Goal: Information Seeking & Learning: Learn about a topic

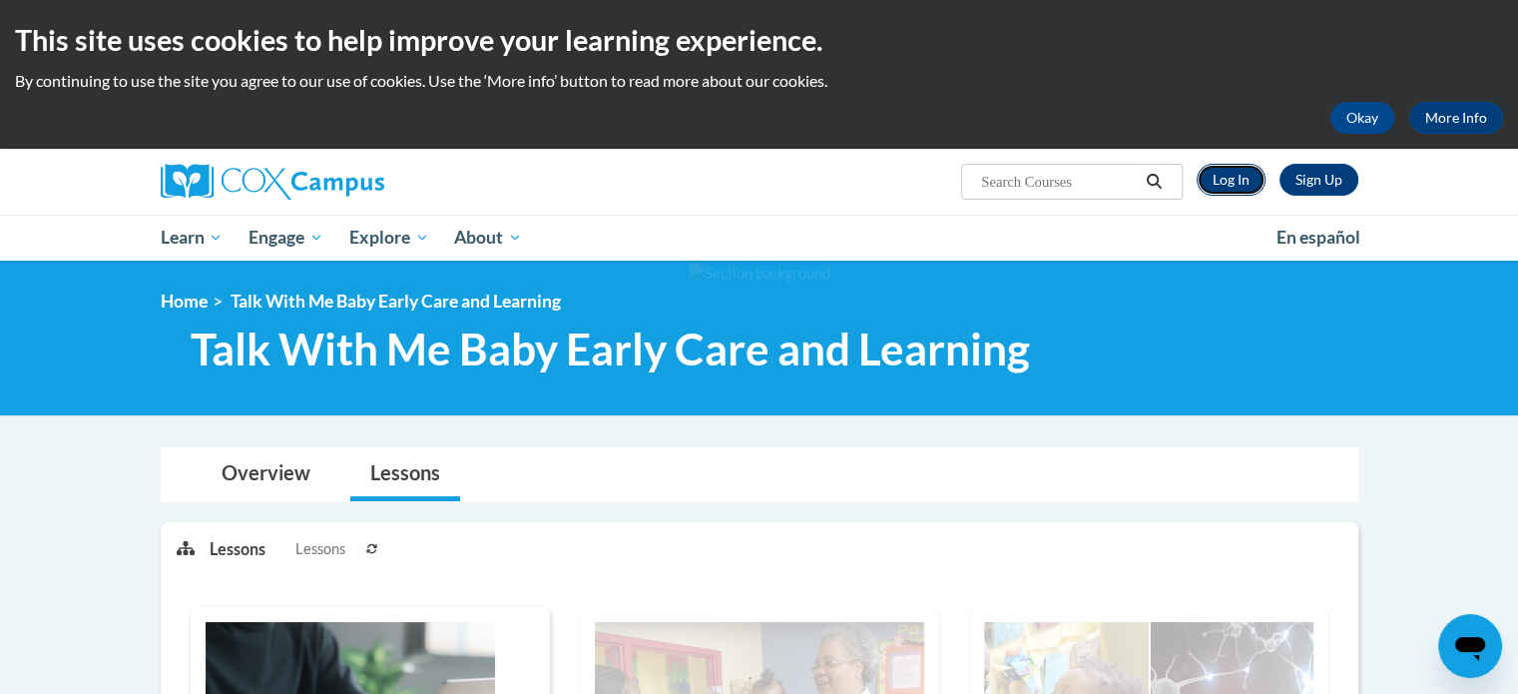
click at [1234, 180] on link "Log In" at bounding box center [1231, 180] width 69 height 32
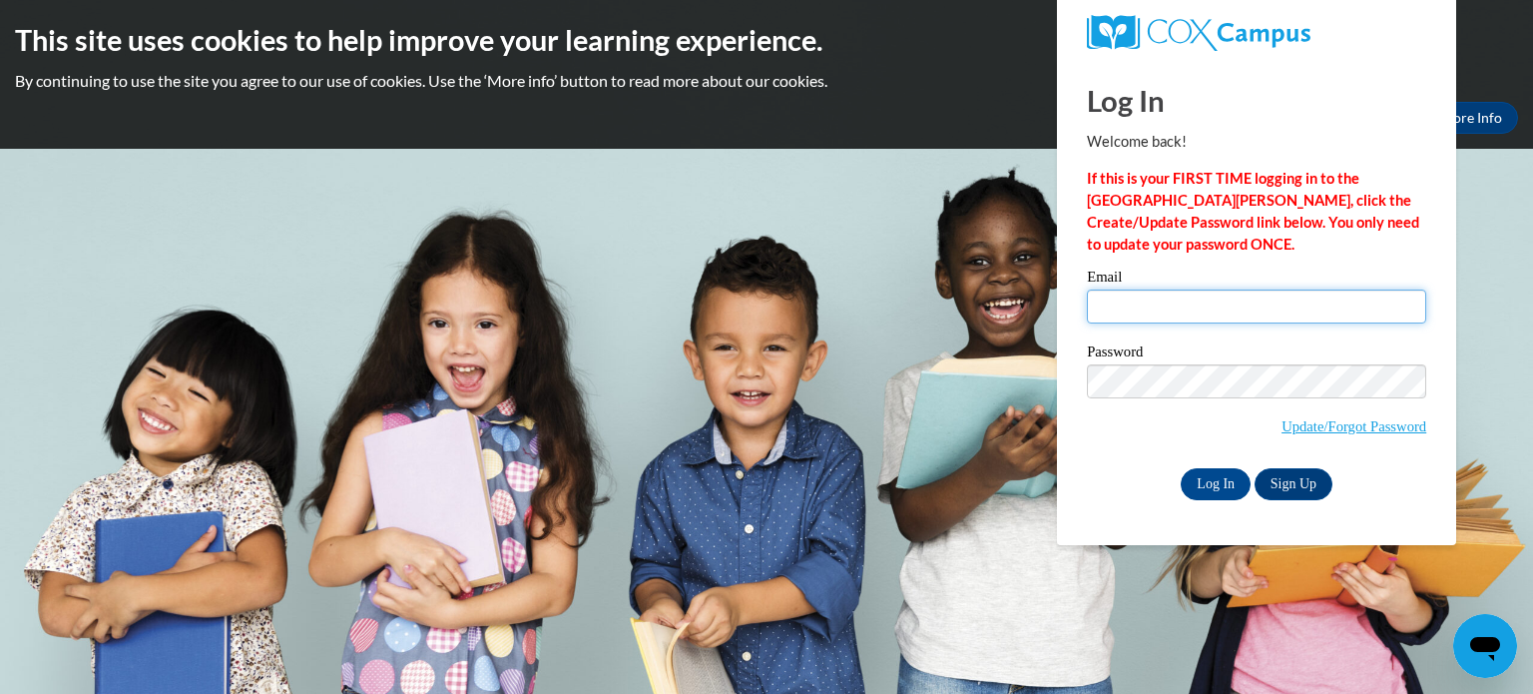
click at [1153, 306] on input "Email" at bounding box center [1256, 306] width 339 height 34
type input "littlemushroomfd@gmail.com"
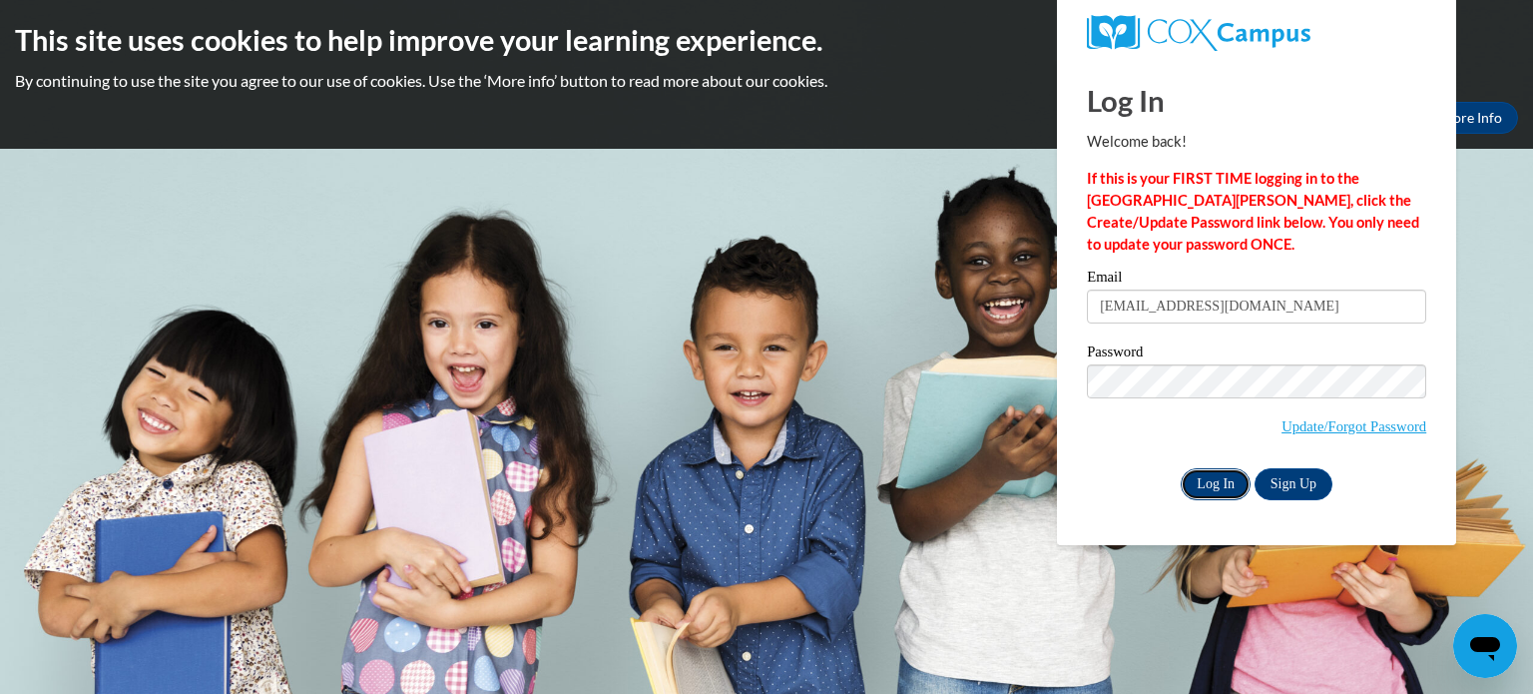
click at [1219, 482] on input "Log In" at bounding box center [1216, 484] width 70 height 32
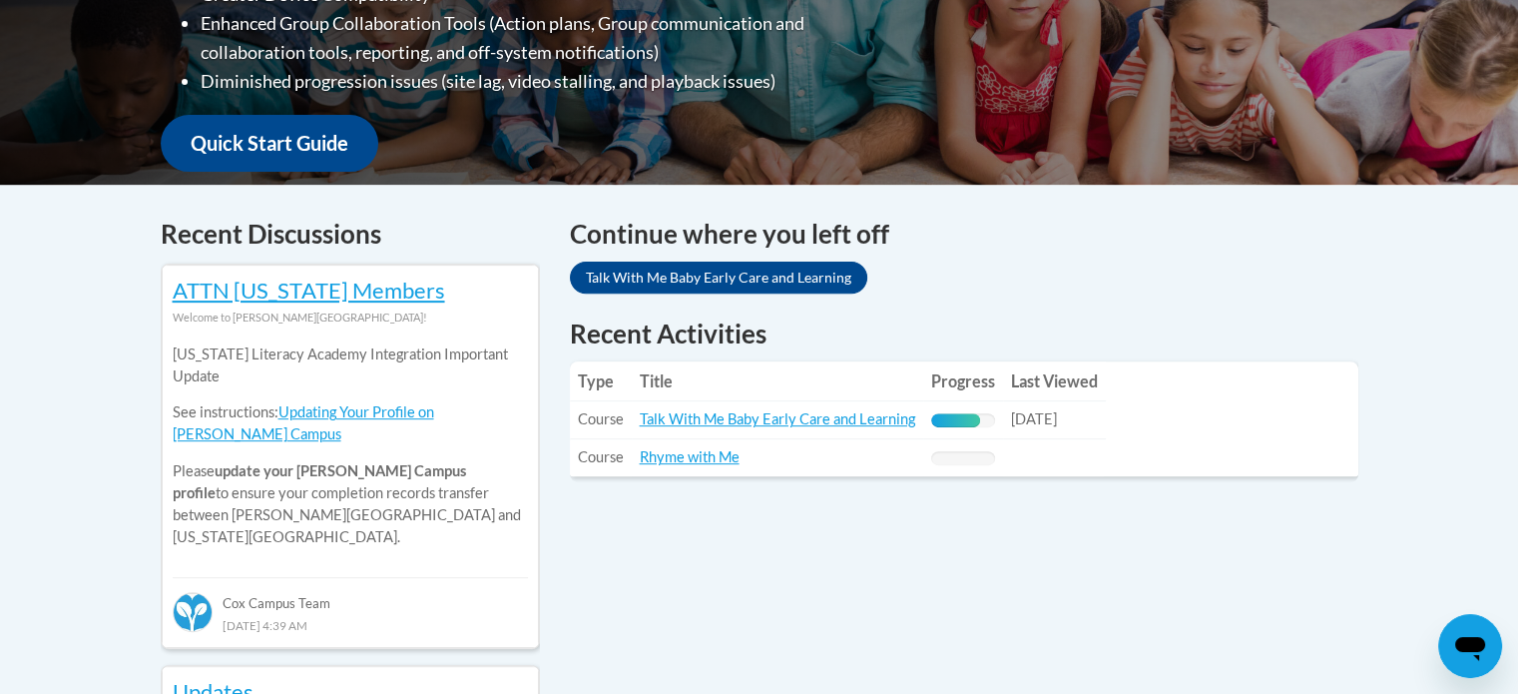
scroll to position [699, 0]
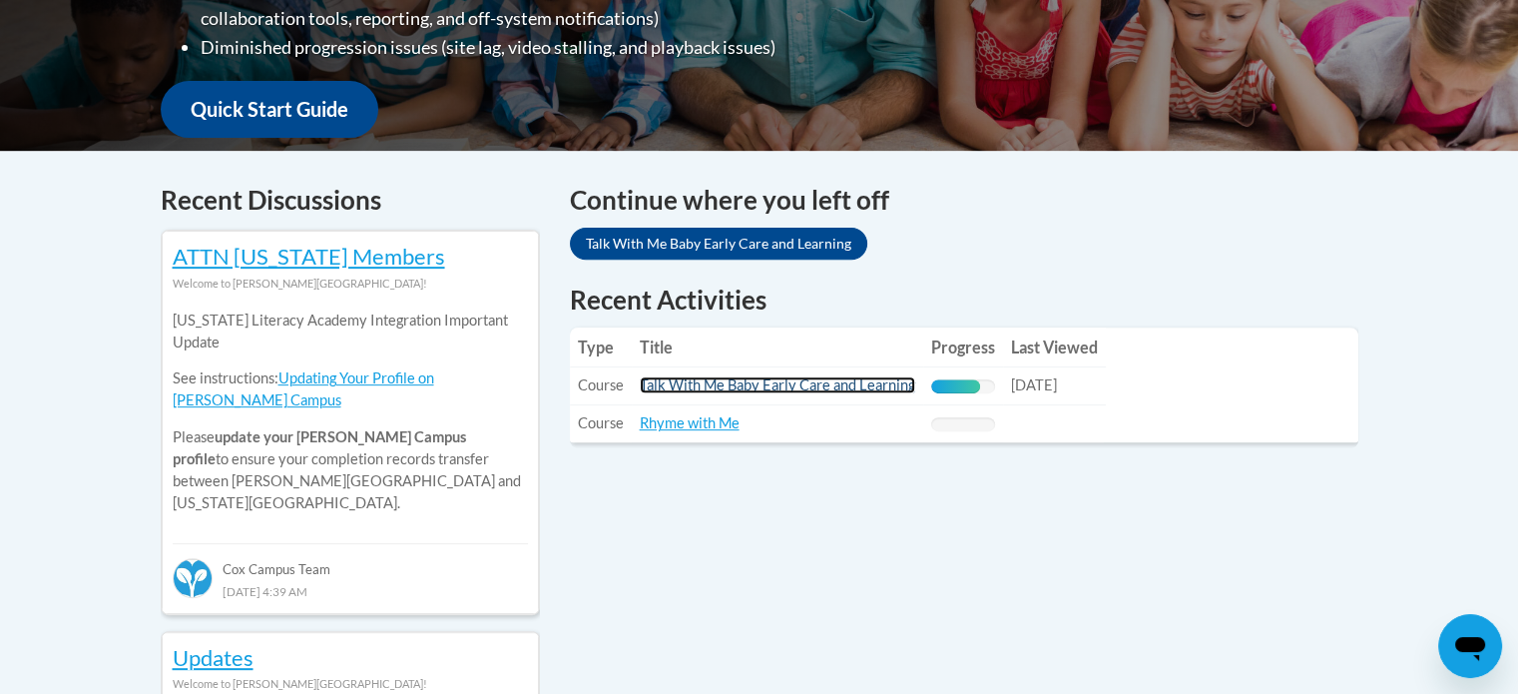
click at [846, 384] on link "Talk With Me Baby Early Care and Learning" at bounding box center [777, 384] width 275 height 17
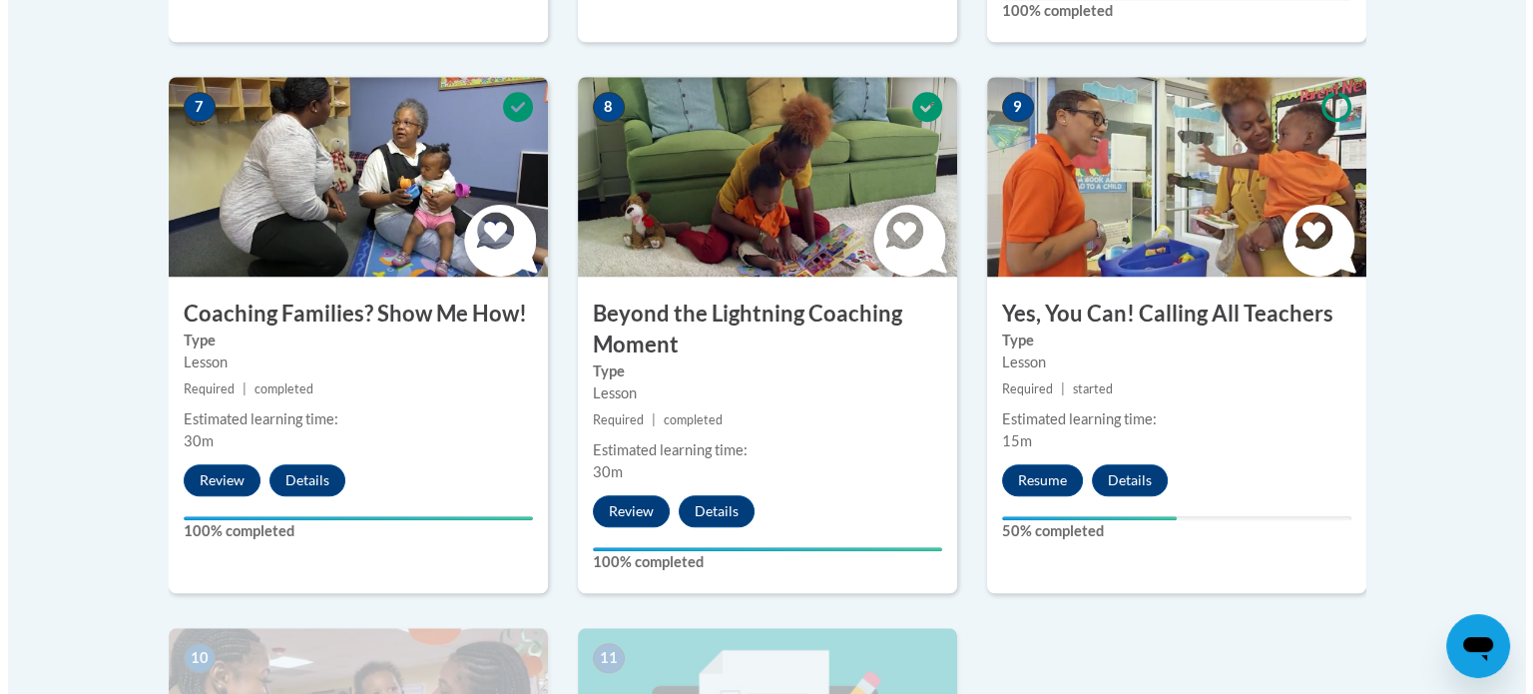
scroll to position [1996, 0]
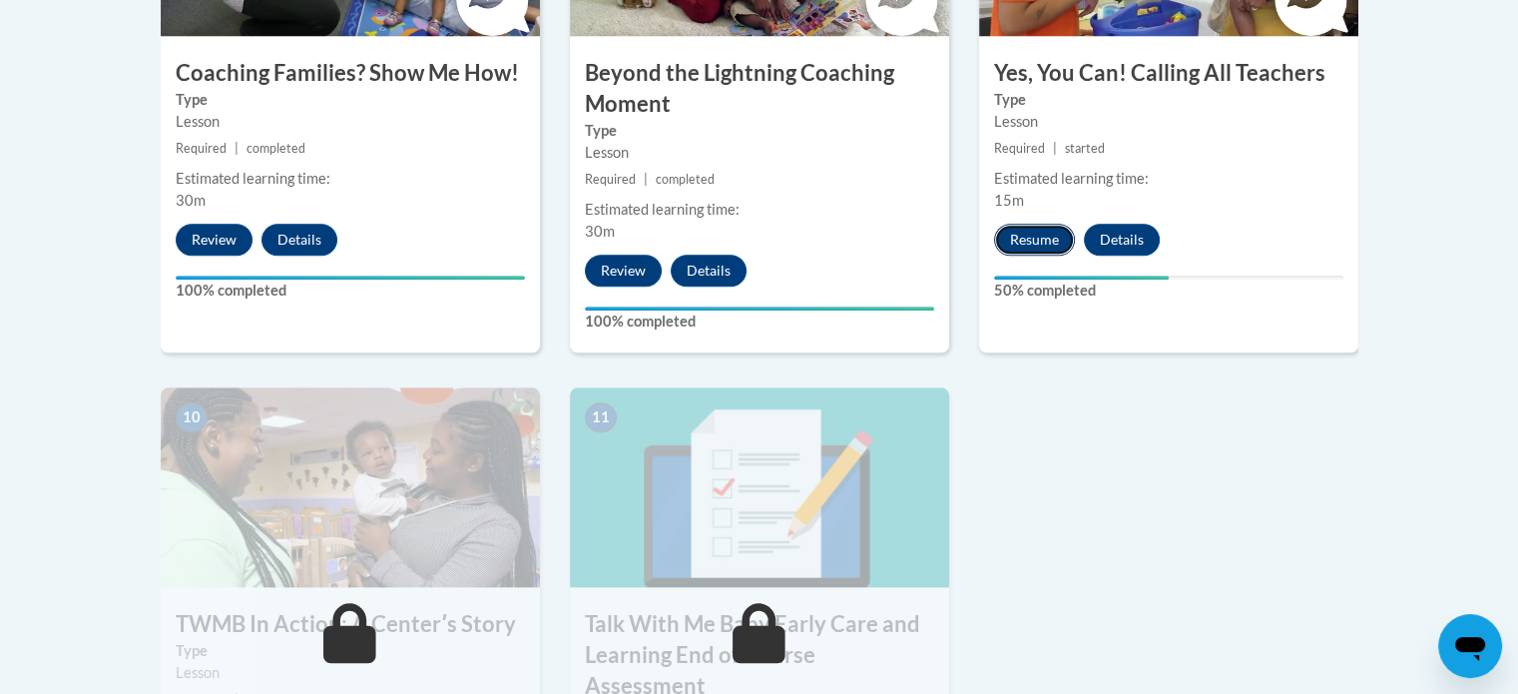
click at [1045, 224] on button "Resume" at bounding box center [1034, 240] width 81 height 32
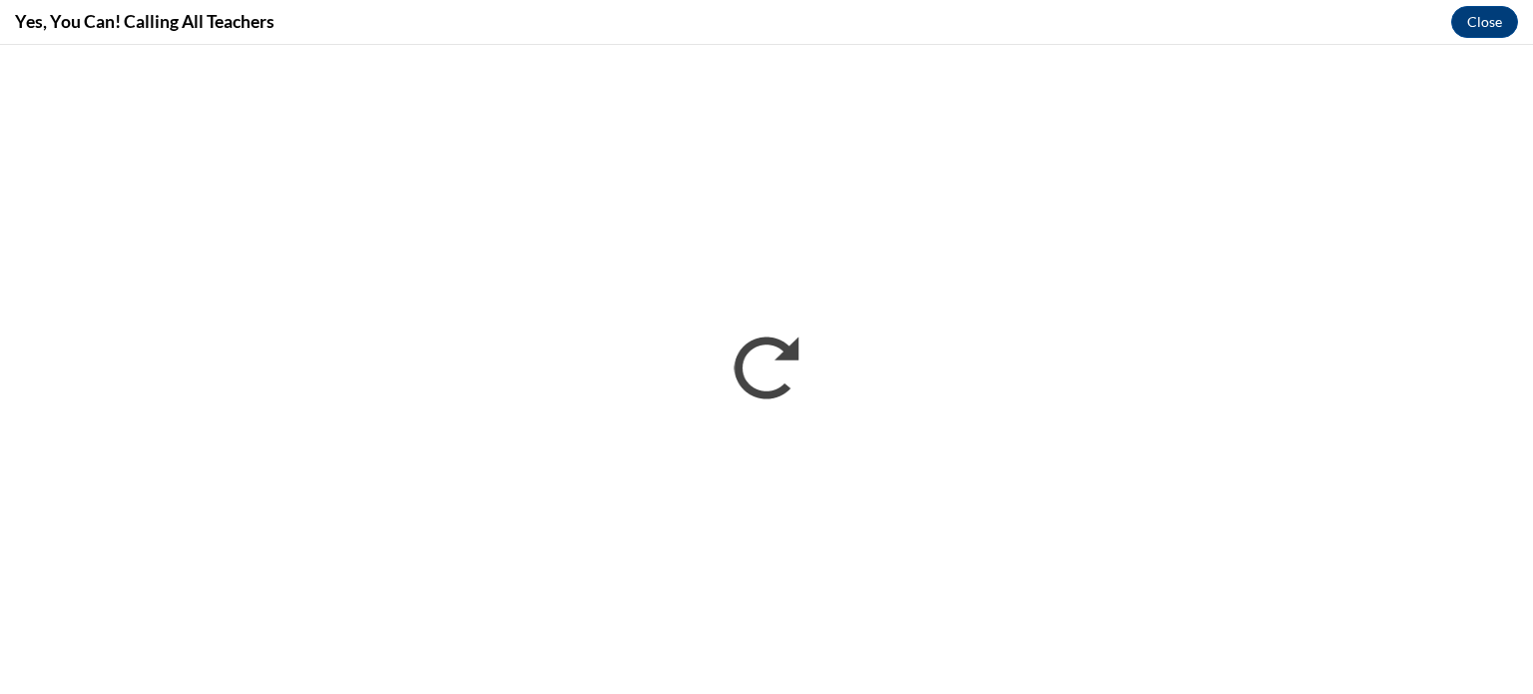
scroll to position [0, 0]
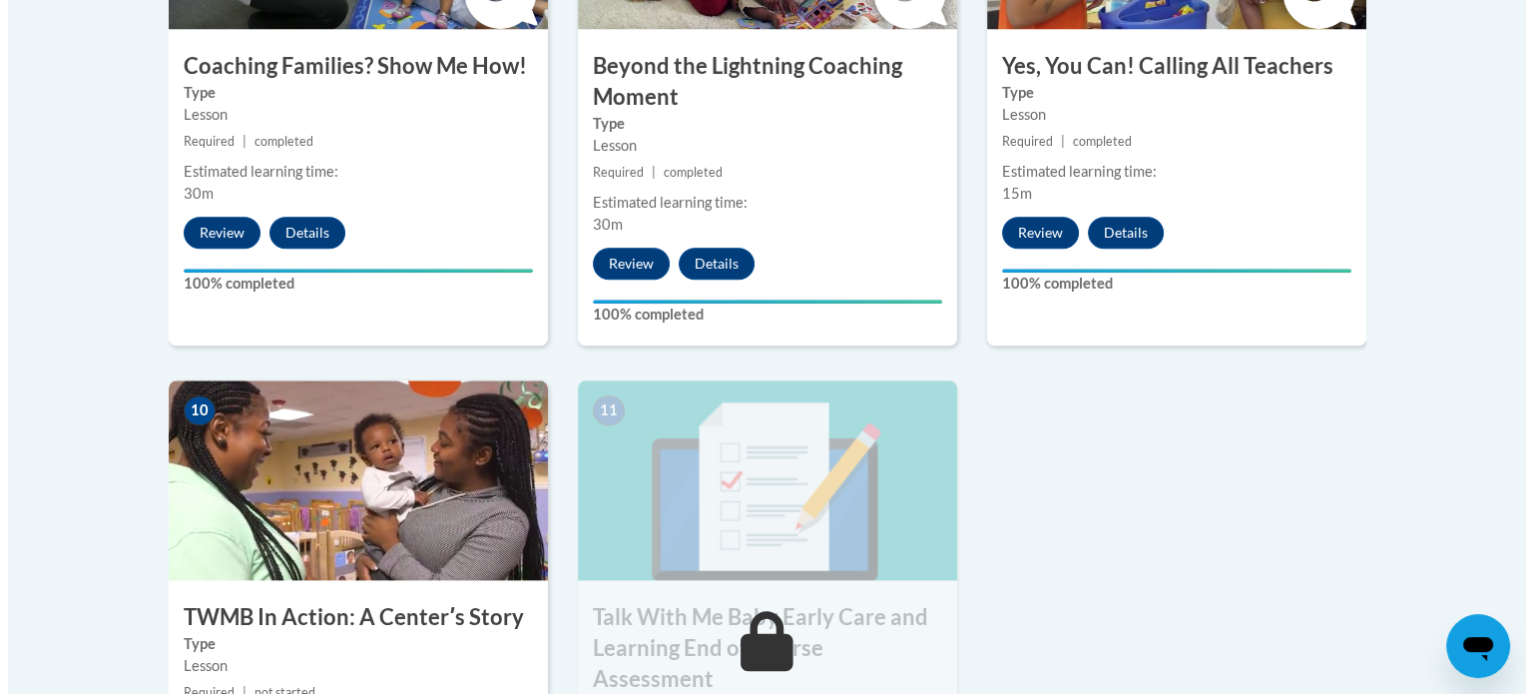
scroll to position [2096, 0]
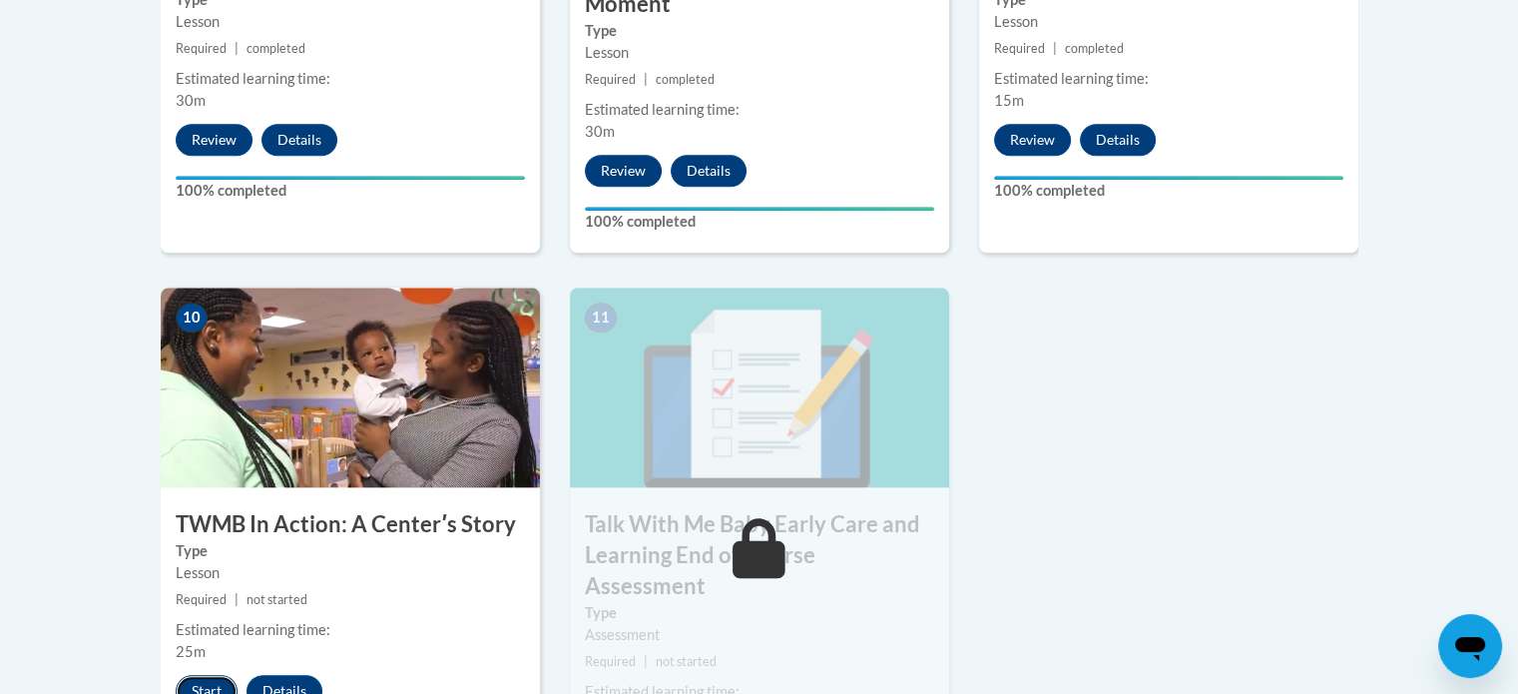
click at [207, 675] on button "Start" at bounding box center [207, 691] width 62 height 32
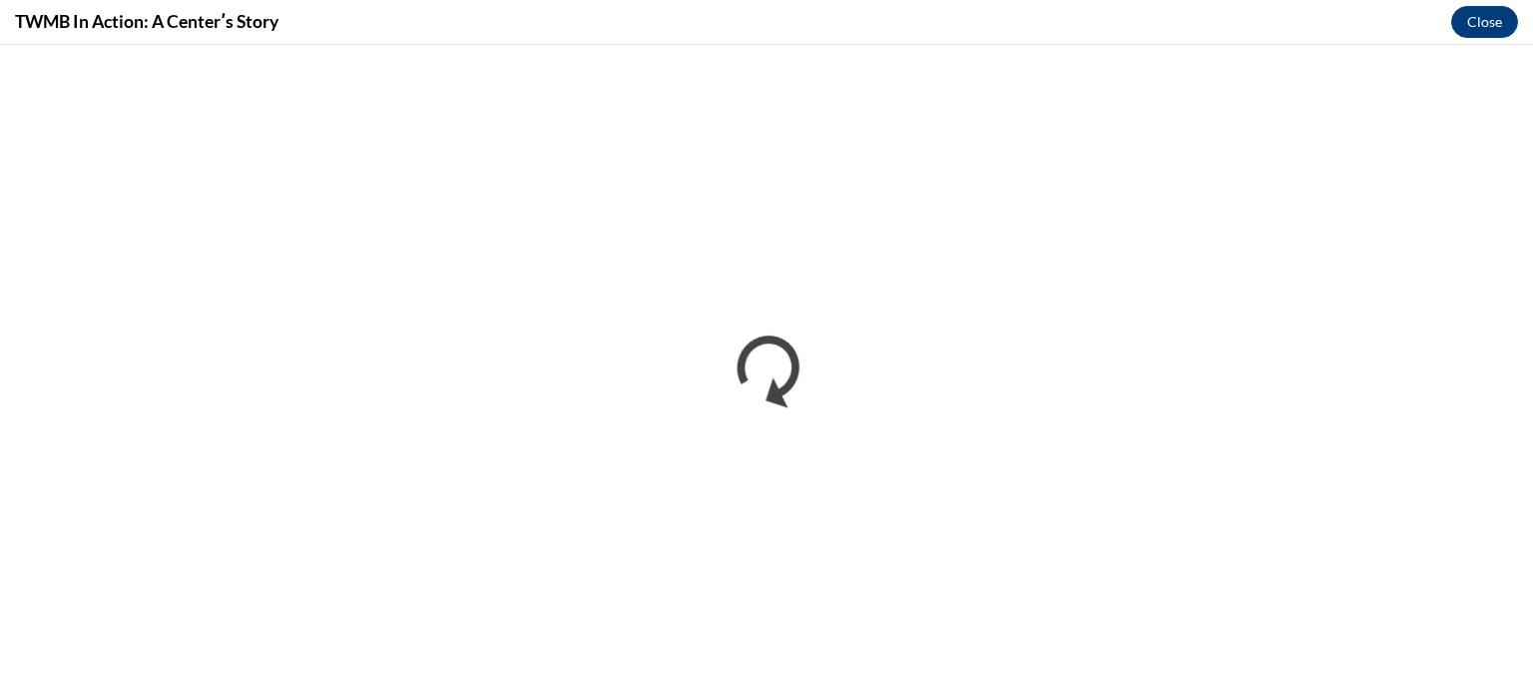
scroll to position [0, 0]
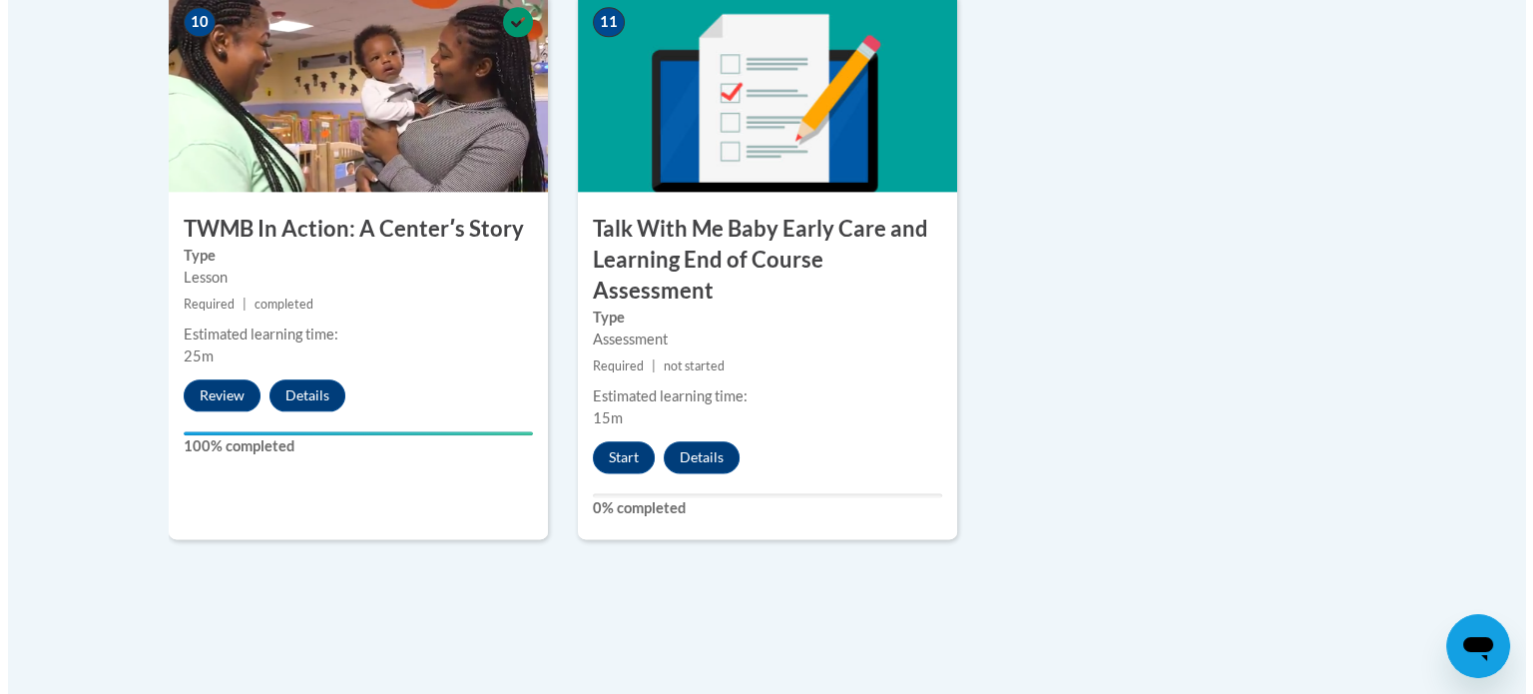
scroll to position [2395, 0]
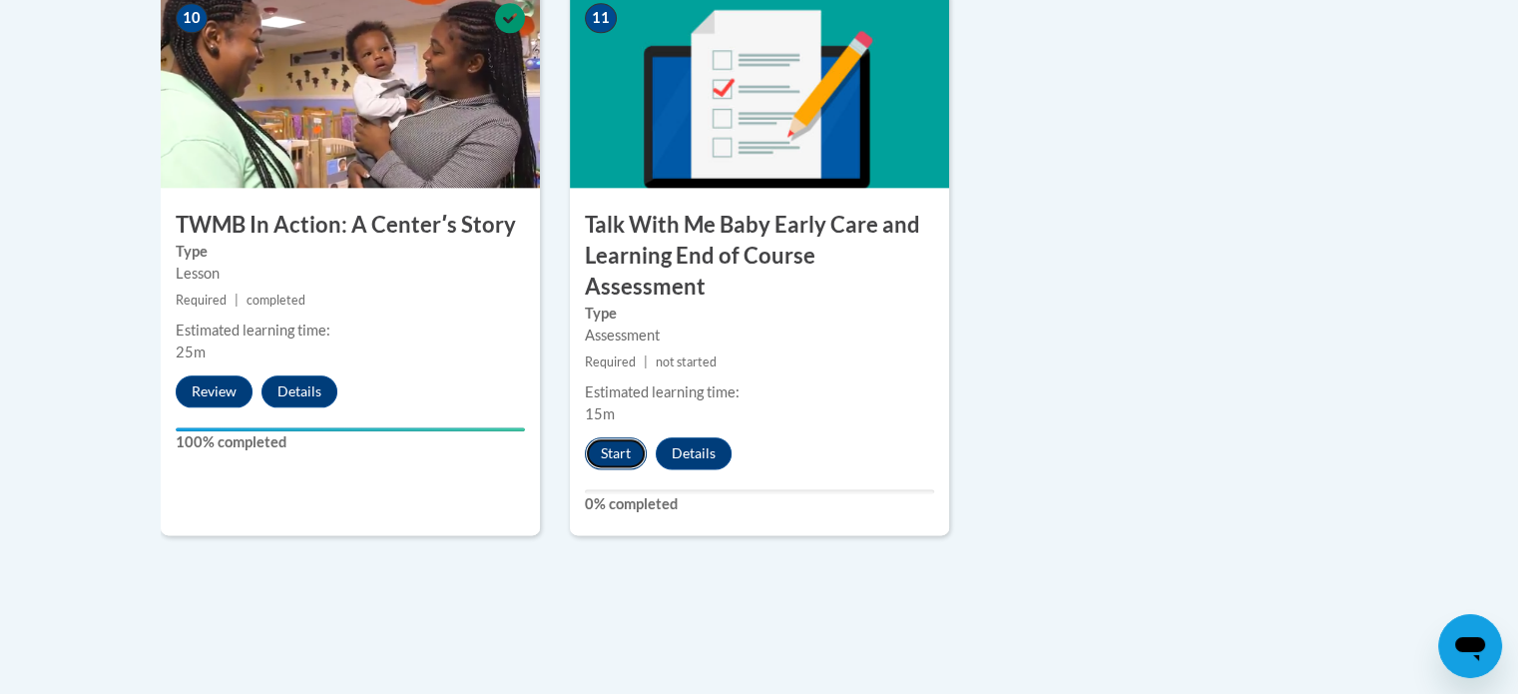
click at [613, 437] on button "Start" at bounding box center [616, 453] width 62 height 32
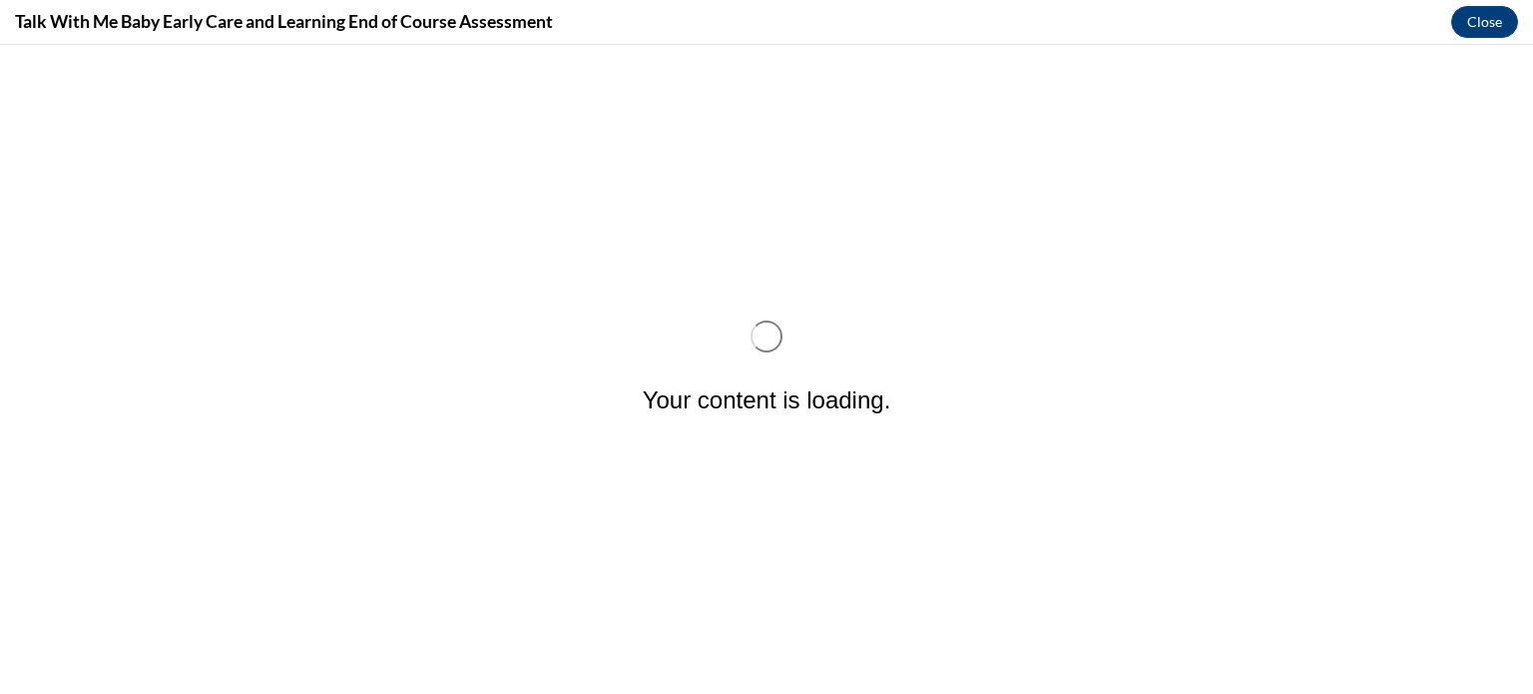
scroll to position [0, 0]
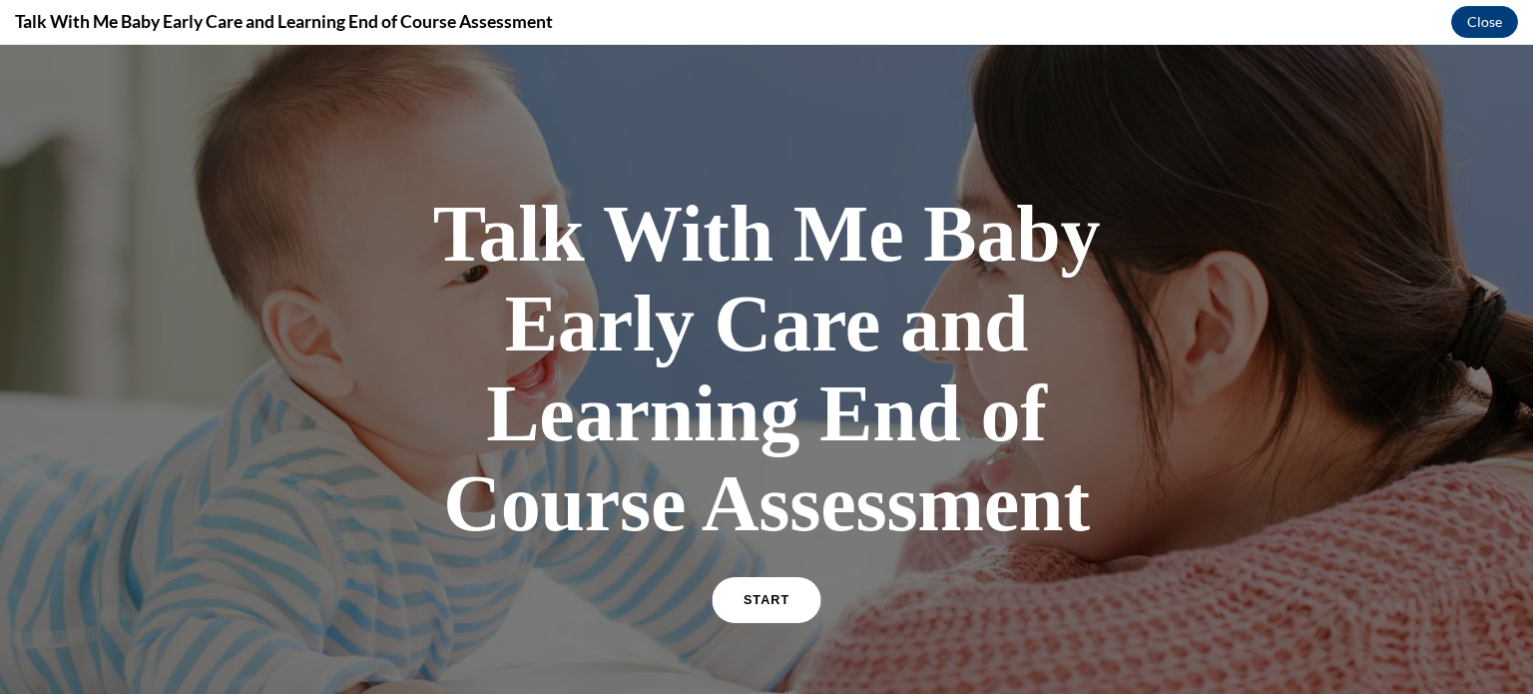
click at [758, 591] on link "START" at bounding box center [766, 600] width 109 height 46
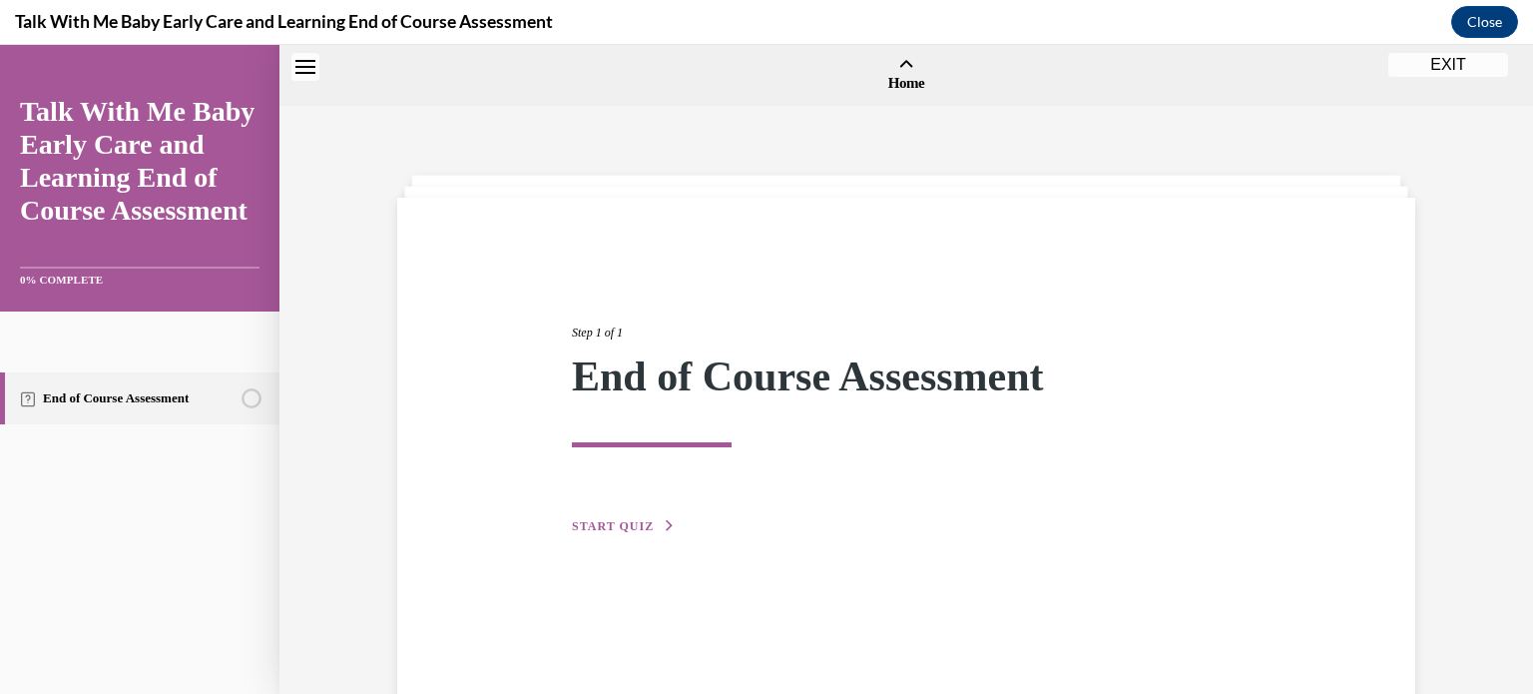
scroll to position [62, 0]
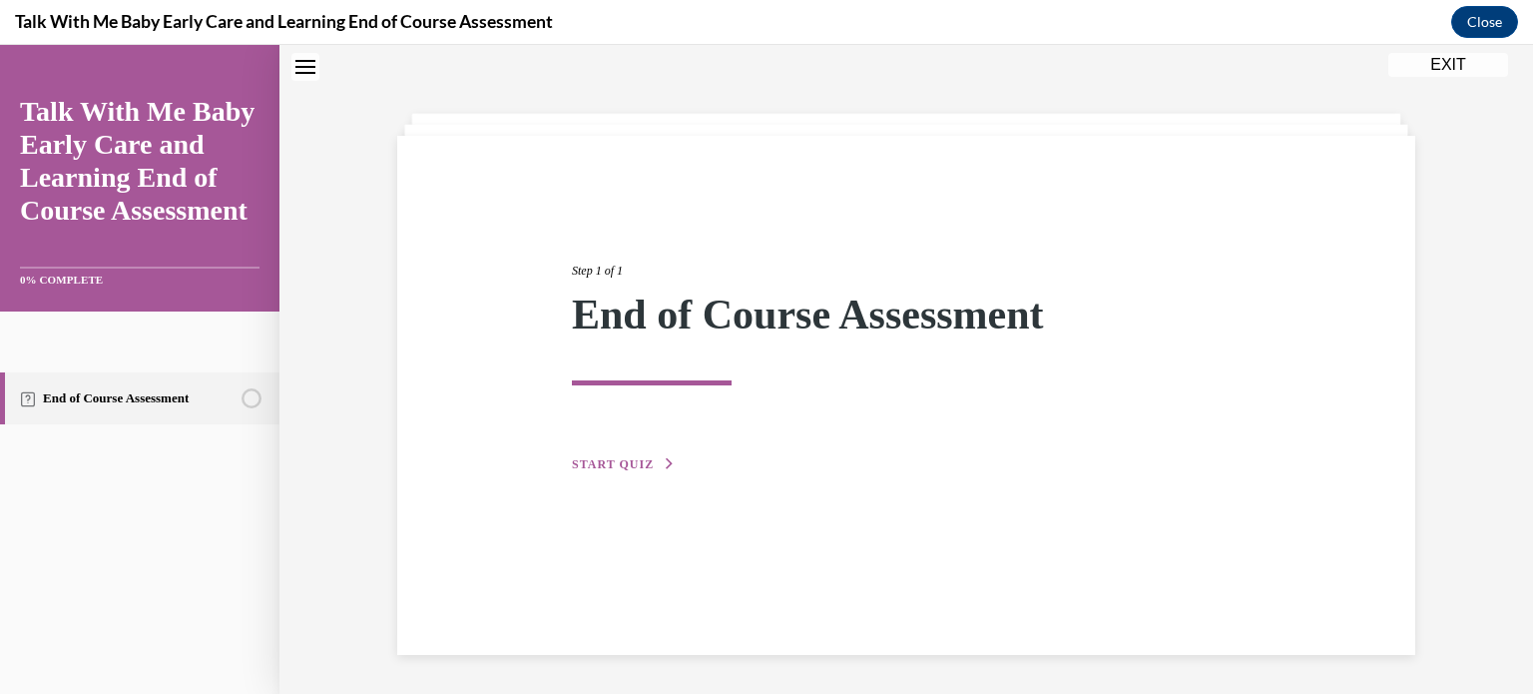
click at [623, 458] on span "START QUIZ" at bounding box center [613, 464] width 82 height 14
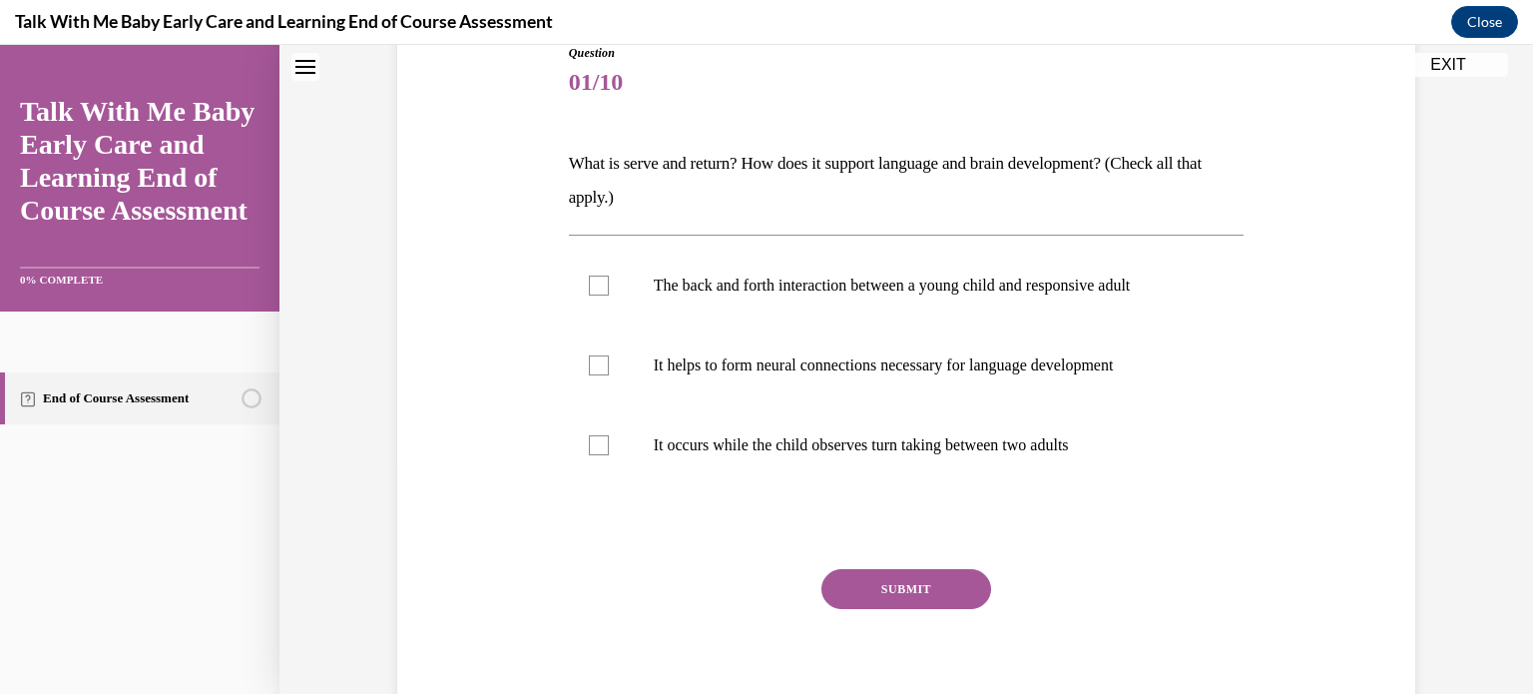
scroll to position [261, 0]
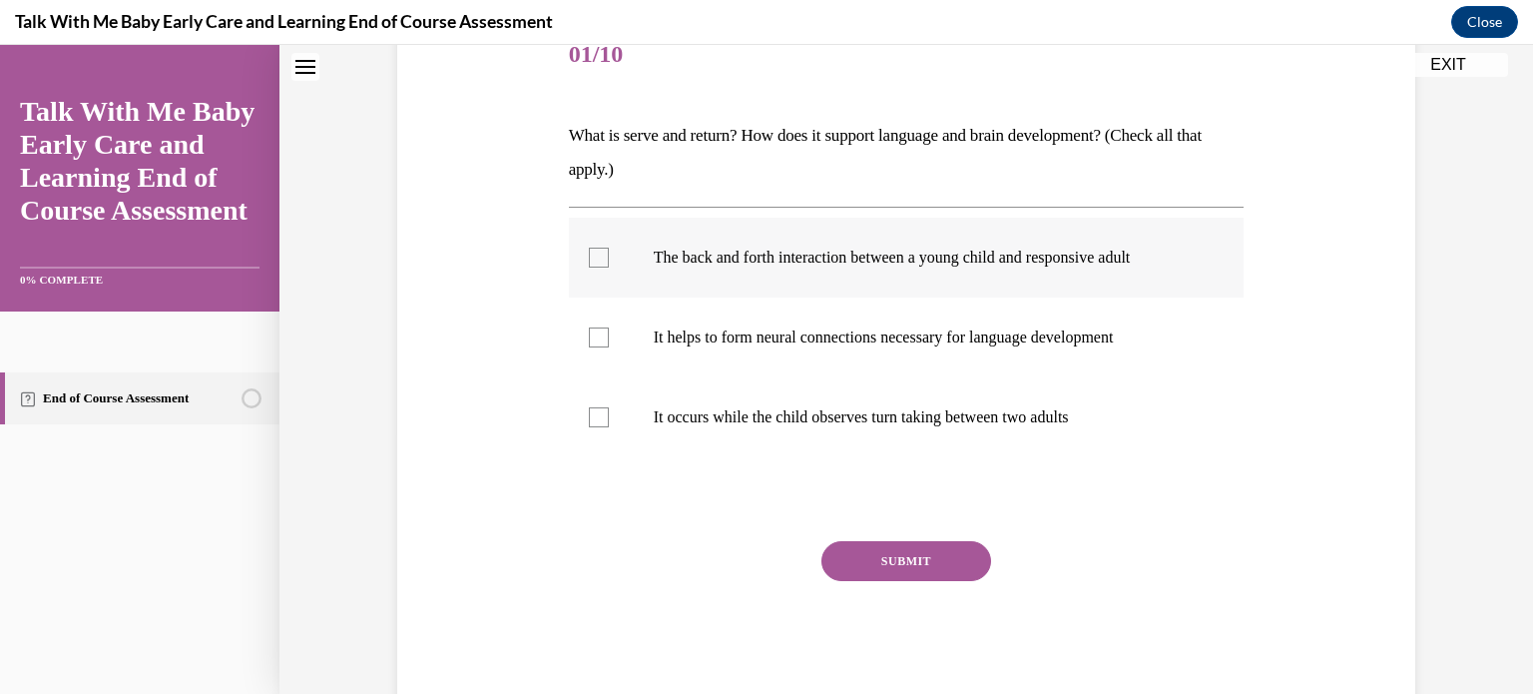
click at [592, 256] on div at bounding box center [599, 258] width 20 height 20
click at [592, 256] on input "The back and forth interaction between a young child and responsive adult" at bounding box center [599, 258] width 20 height 20
checkbox input "true"
click at [592, 331] on div at bounding box center [599, 337] width 20 height 20
click at [592, 331] on input "It helps to form neural connections necessary for language development" at bounding box center [599, 337] width 20 height 20
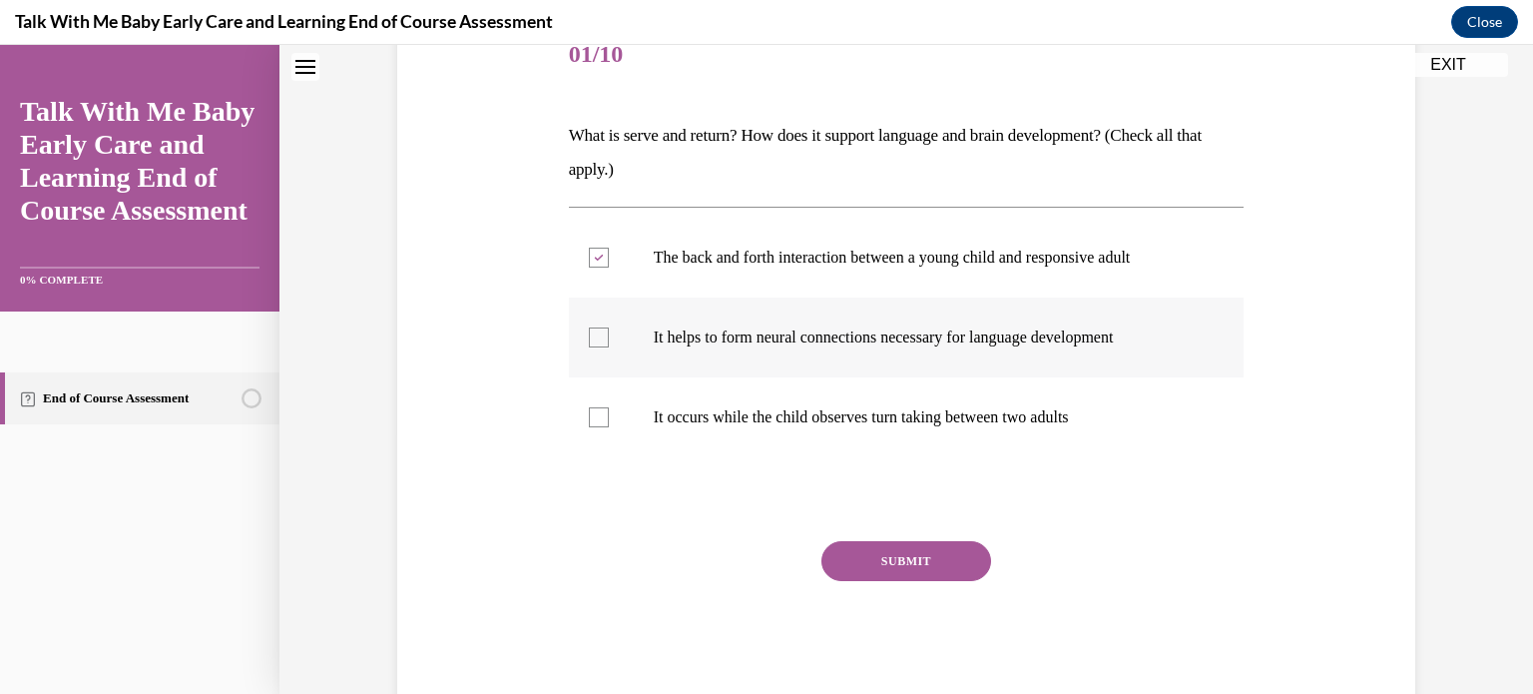
checkbox input "true"
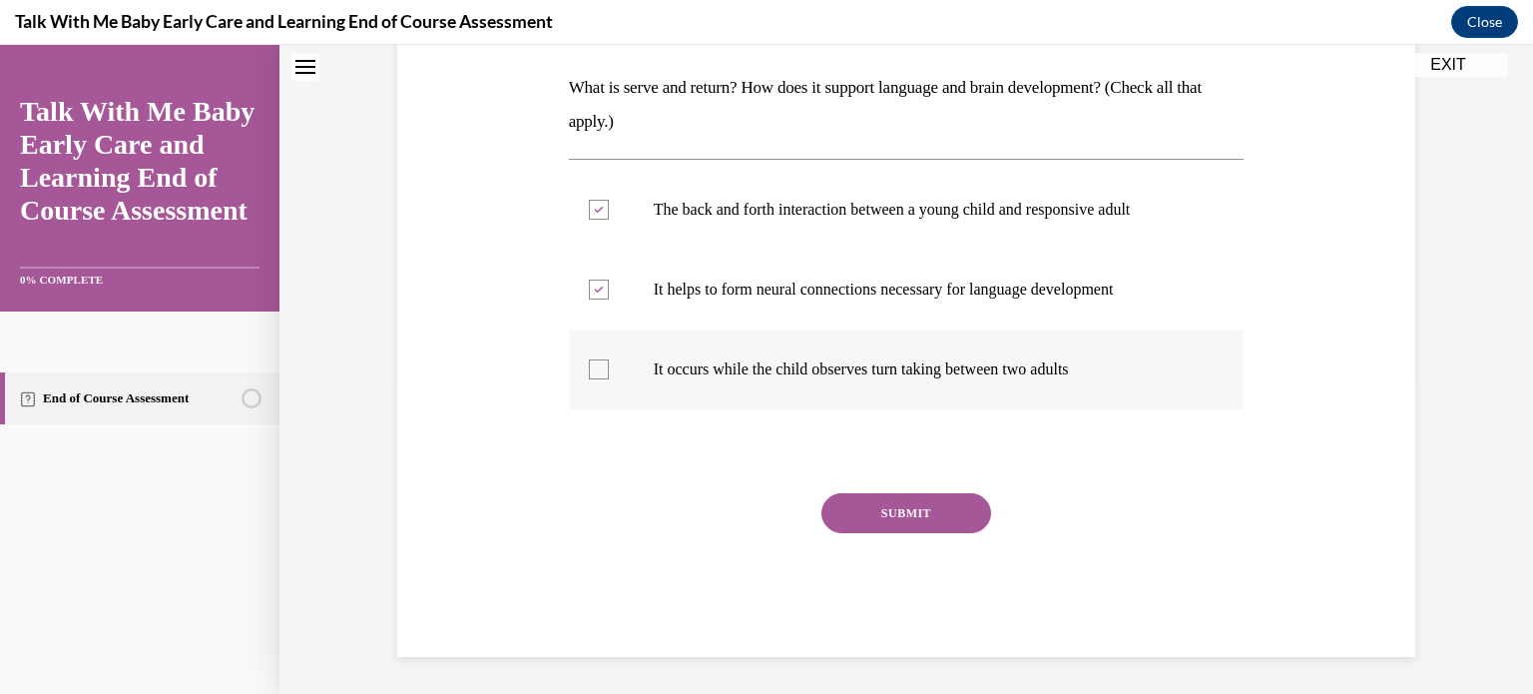
scroll to position [311, 0]
click at [895, 502] on button "SUBMIT" at bounding box center [906, 511] width 170 height 40
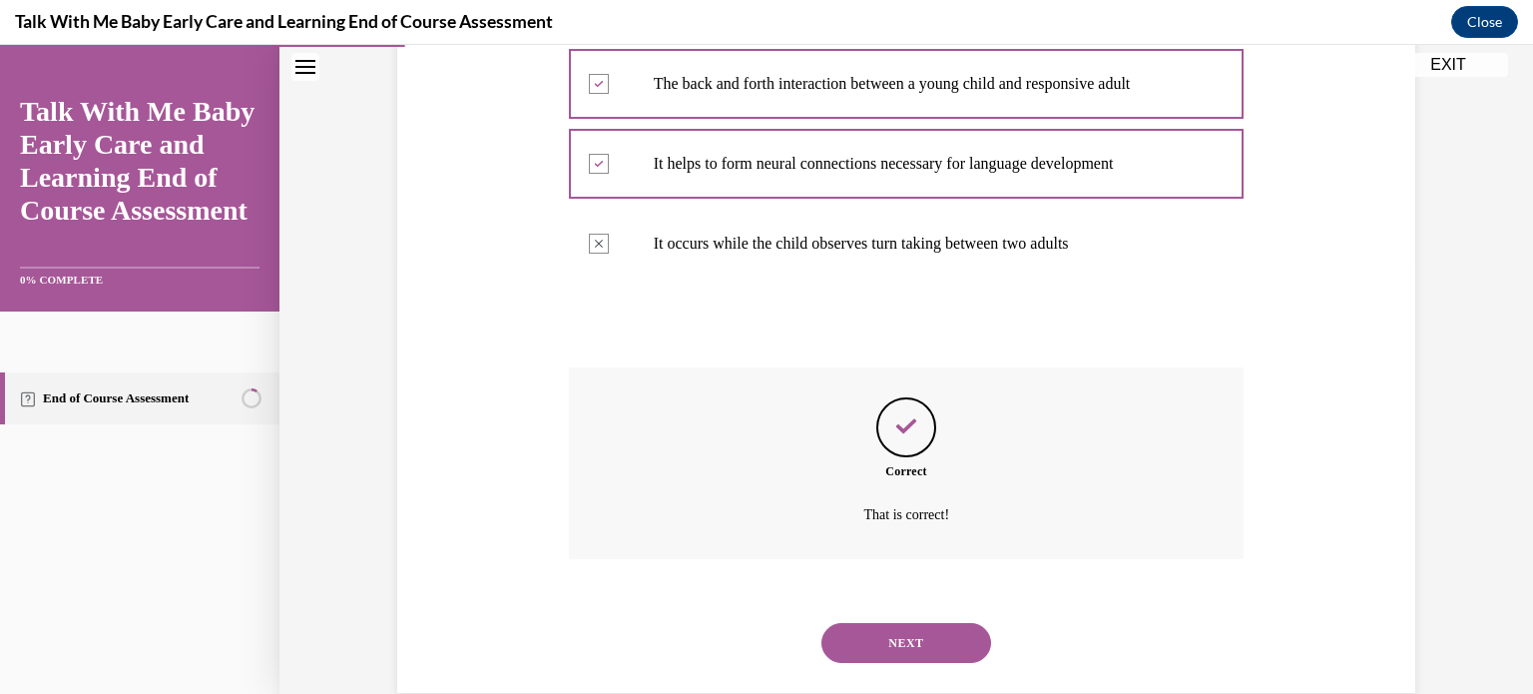
scroll to position [473, 0]
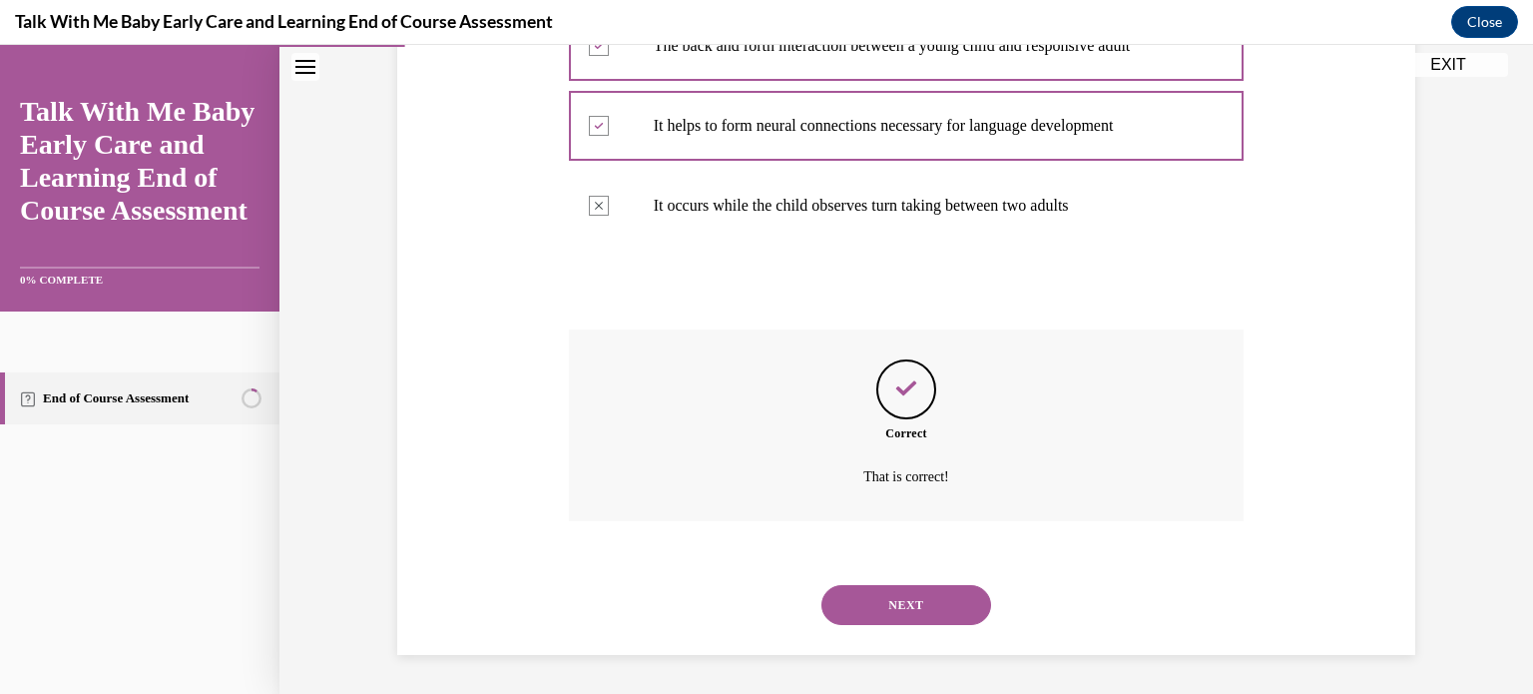
click at [898, 593] on button "NEXT" at bounding box center [906, 605] width 170 height 40
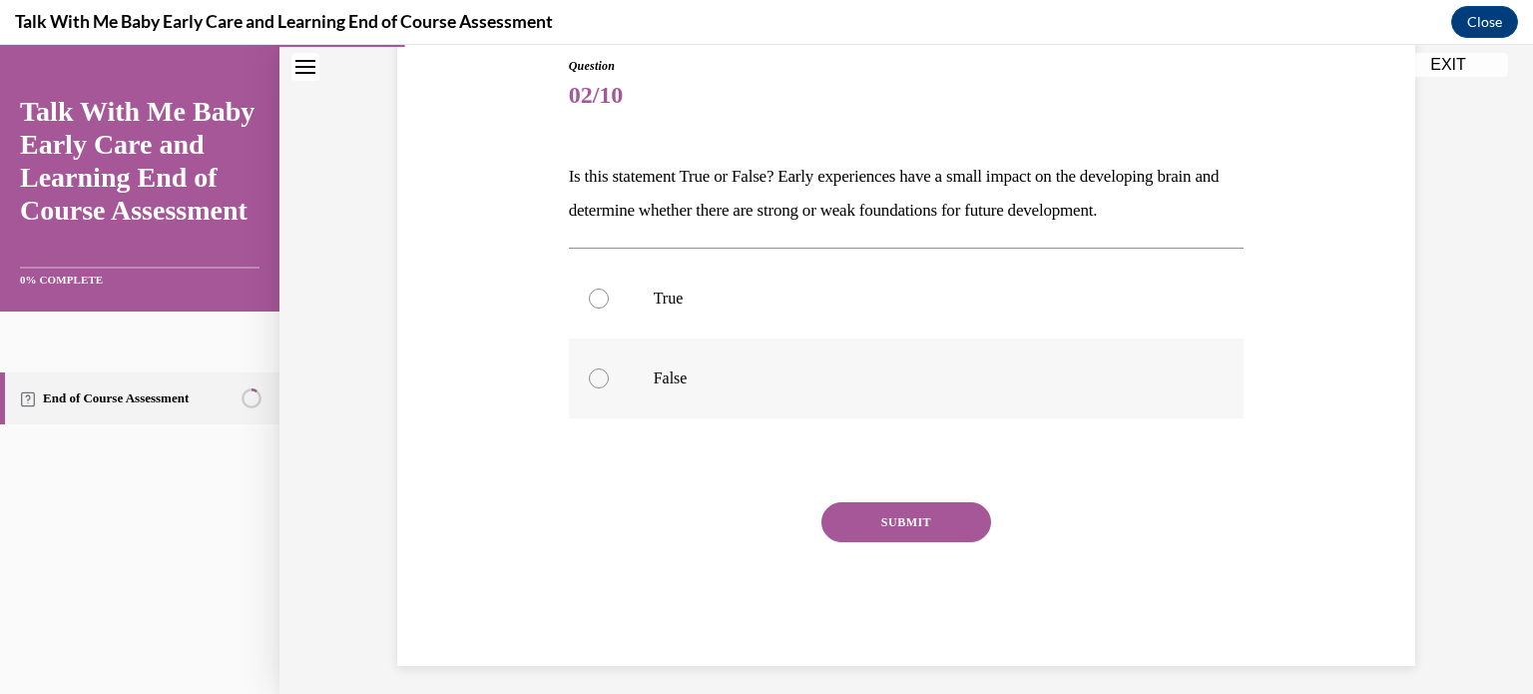
click at [589, 375] on div at bounding box center [599, 378] width 20 height 20
click at [589, 375] on input "False" at bounding box center [599, 378] width 20 height 20
radio input "true"
click at [907, 511] on button "SUBMIT" at bounding box center [906, 522] width 170 height 40
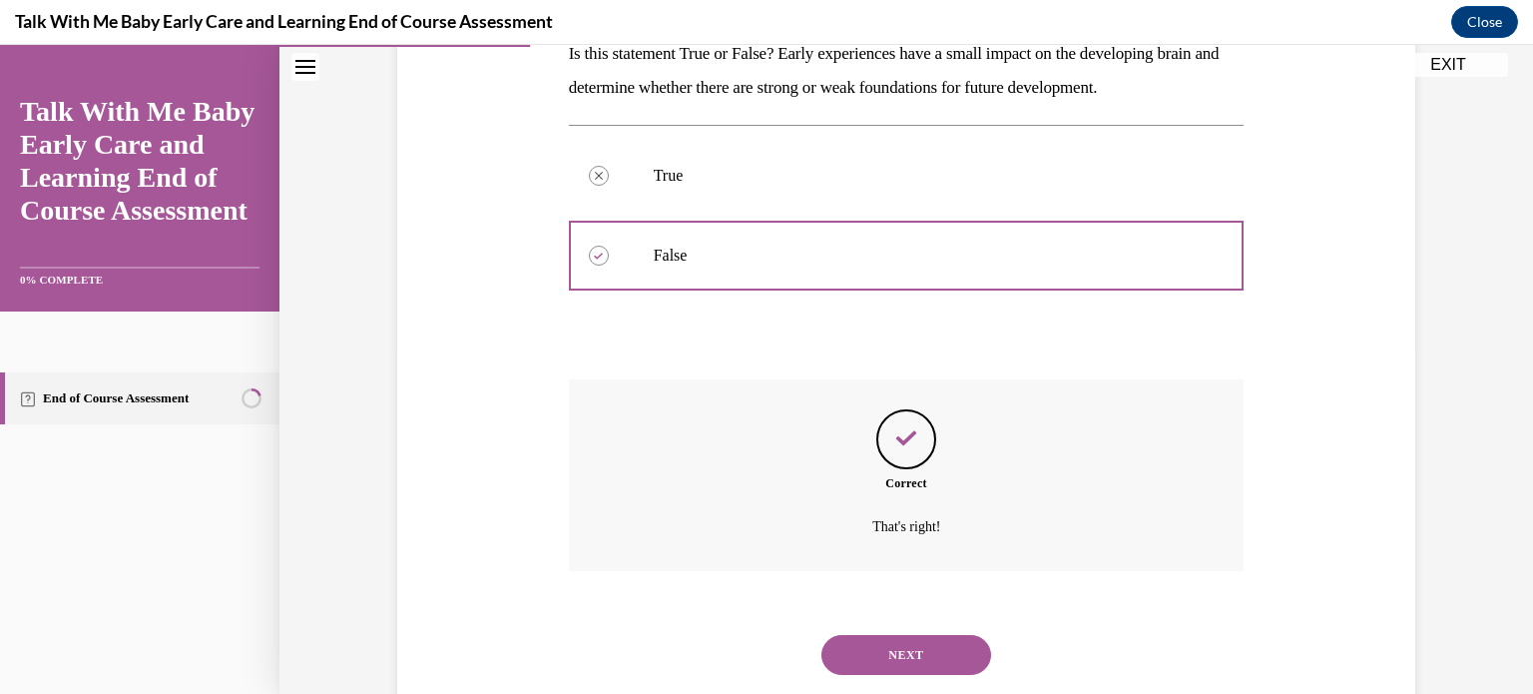
scroll to position [393, 0]
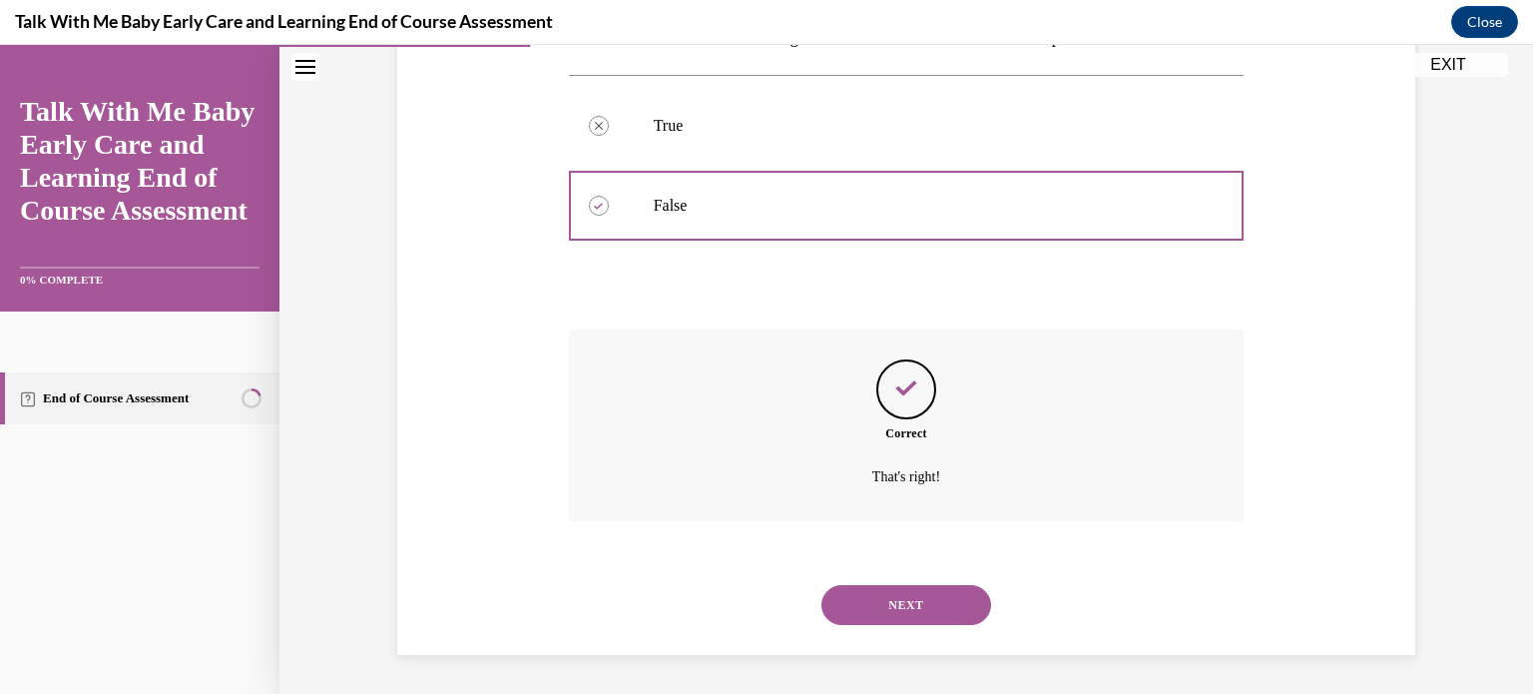
click at [905, 597] on button "NEXT" at bounding box center [906, 605] width 170 height 40
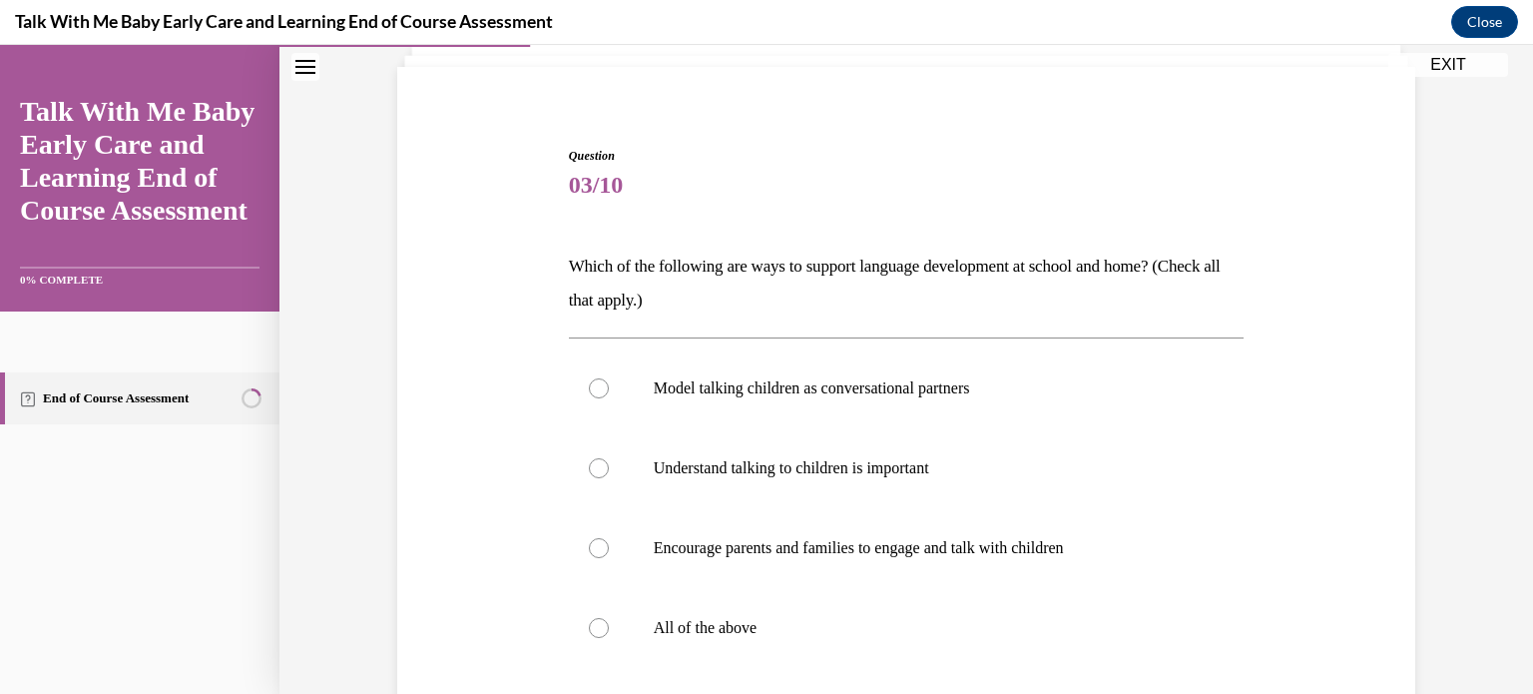
scroll to position [200, 0]
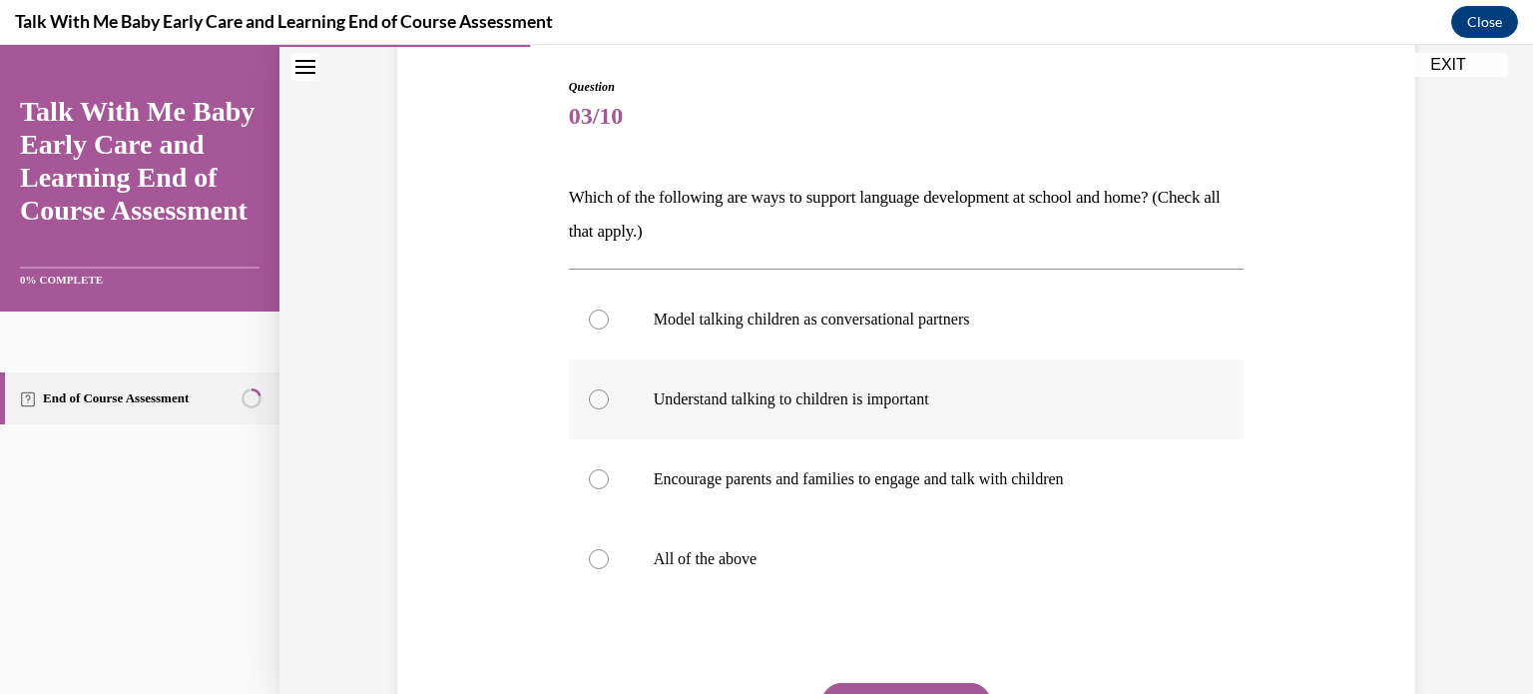
click at [589, 394] on div at bounding box center [599, 399] width 20 height 20
click at [589, 394] on input "Understand talking to children is important" at bounding box center [599, 399] width 20 height 20
radio input "true"
click at [591, 476] on div at bounding box center [599, 479] width 20 height 20
click at [591, 476] on input "Encourage parents and families to engage and talk with children" at bounding box center [599, 479] width 20 height 20
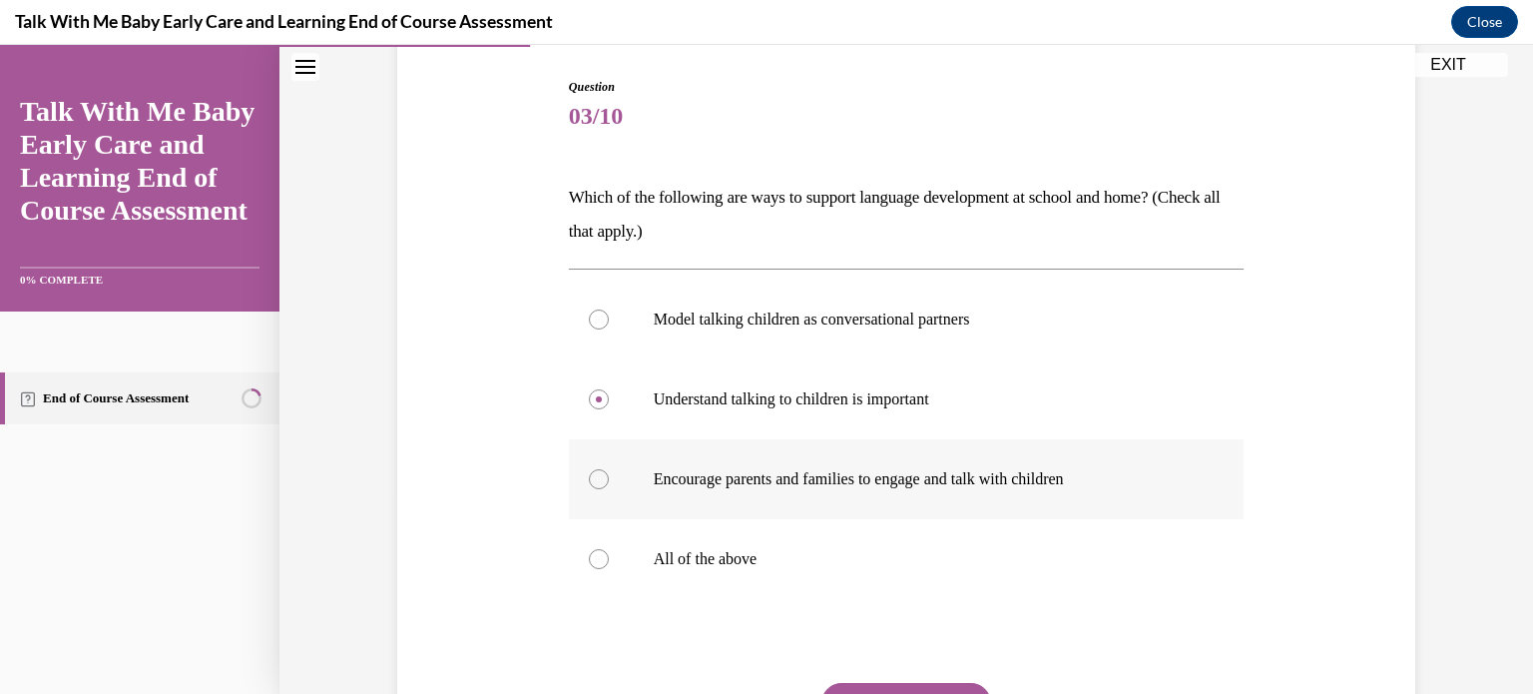
radio input "true"
click at [591, 555] on div at bounding box center [599, 559] width 20 height 20
click at [591, 555] on input "All of the above" at bounding box center [599, 559] width 20 height 20
radio input "true"
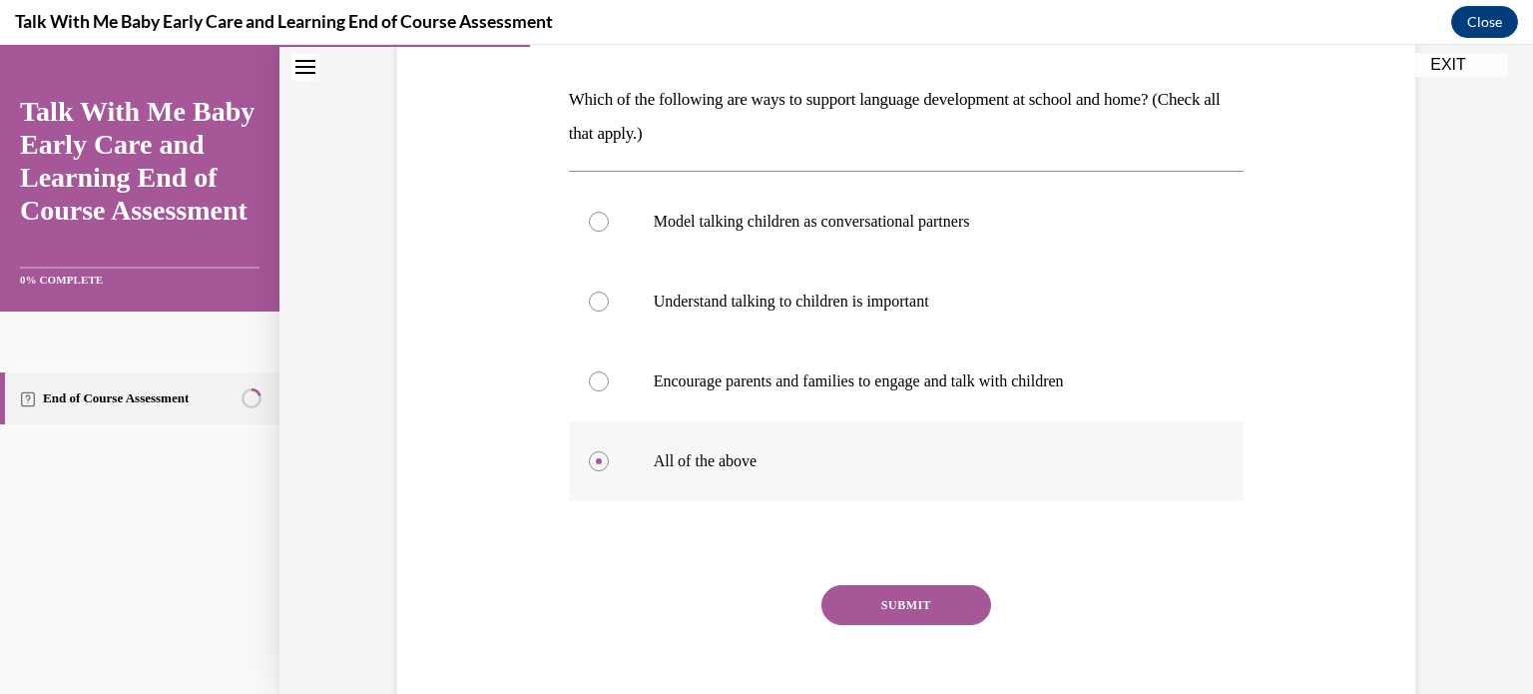
scroll to position [299, 0]
click at [903, 598] on button "SUBMIT" at bounding box center [906, 603] width 170 height 40
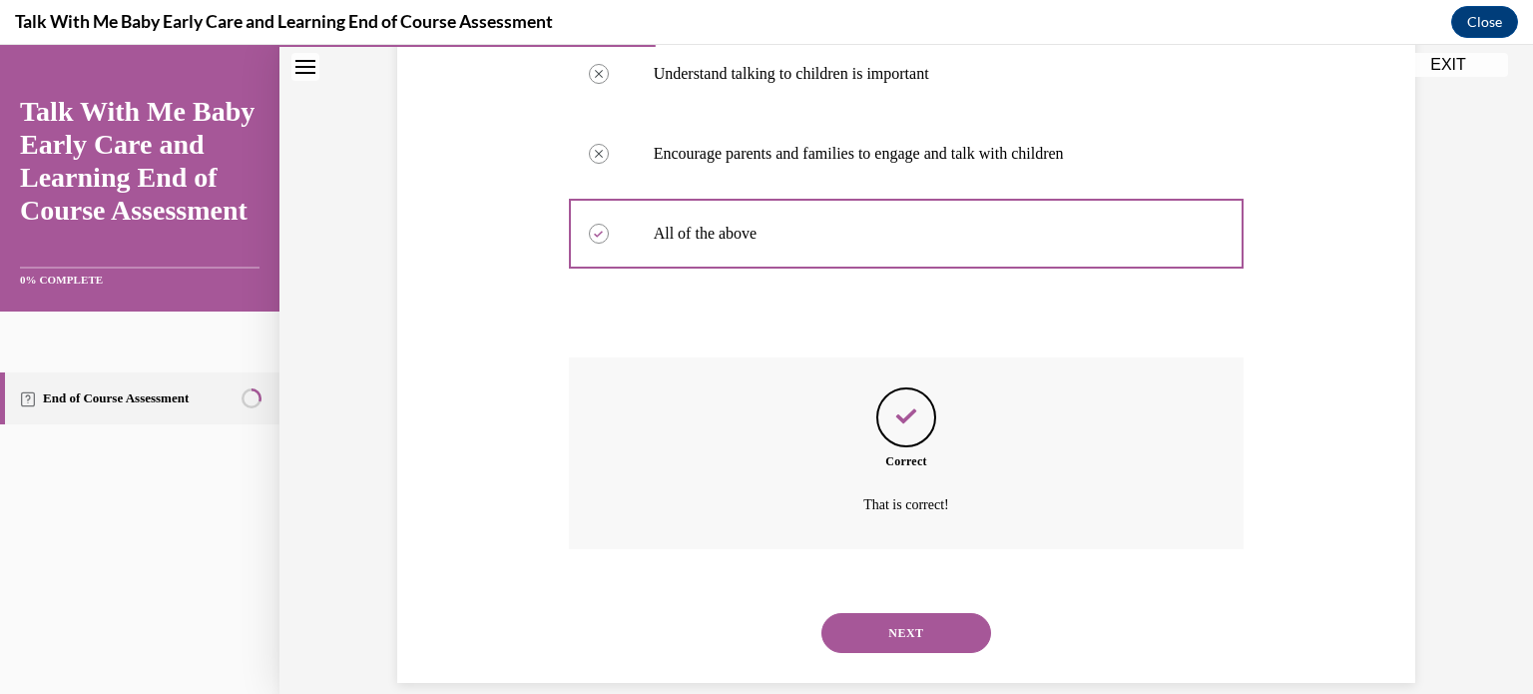
scroll to position [553, 0]
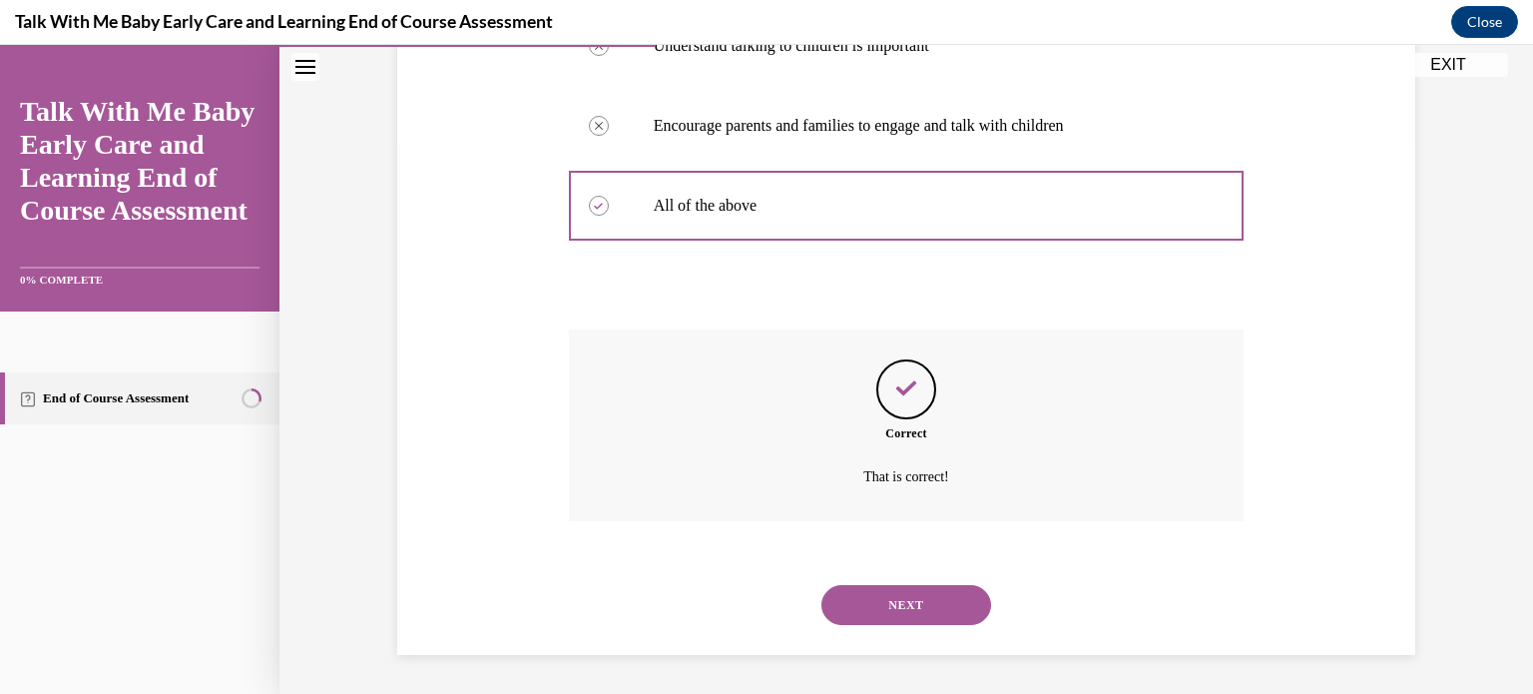
click at [891, 598] on button "NEXT" at bounding box center [906, 605] width 170 height 40
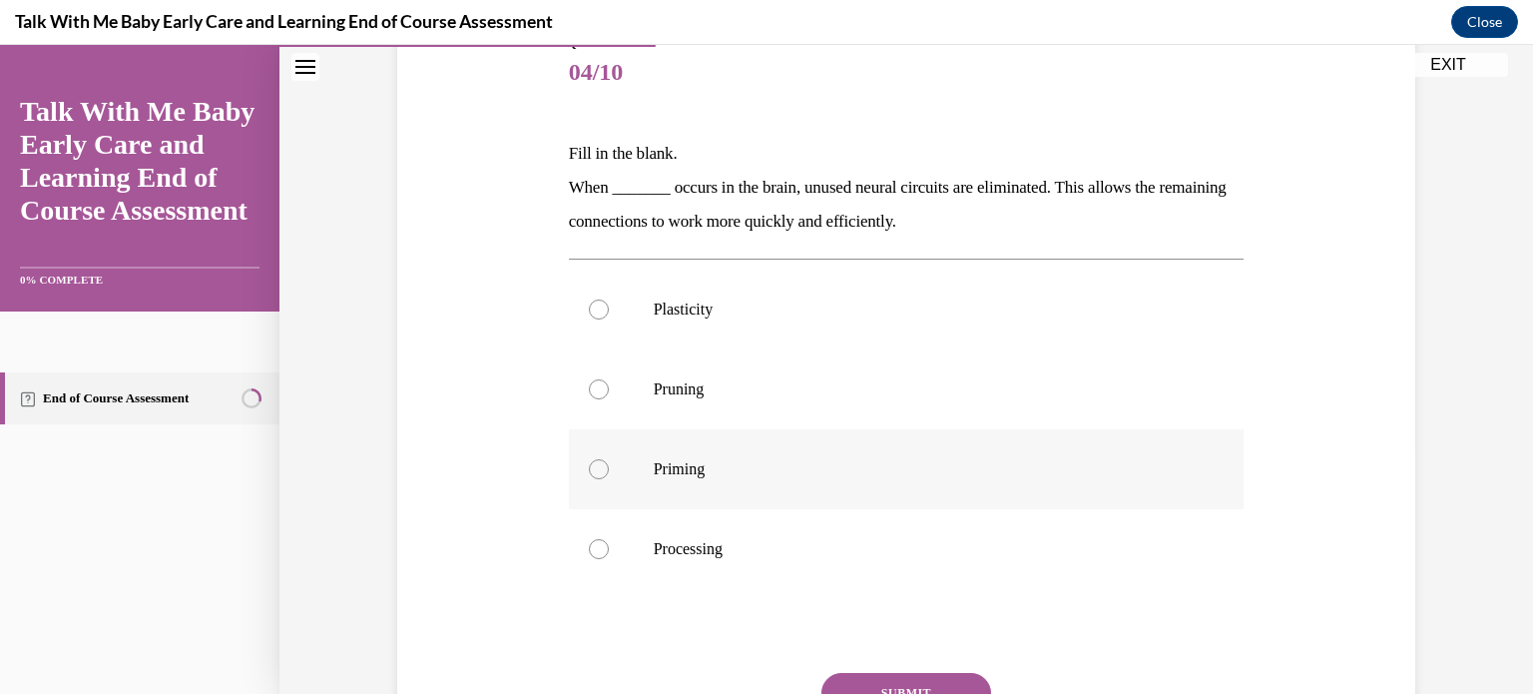
scroll to position [299, 0]
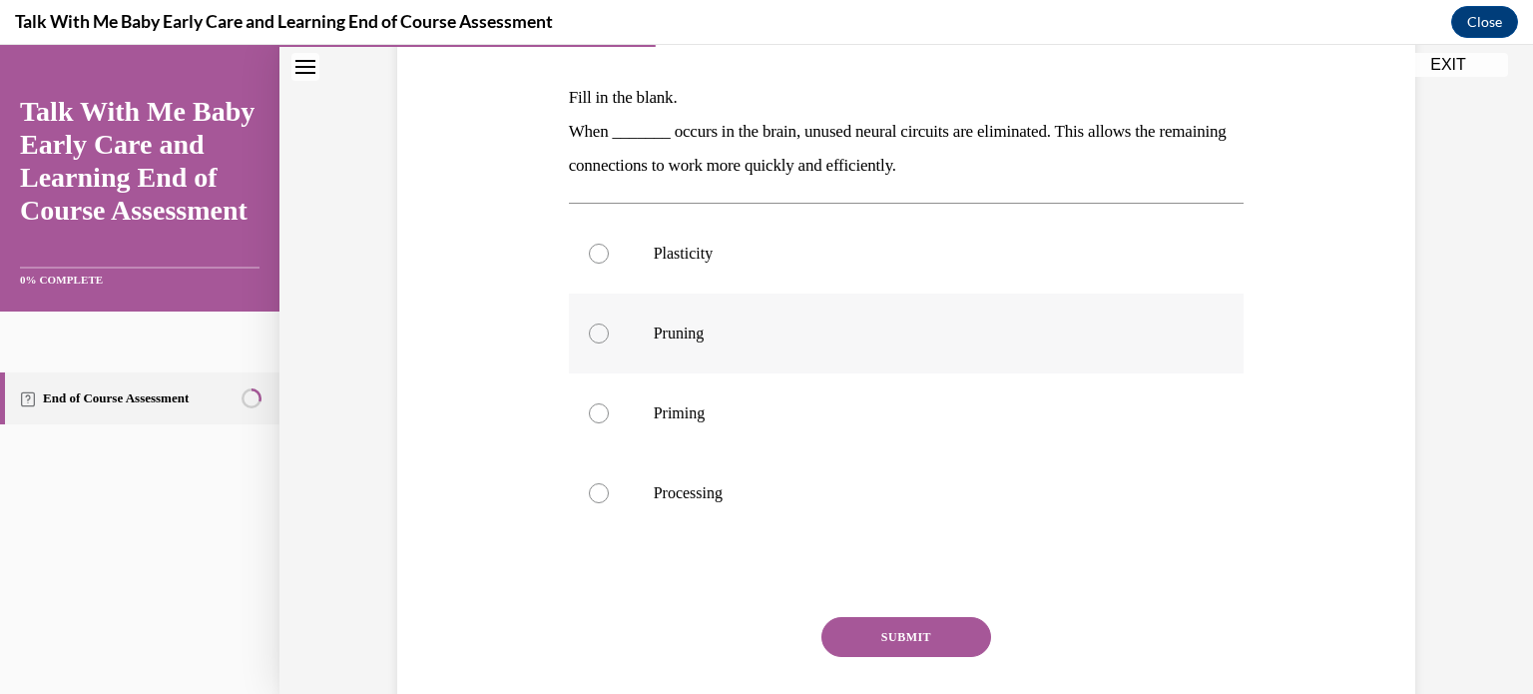
click at [591, 328] on div at bounding box center [599, 333] width 20 height 20
click at [591, 328] on input "Pruning" at bounding box center [599, 333] width 20 height 20
radio input "true"
click at [919, 631] on button "SUBMIT" at bounding box center [906, 637] width 170 height 40
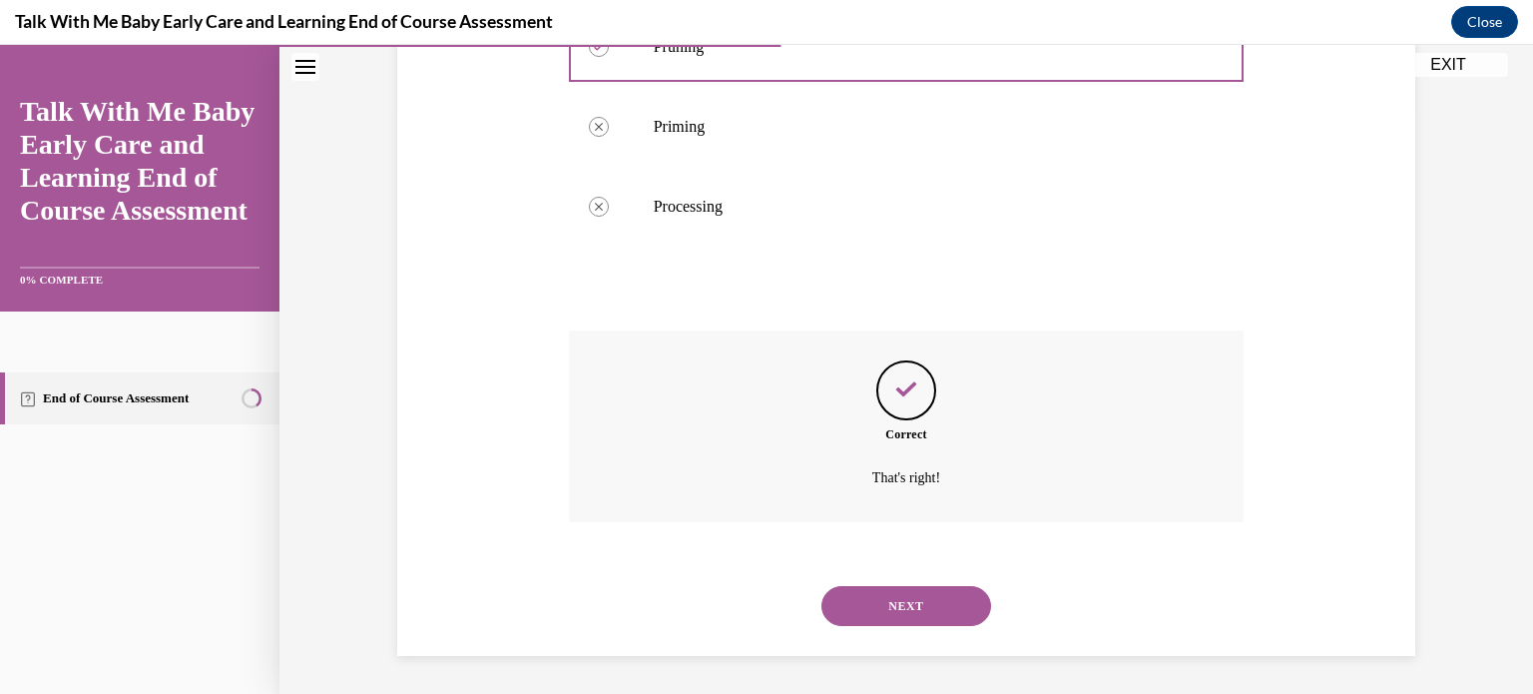
scroll to position [587, 0]
click at [904, 597] on button "NEXT" at bounding box center [906, 605] width 170 height 40
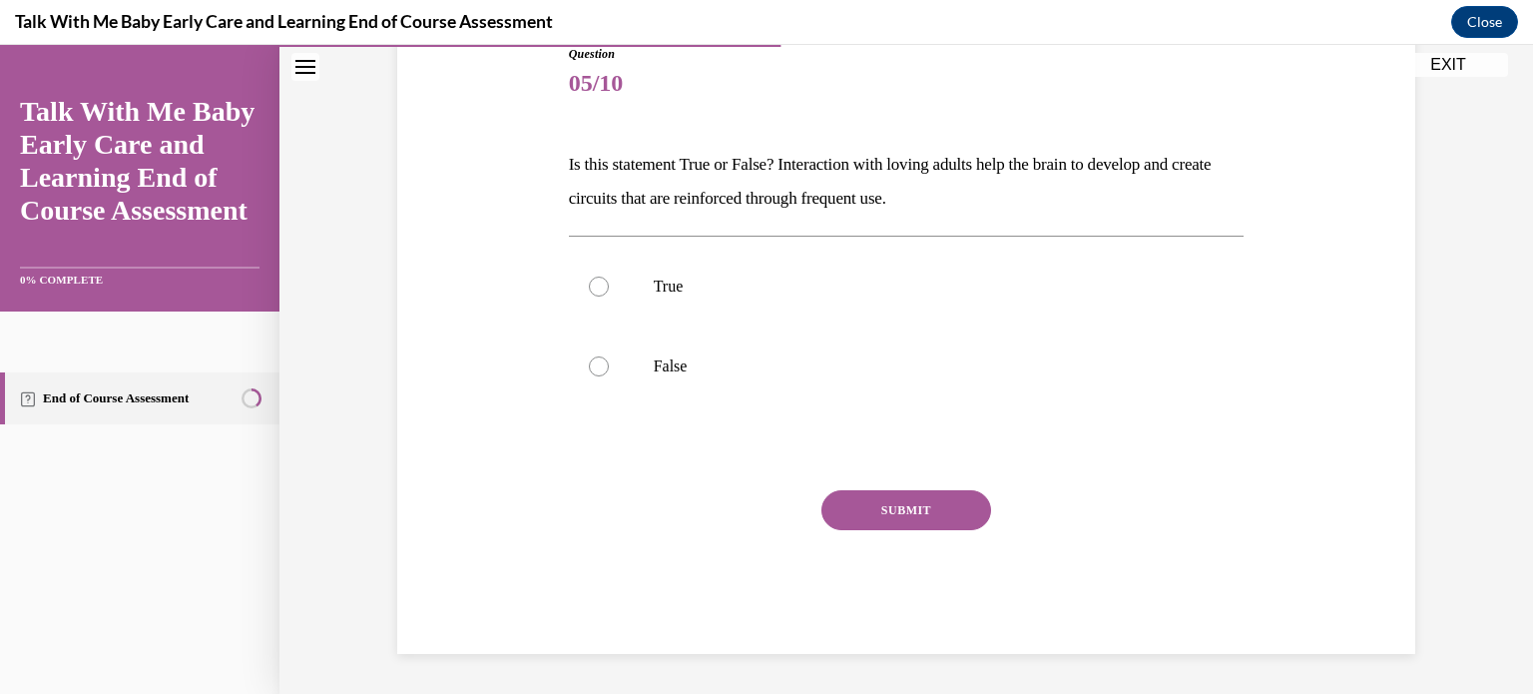
scroll to position [221, 0]
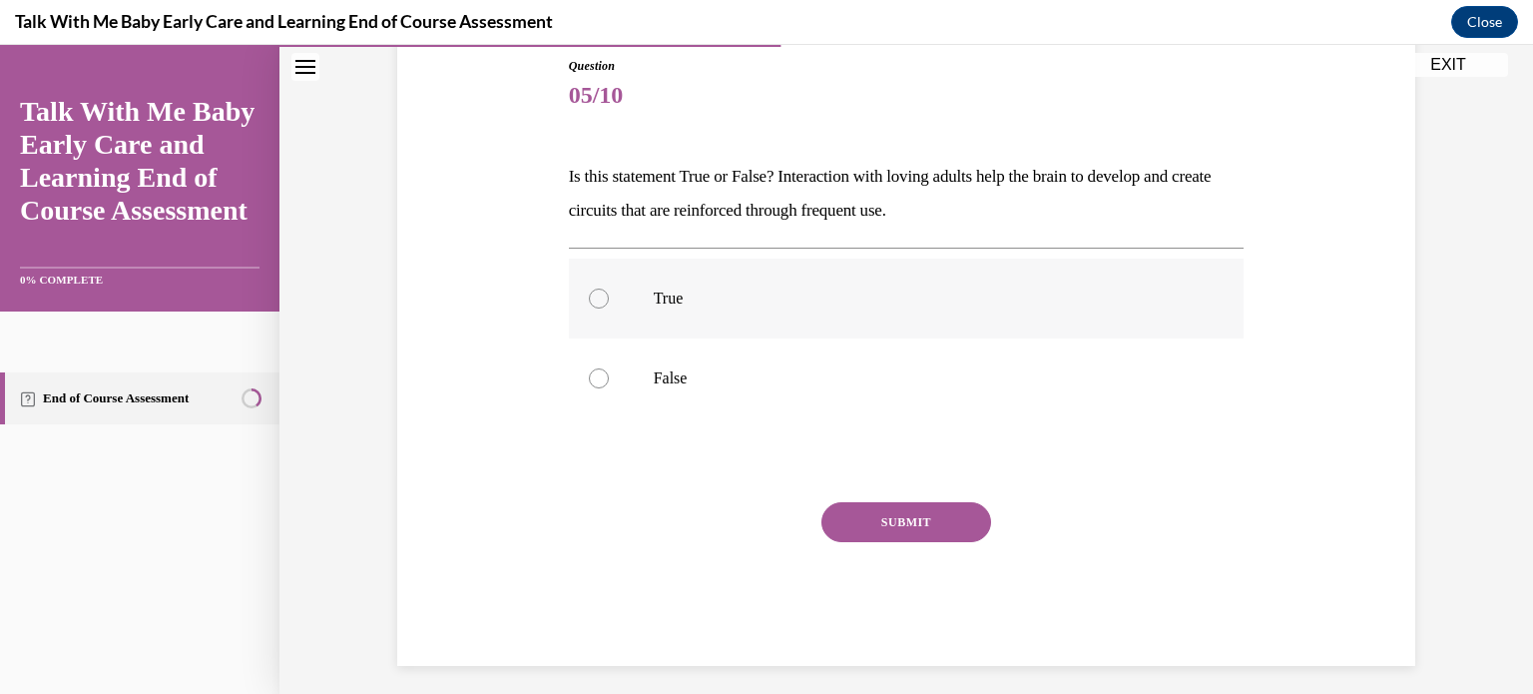
click at [589, 294] on div at bounding box center [599, 298] width 20 height 20
click at [589, 294] on input "True" at bounding box center [599, 298] width 20 height 20
radio input "true"
click at [898, 510] on button "SUBMIT" at bounding box center [906, 522] width 170 height 40
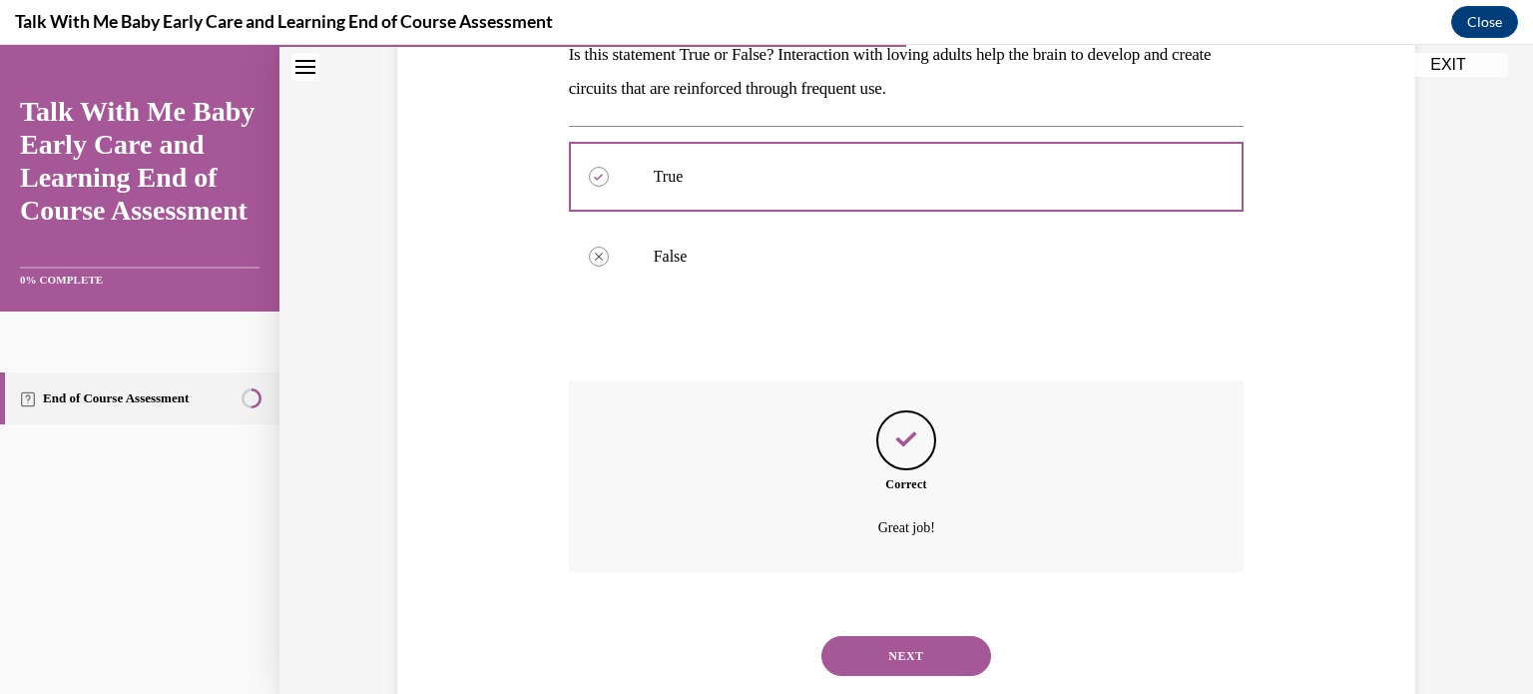
scroll to position [393, 0]
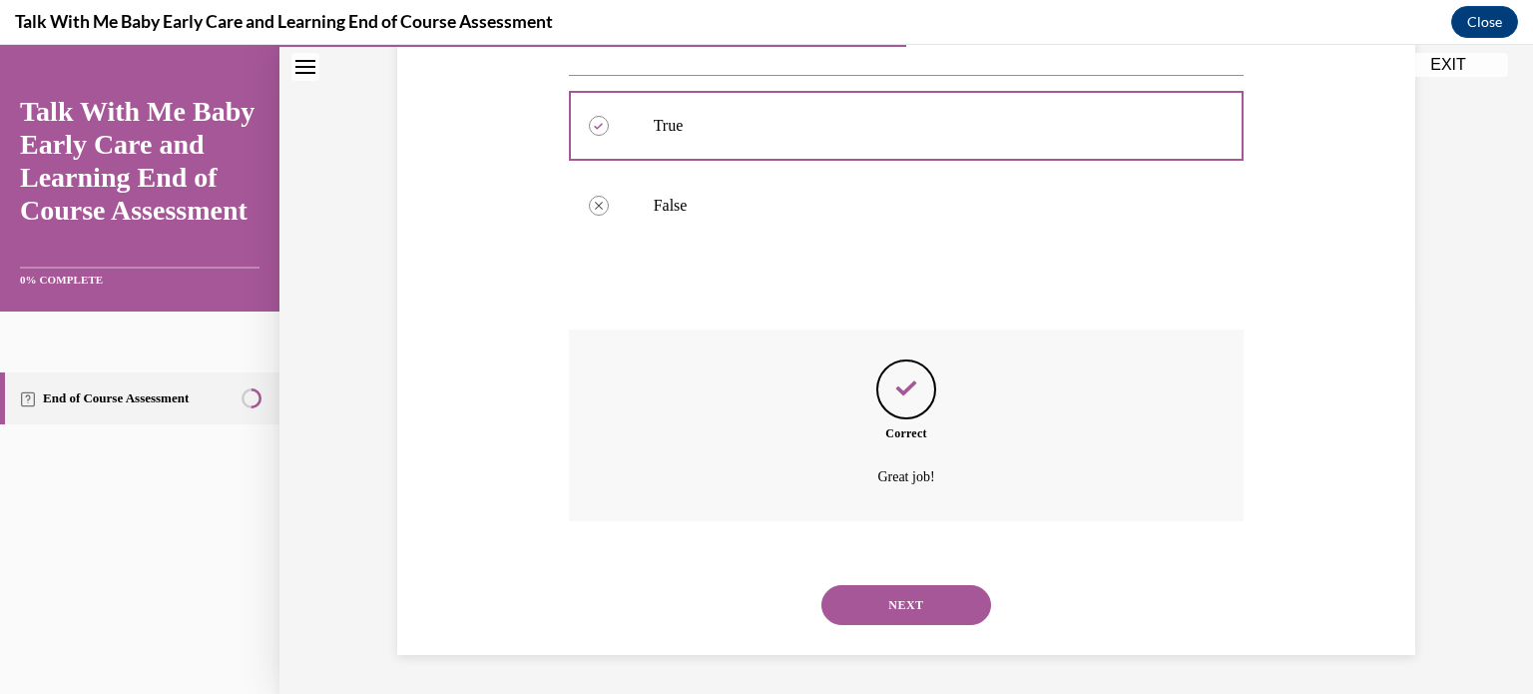
click at [899, 594] on button "NEXT" at bounding box center [906, 605] width 170 height 40
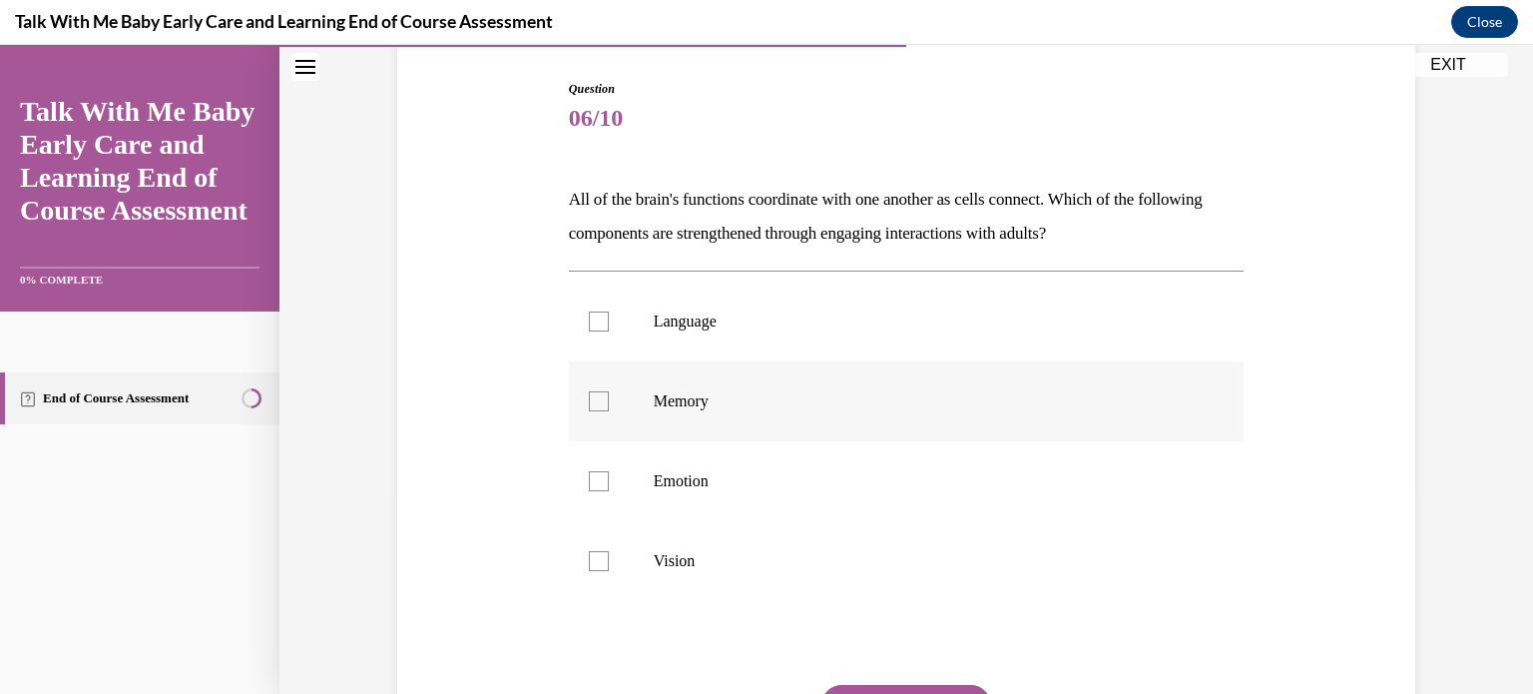
scroll to position [200, 0]
click at [589, 314] on div at bounding box center [599, 319] width 20 height 20
click at [589, 314] on input "Language" at bounding box center [599, 319] width 20 height 20
checkbox input "true"
drag, startPoint x: 567, startPoint y: 197, endPoint x: 1202, endPoint y: 225, distance: 635.4
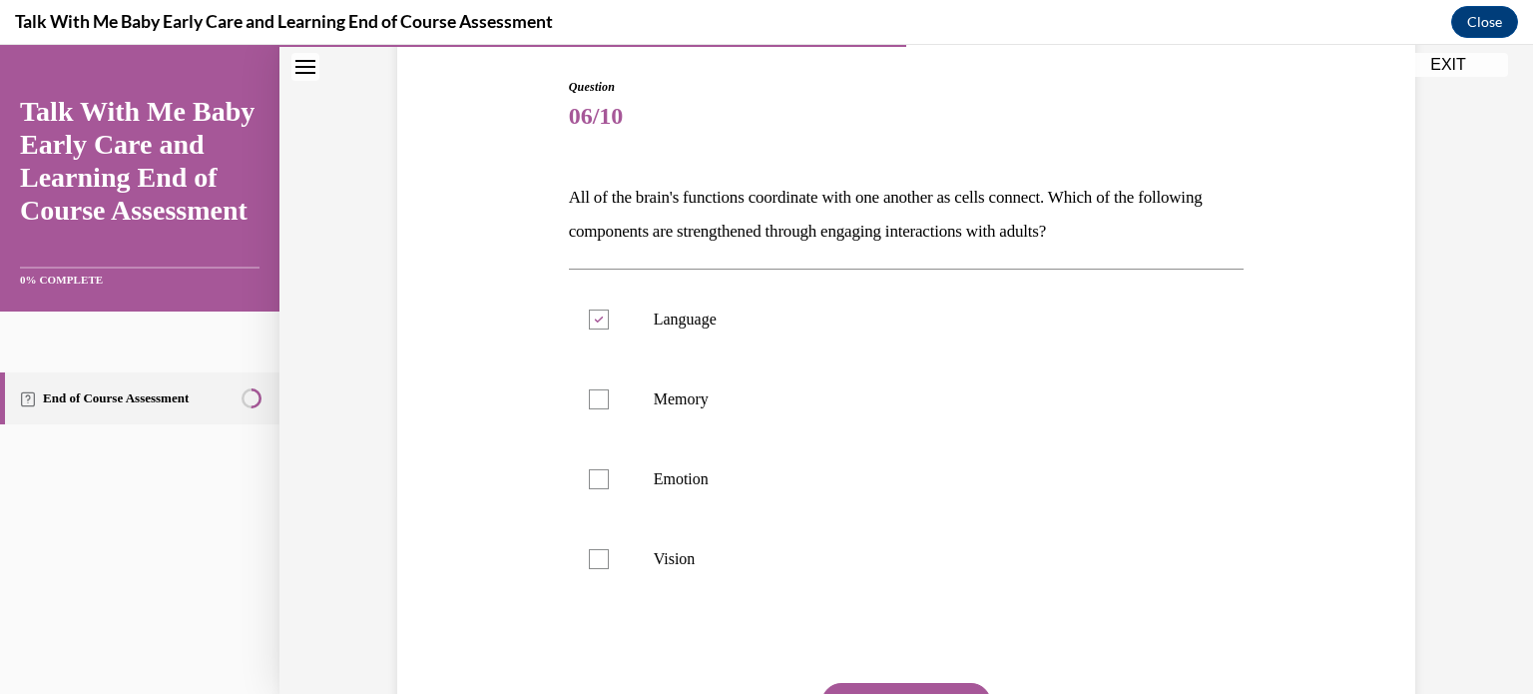
click at [1202, 225] on p "All of the brain's functions coordinate with one another as cells connect. Whic…" at bounding box center [907, 215] width 676 height 68
click at [512, 193] on div "Question 06/10 All of the brain's functions coordinate with one another as cell…" at bounding box center [906, 432] width 1028 height 828
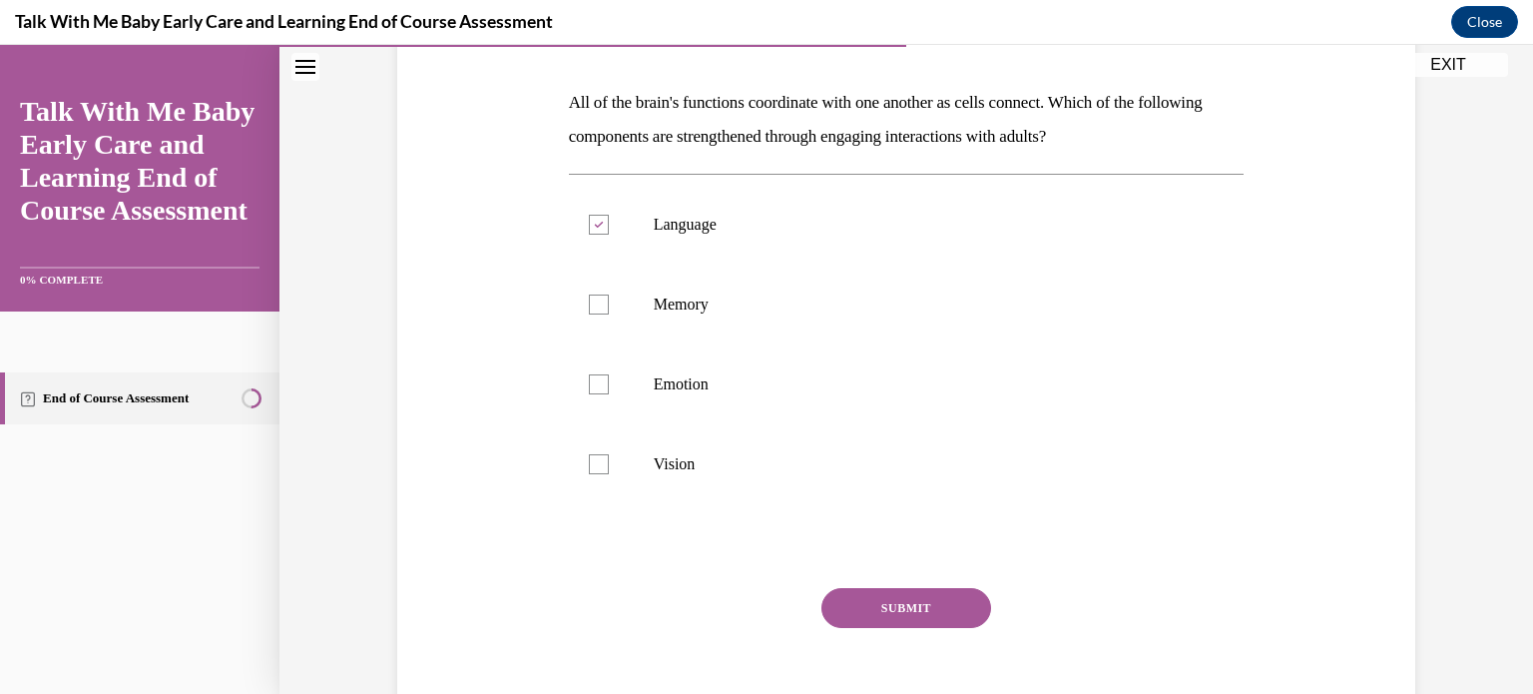
scroll to position [291, 0]
click at [589, 379] on div at bounding box center [599, 387] width 20 height 20
click at [589, 379] on input "Emotion" at bounding box center [599, 387] width 20 height 20
click at [594, 385] on icon at bounding box center [598, 387] width 9 height 7
click at [594, 385] on input "Emotion" at bounding box center [599, 387] width 20 height 20
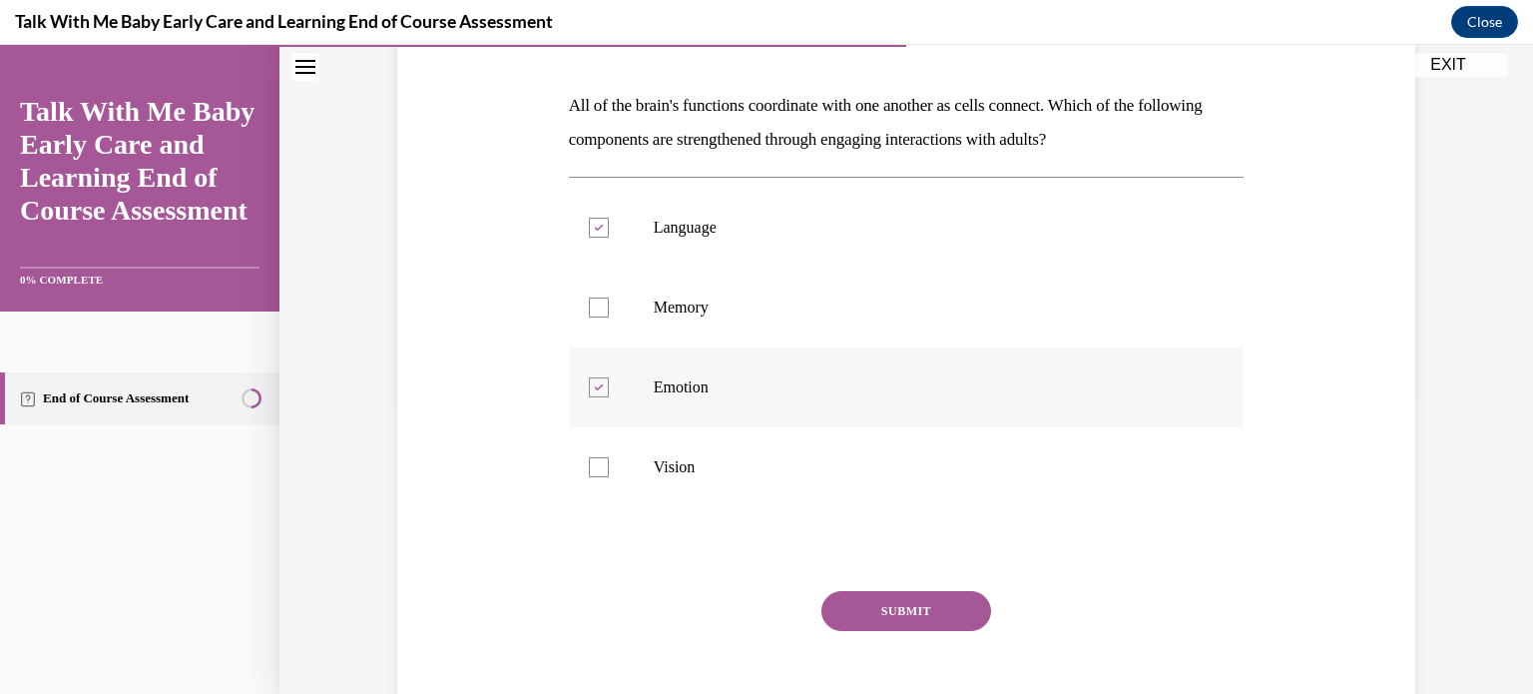
checkbox input "false"
click at [911, 602] on button "SUBMIT" at bounding box center [906, 611] width 170 height 40
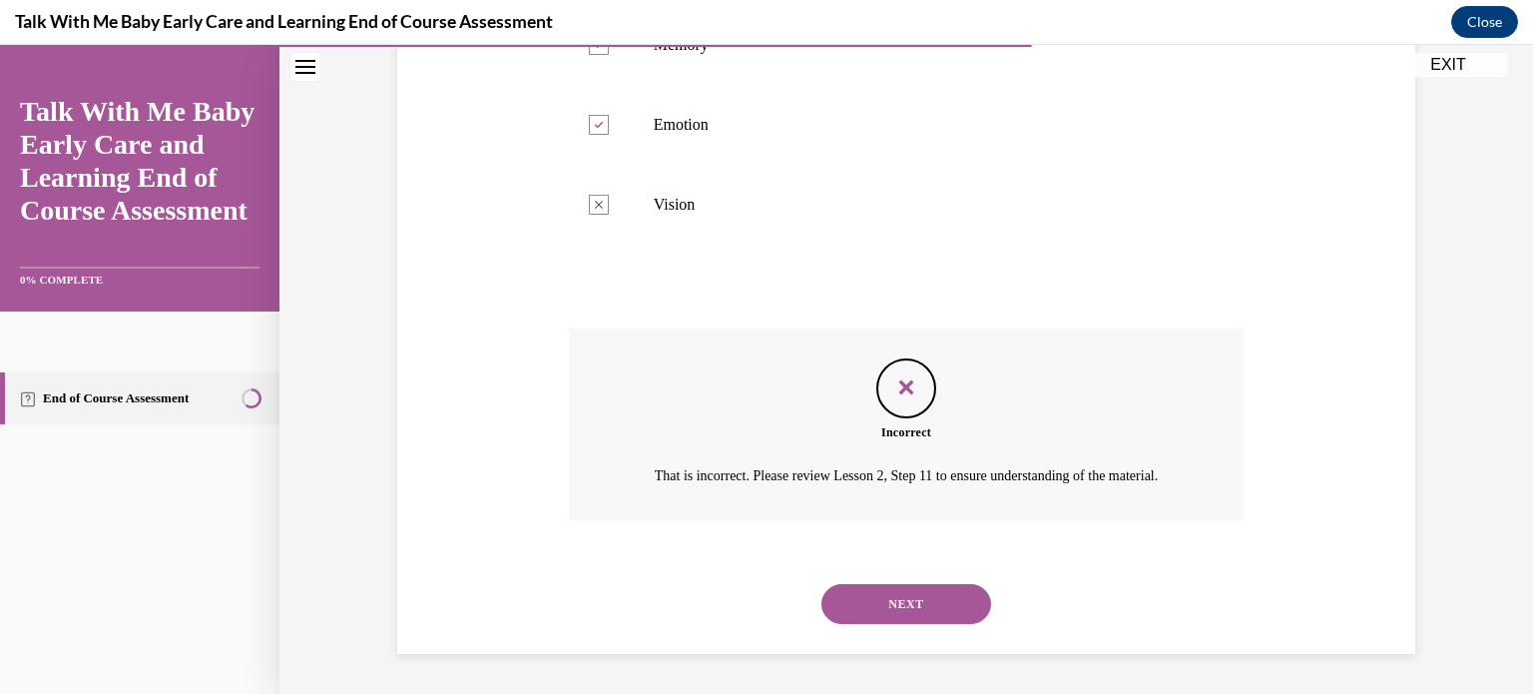
scroll to position [577, 0]
click at [895, 601] on button "NEXT" at bounding box center [906, 604] width 170 height 40
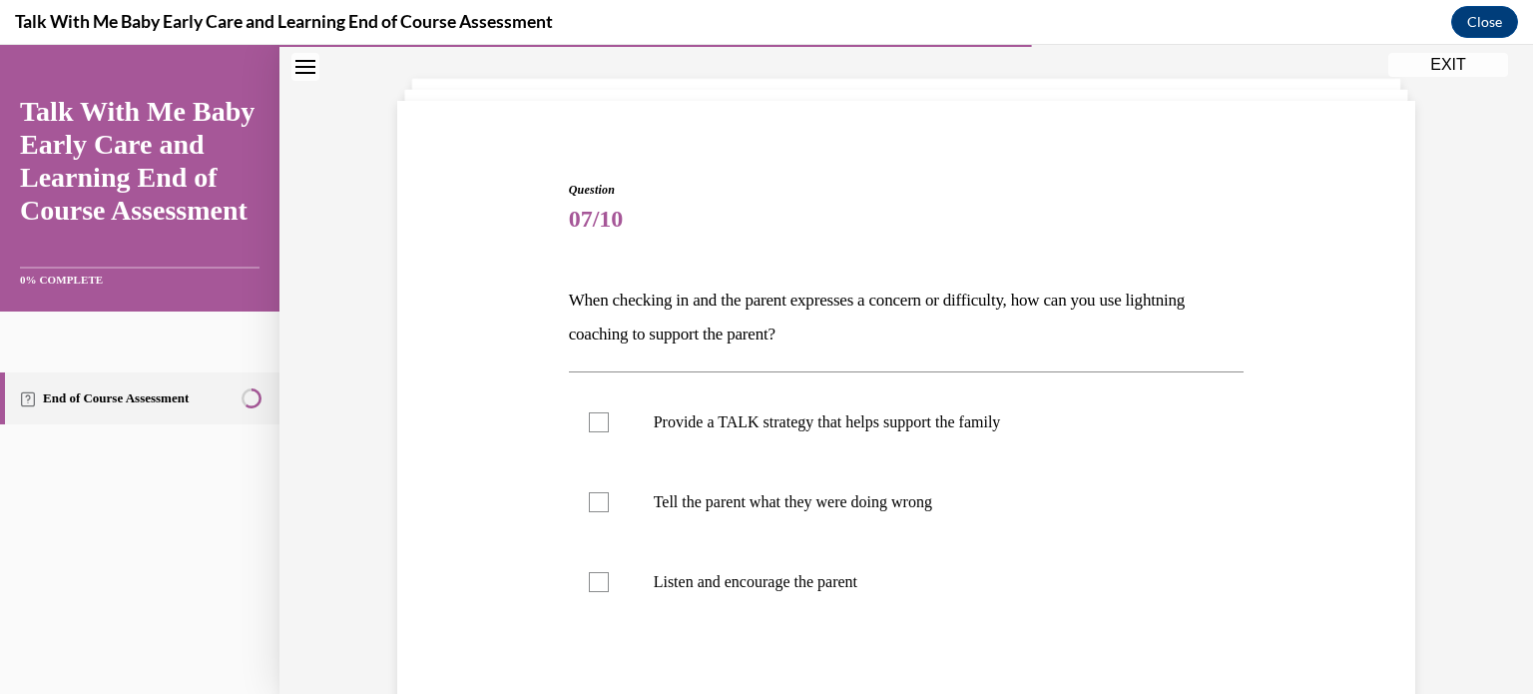
scroll to position [100, 0]
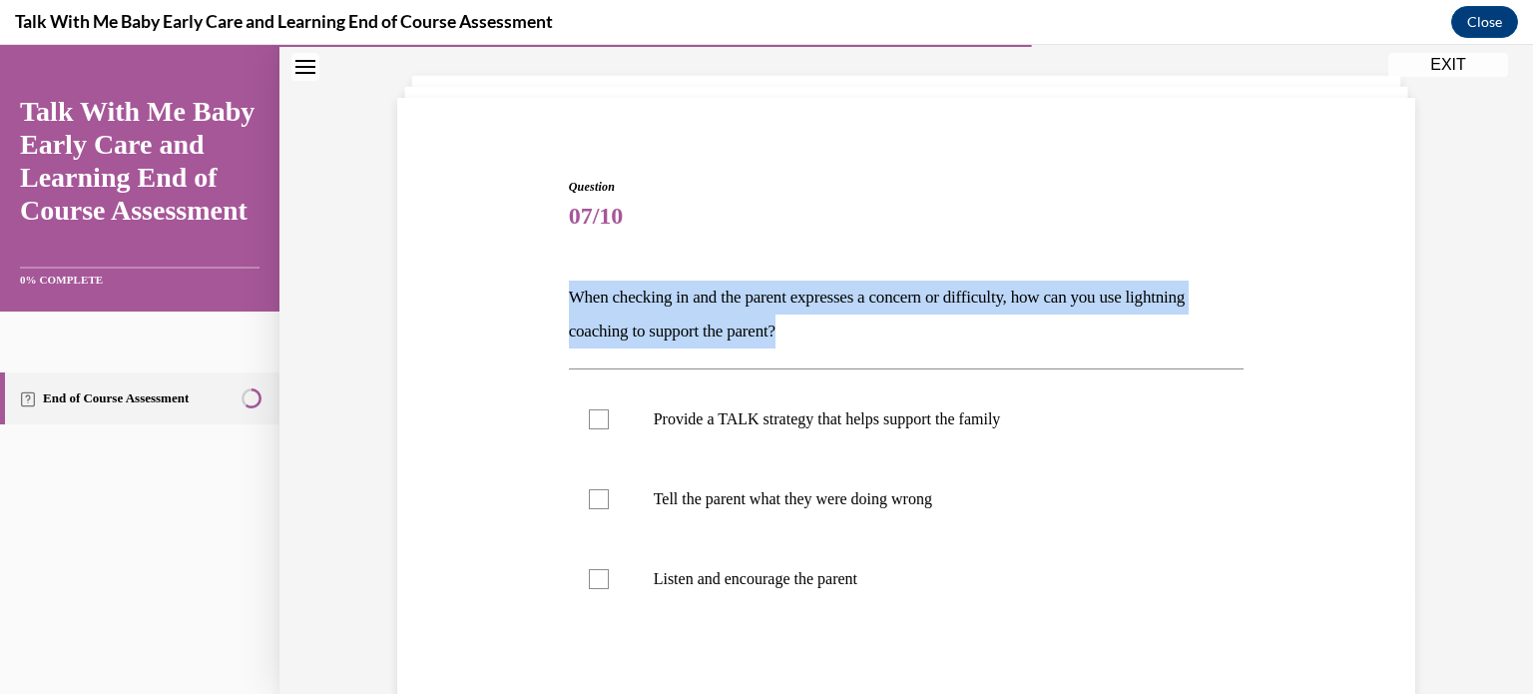
drag, startPoint x: 563, startPoint y: 291, endPoint x: 1246, endPoint y: 321, distance: 683.3
click at [1246, 321] on div "Question 07/10 When checking in and the parent expresses a concern or difficult…" at bounding box center [906, 492] width 1028 height 749
click at [528, 341] on div "Question 07/10 When checking in and the parent expresses a concern or difficult…" at bounding box center [906, 492] width 1028 height 749
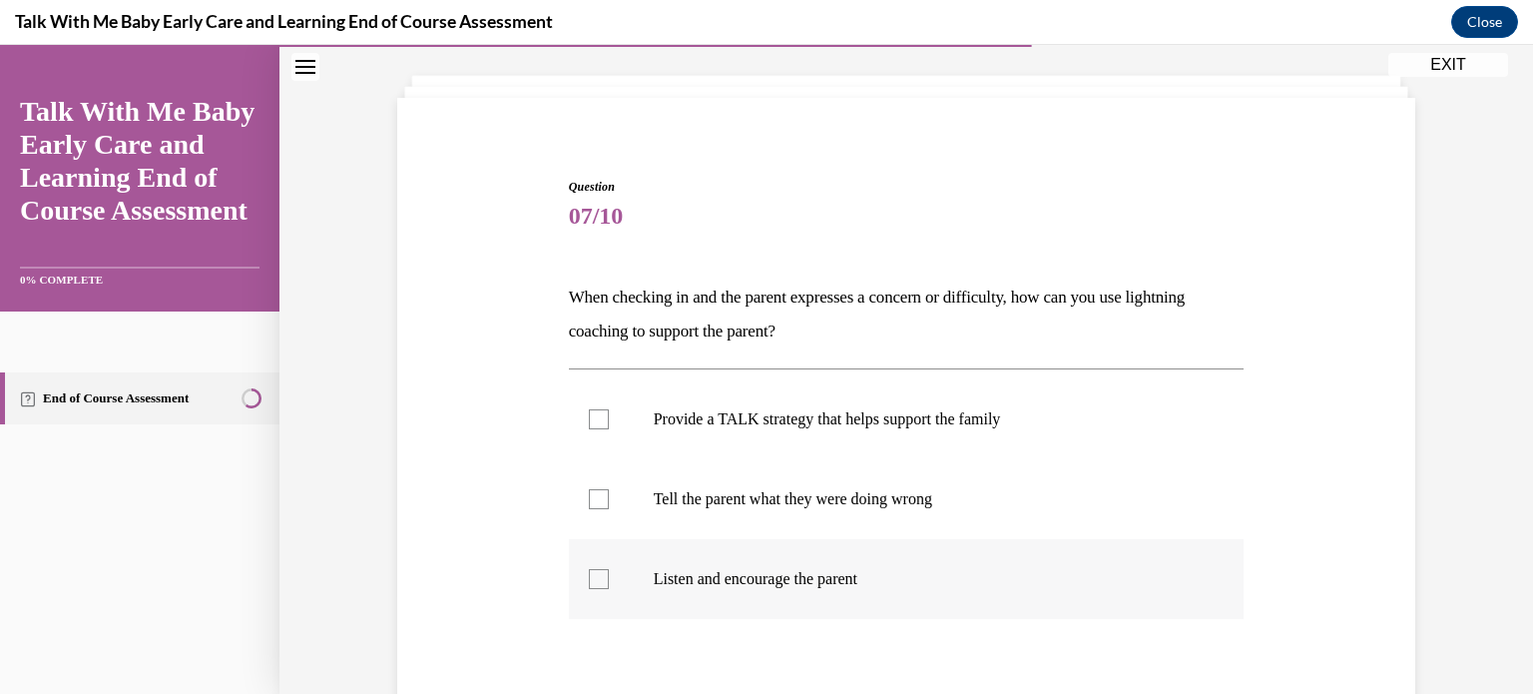
click at [589, 581] on div at bounding box center [599, 579] width 20 height 20
click at [589, 581] on input "Listen and encourage the parent" at bounding box center [599, 579] width 20 height 20
checkbox input "true"
click at [593, 418] on div at bounding box center [599, 419] width 20 height 20
click at [593, 418] on input "Provide a TALK strategy that helps support the family" at bounding box center [599, 419] width 20 height 20
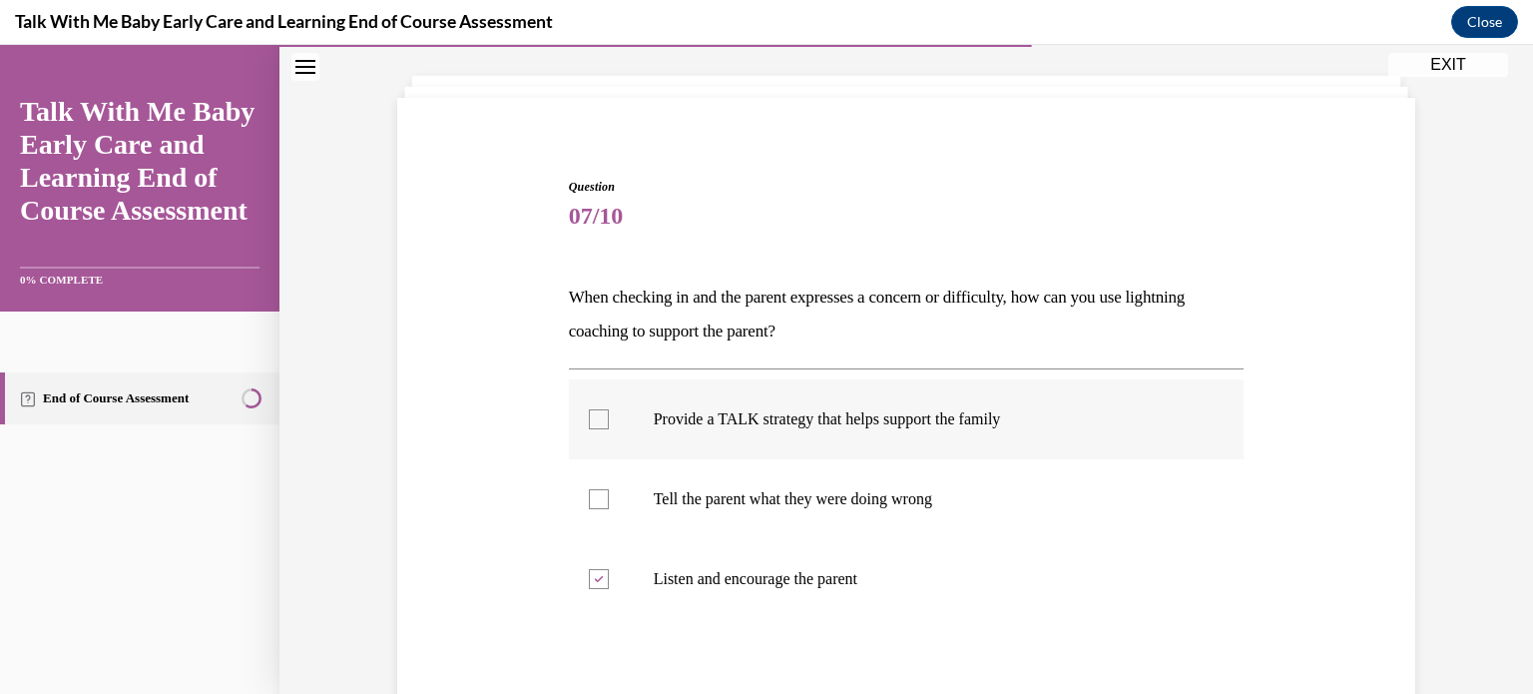
checkbox input "true"
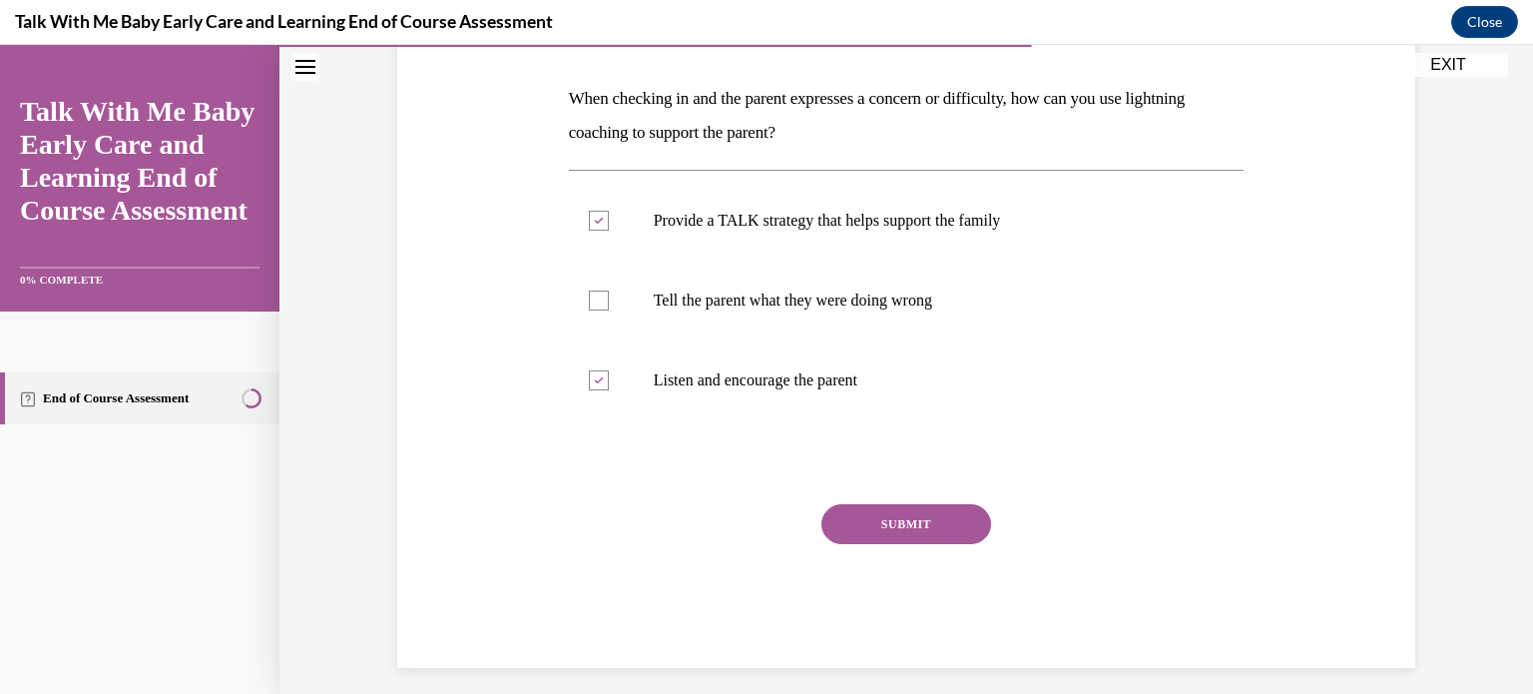
scroll to position [299, 0]
click at [906, 518] on button "SUBMIT" at bounding box center [906, 523] width 170 height 40
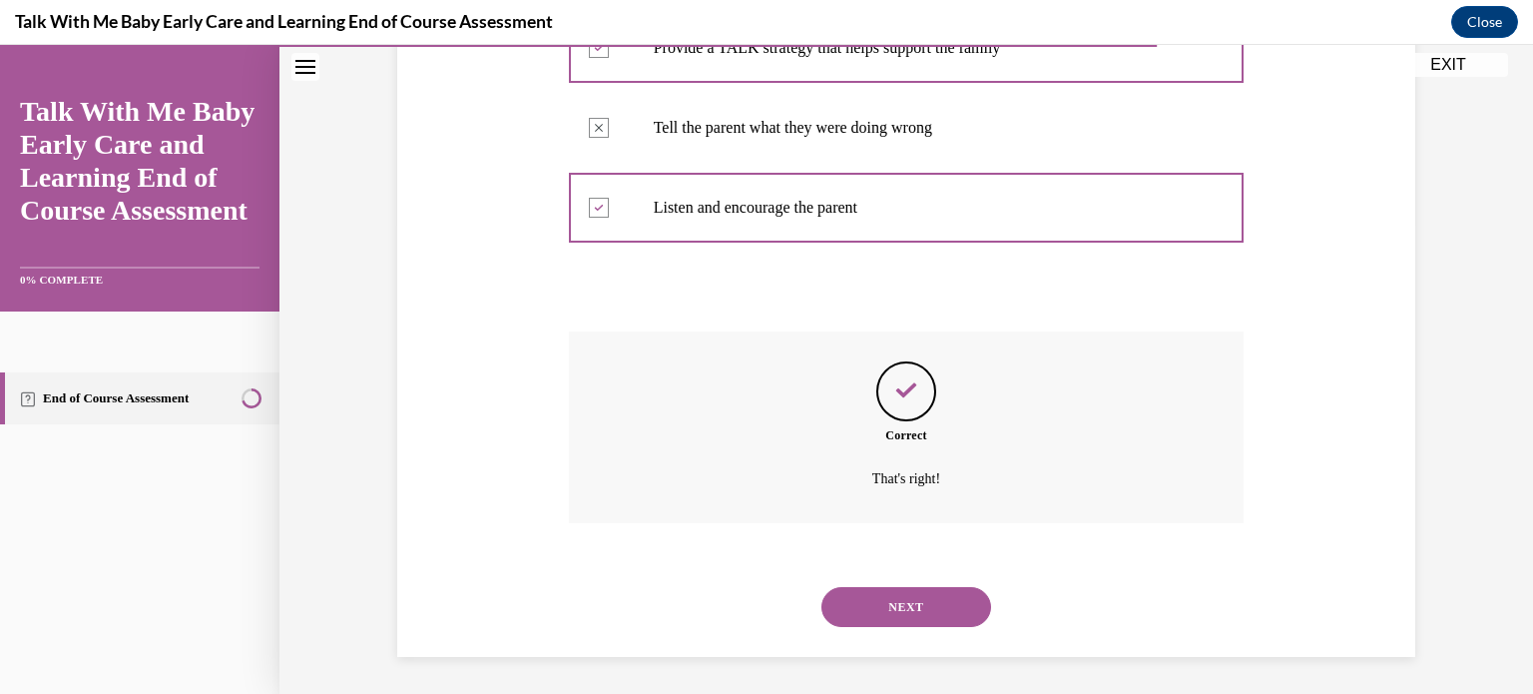
scroll to position [473, 0]
click at [903, 598] on button "NEXT" at bounding box center [906, 605] width 170 height 40
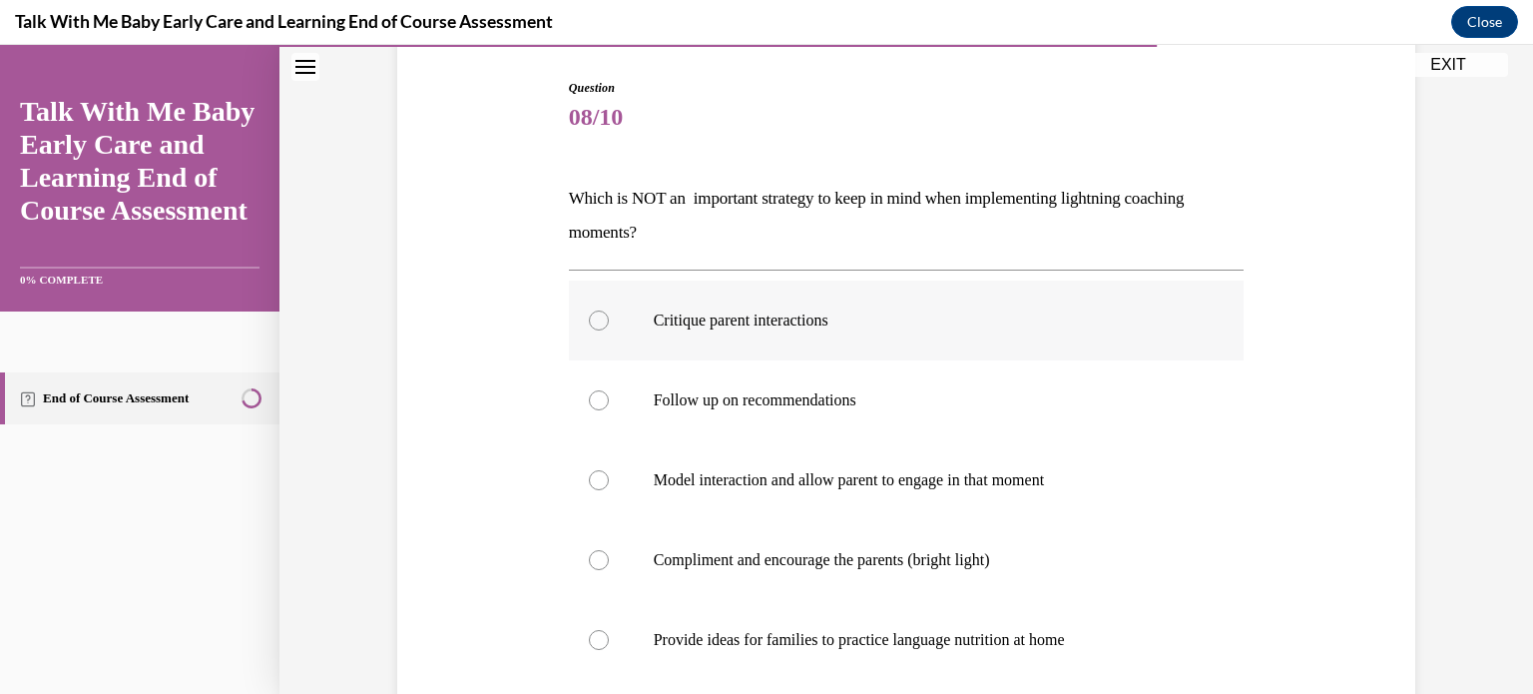
scroll to position [200, 0]
click at [590, 317] on div at bounding box center [599, 319] width 20 height 20
click at [590, 317] on input "Critique parent interactions" at bounding box center [599, 319] width 20 height 20
radio input "true"
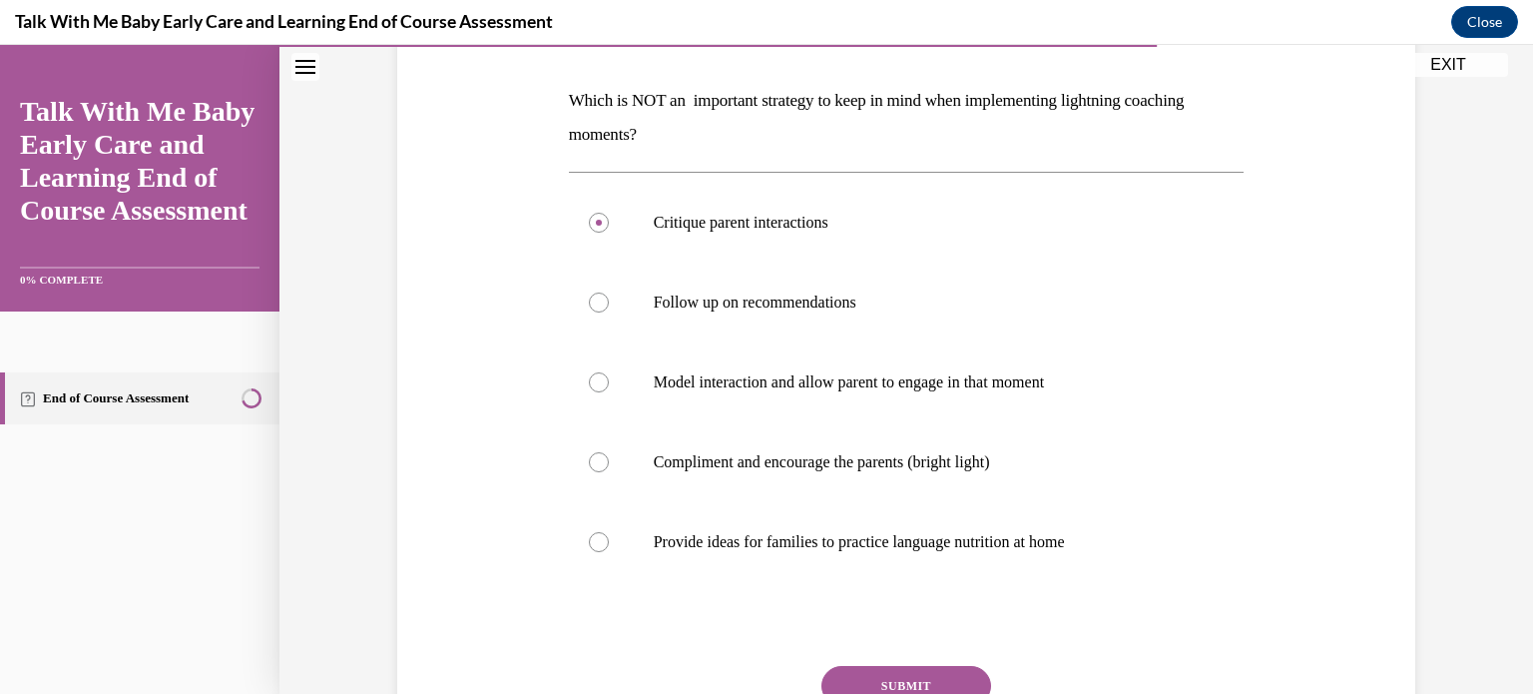
scroll to position [299, 0]
click at [589, 296] on div at bounding box center [599, 299] width 20 height 20
click at [589, 296] on input "Follow up on recommendations" at bounding box center [599, 299] width 20 height 20
radio input "true"
click at [593, 215] on div at bounding box center [599, 220] width 20 height 20
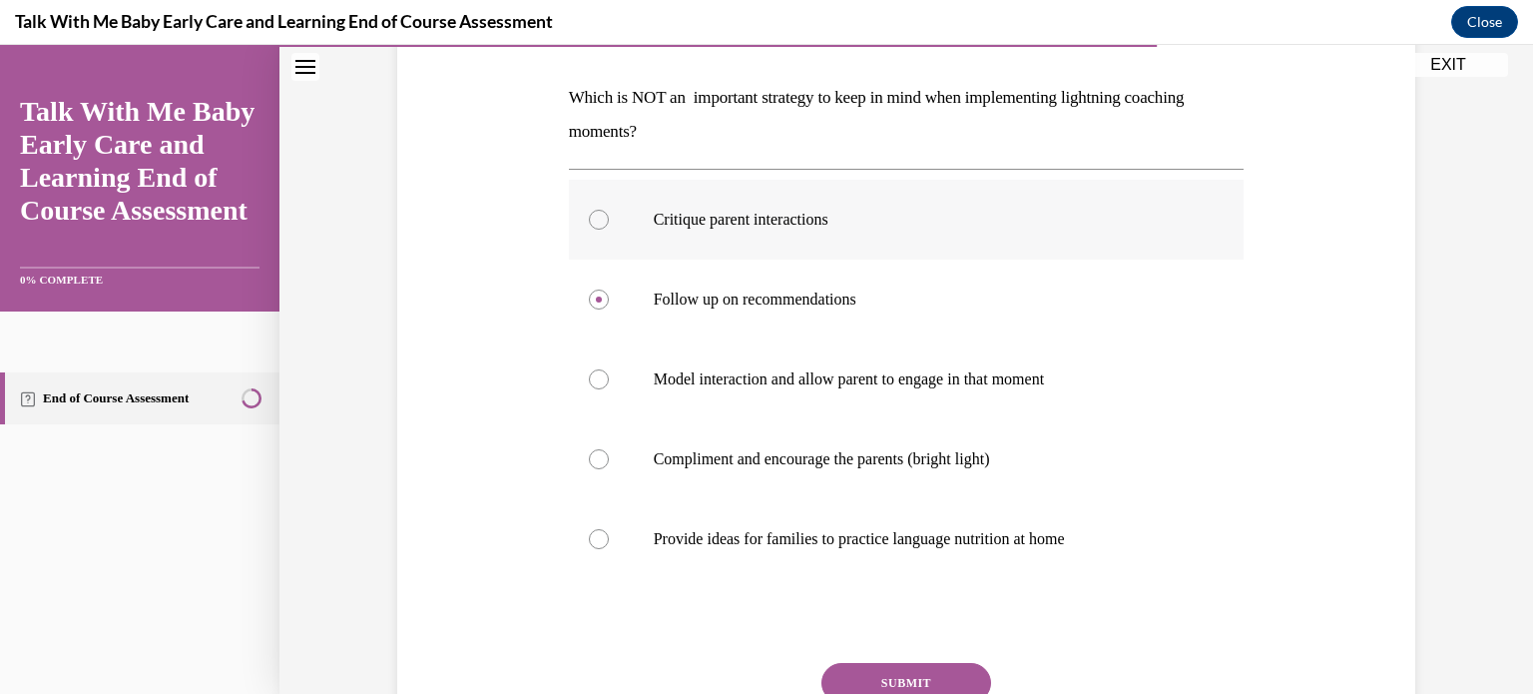
click at [593, 215] on input "Critique parent interactions" at bounding box center [599, 220] width 20 height 20
radio input "true"
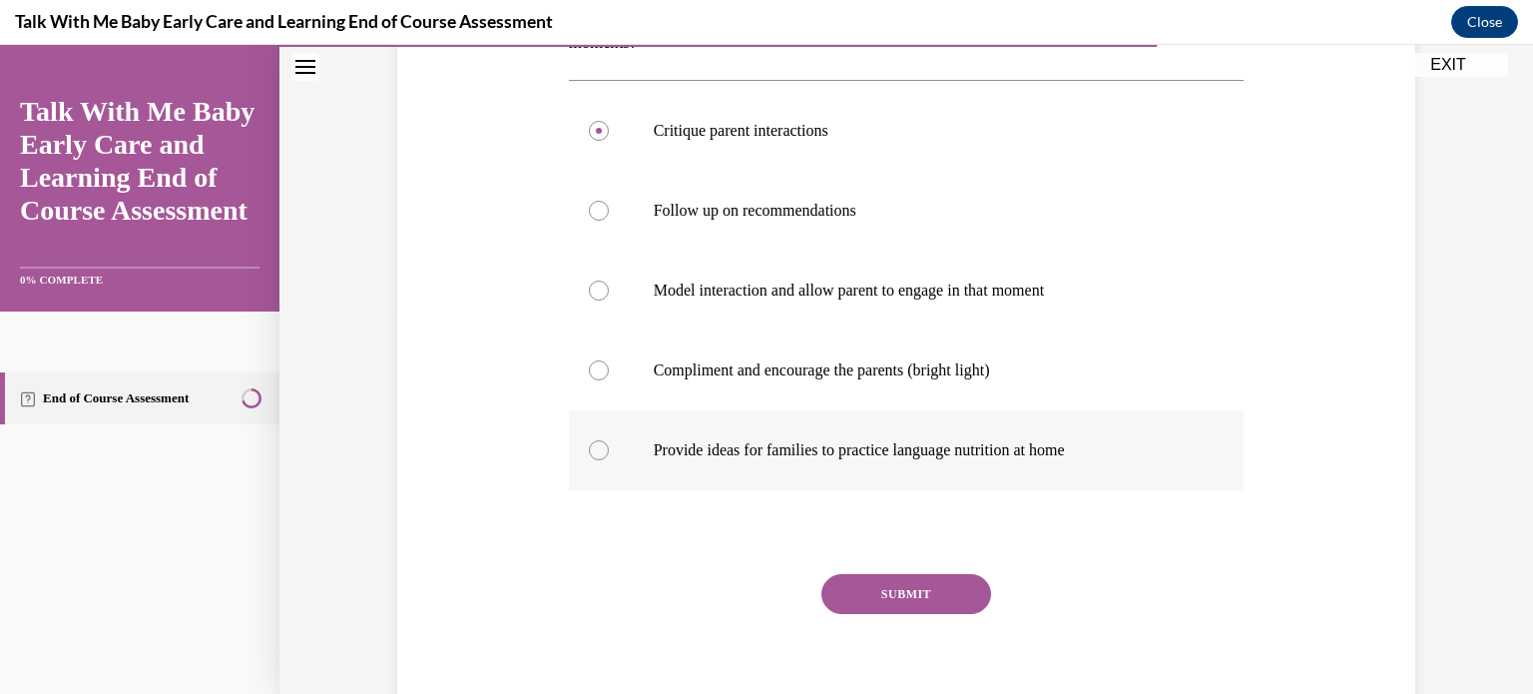
scroll to position [399, 0]
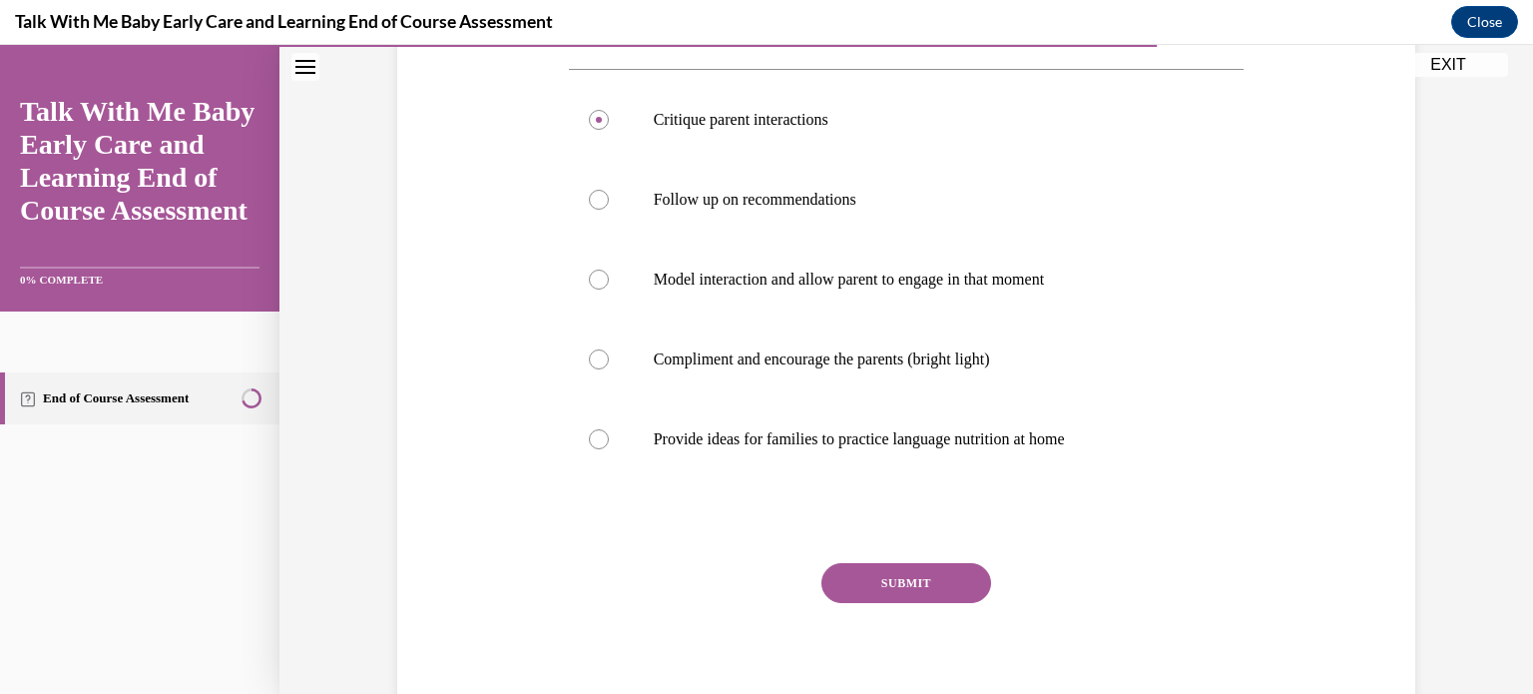
click at [908, 574] on button "SUBMIT" at bounding box center [906, 583] width 170 height 40
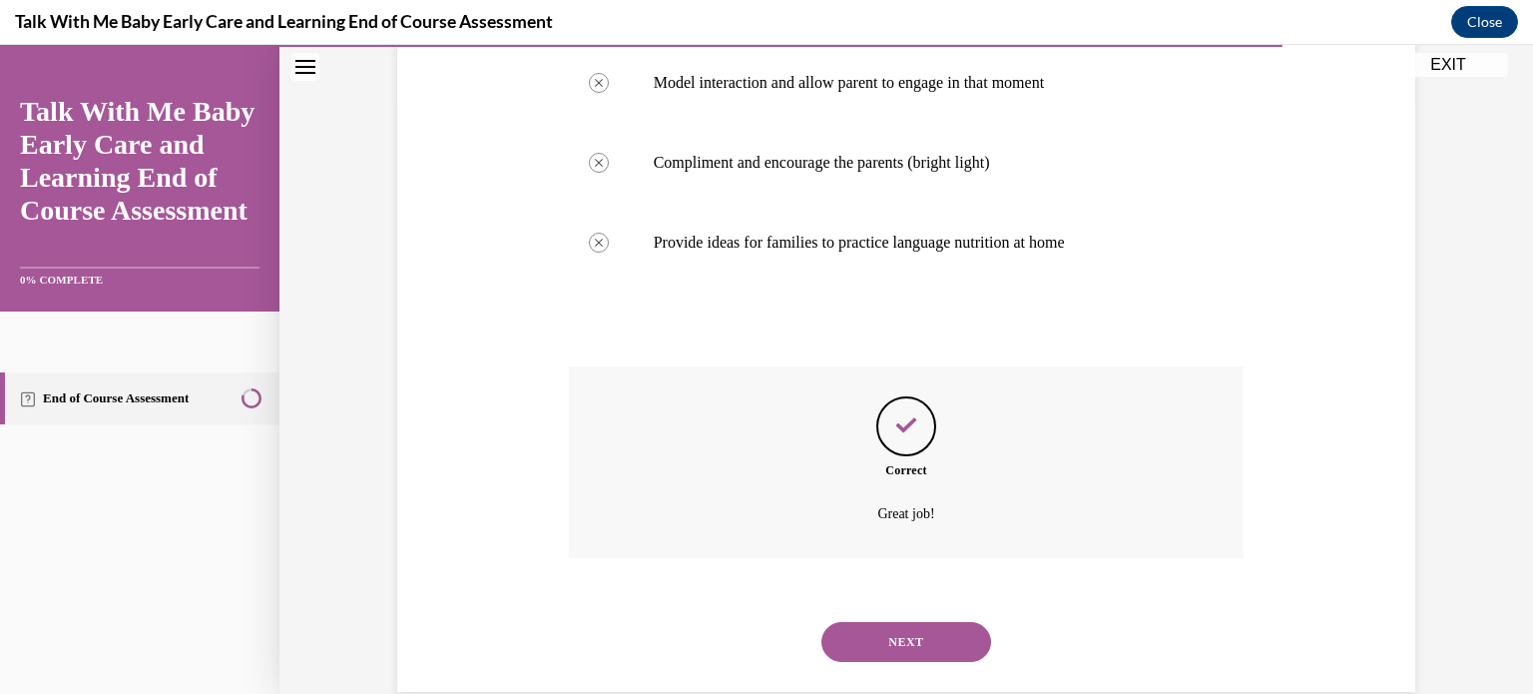
scroll to position [633, 0]
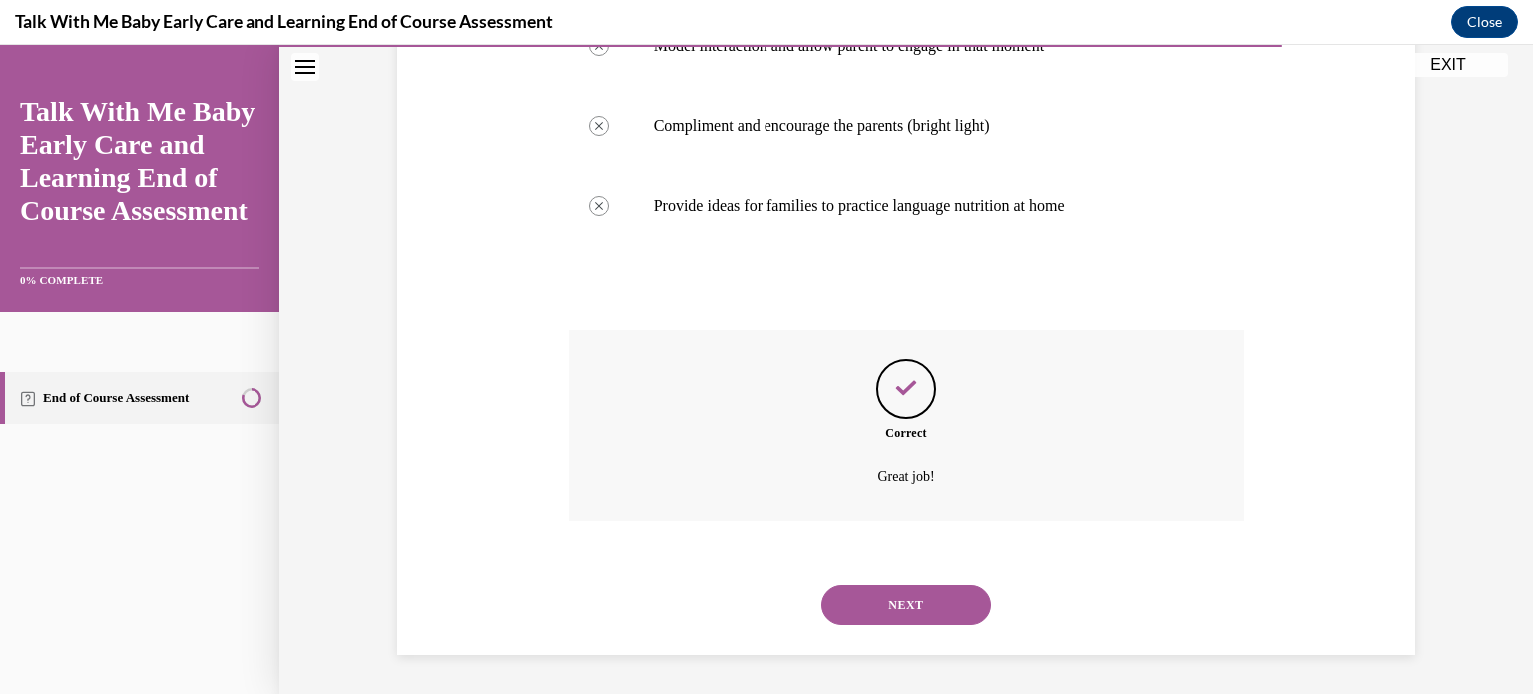
click at [902, 596] on button "NEXT" at bounding box center [906, 605] width 170 height 40
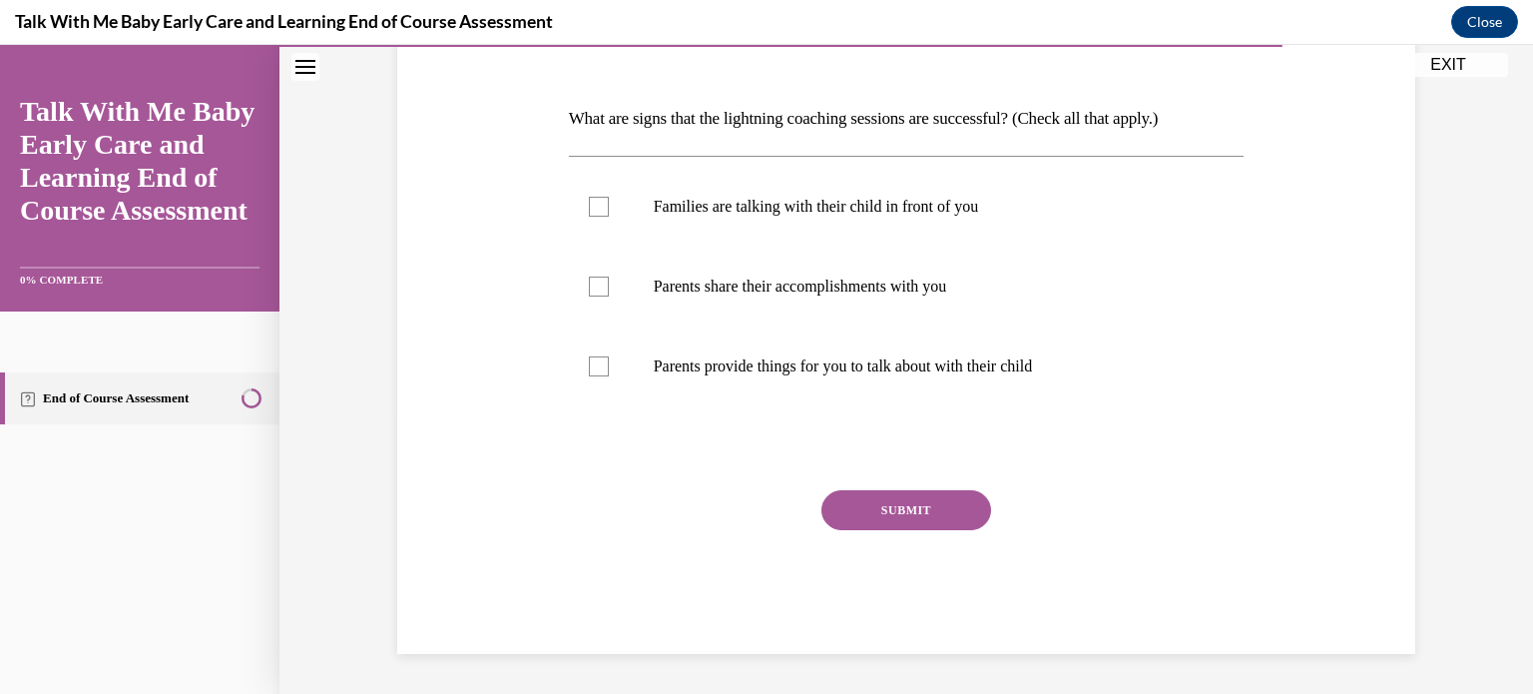
scroll to position [222, 0]
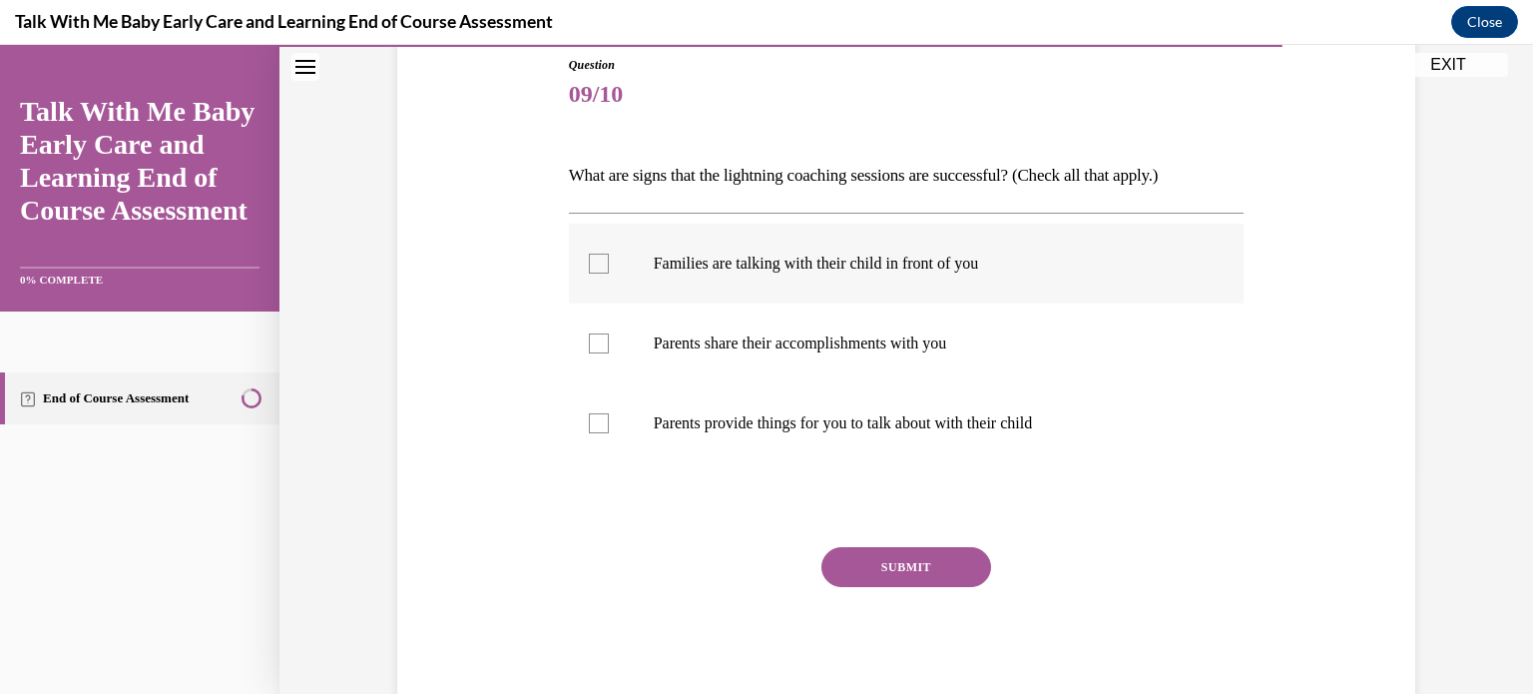
click at [589, 260] on div at bounding box center [599, 264] width 20 height 20
click at [589, 260] on input "Families are talking with their child in front of you" at bounding box center [599, 264] width 20 height 20
checkbox input "true"
click at [589, 337] on div at bounding box center [599, 343] width 20 height 20
click at [589, 337] on input "Parents share their accomplishments with you" at bounding box center [599, 343] width 20 height 20
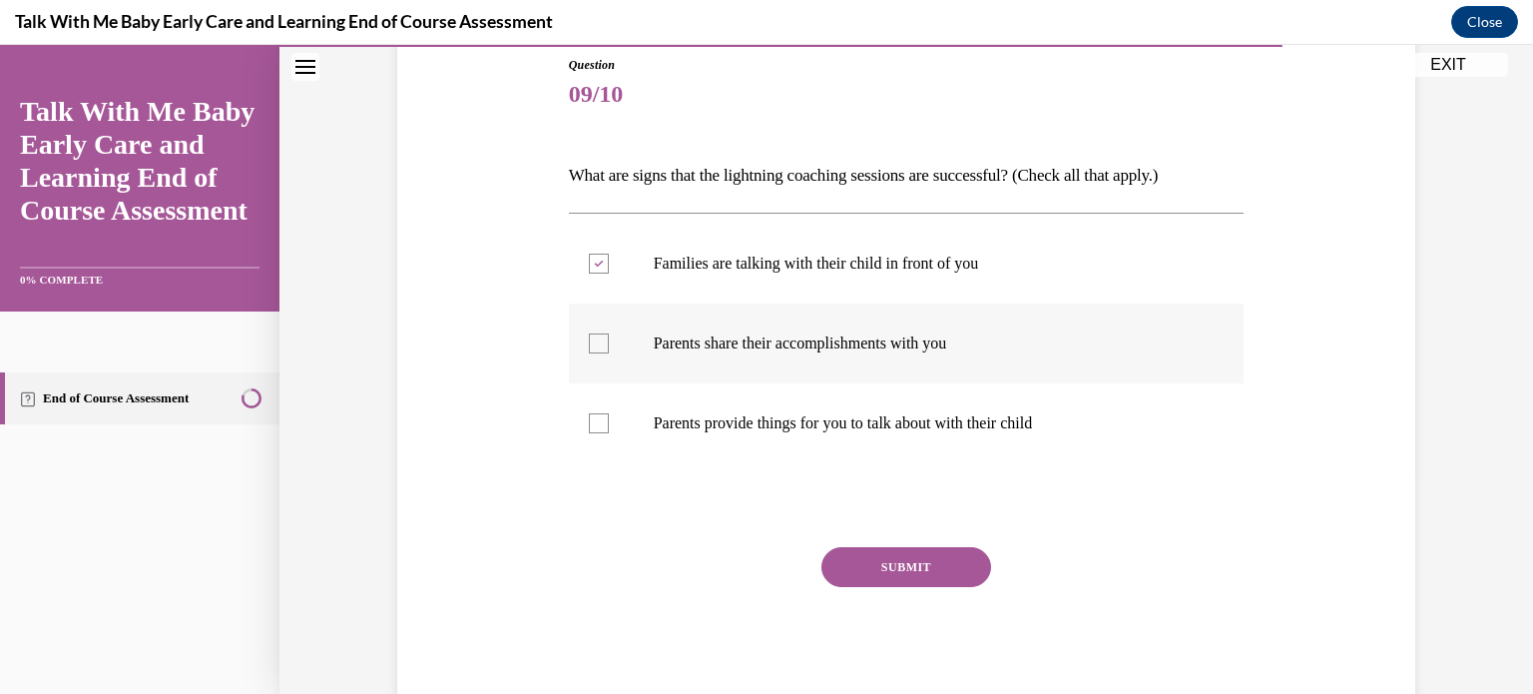
checkbox input "true"
click at [590, 419] on div at bounding box center [599, 423] width 20 height 20
click at [590, 419] on input "Parents provide things for you to talk about with their child" at bounding box center [599, 423] width 20 height 20
checkbox input "true"
click at [915, 564] on button "SUBMIT" at bounding box center [906, 567] width 170 height 40
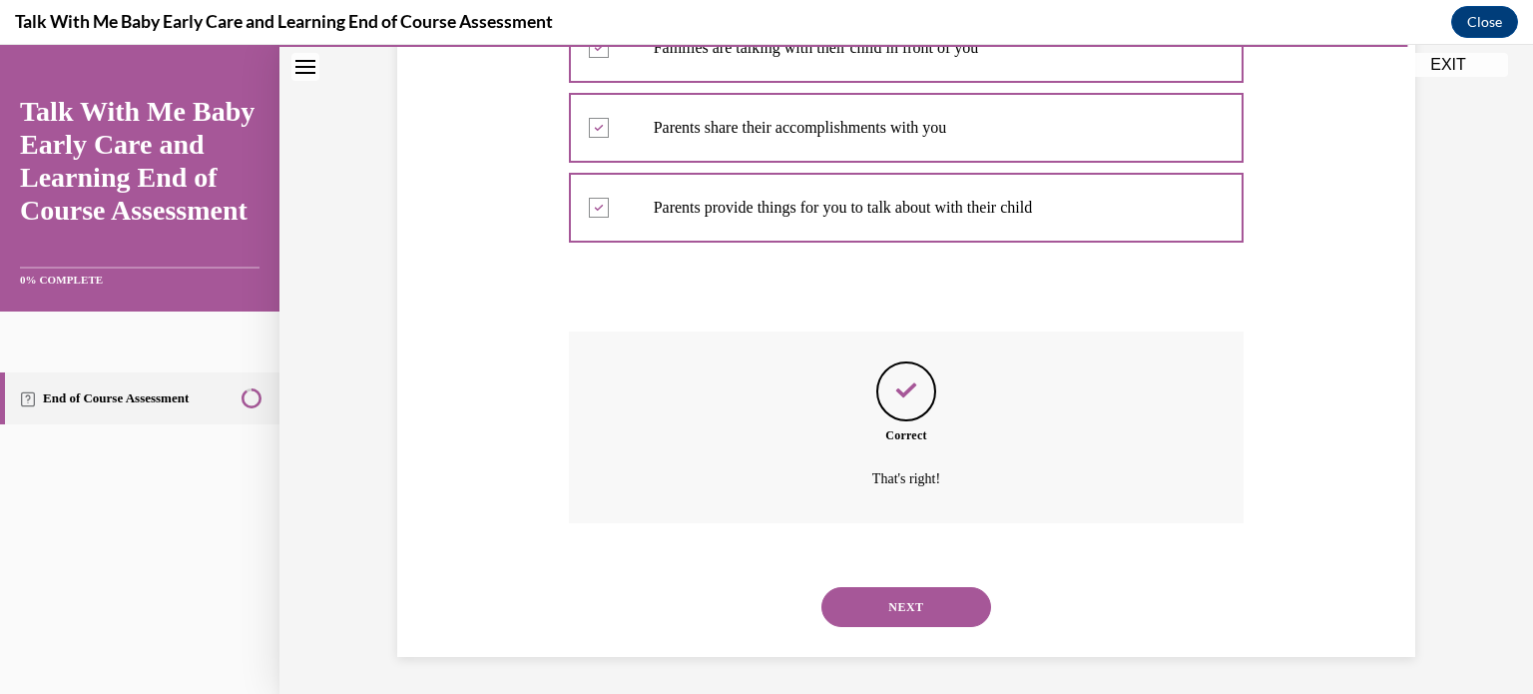
scroll to position [439, 0]
click at [901, 597] on button "NEXT" at bounding box center [906, 605] width 170 height 40
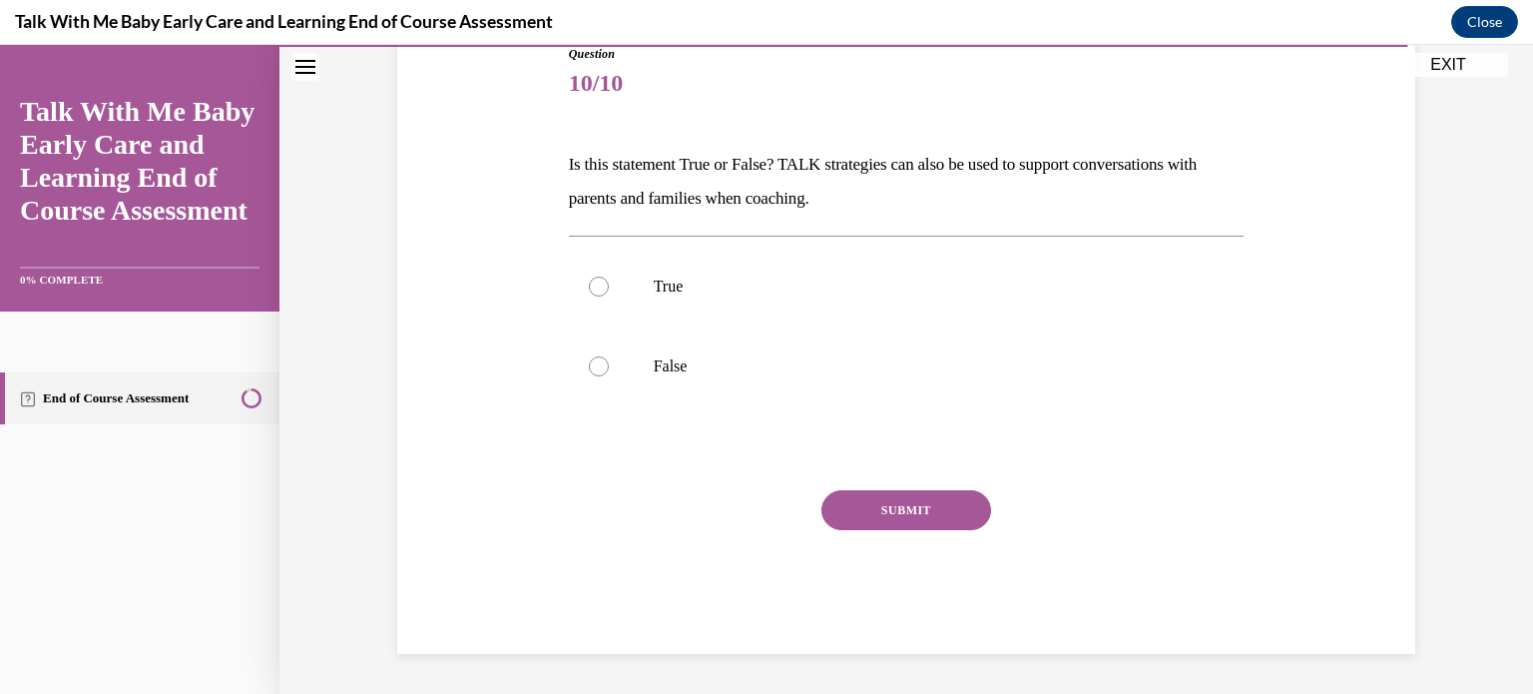
scroll to position [221, 0]
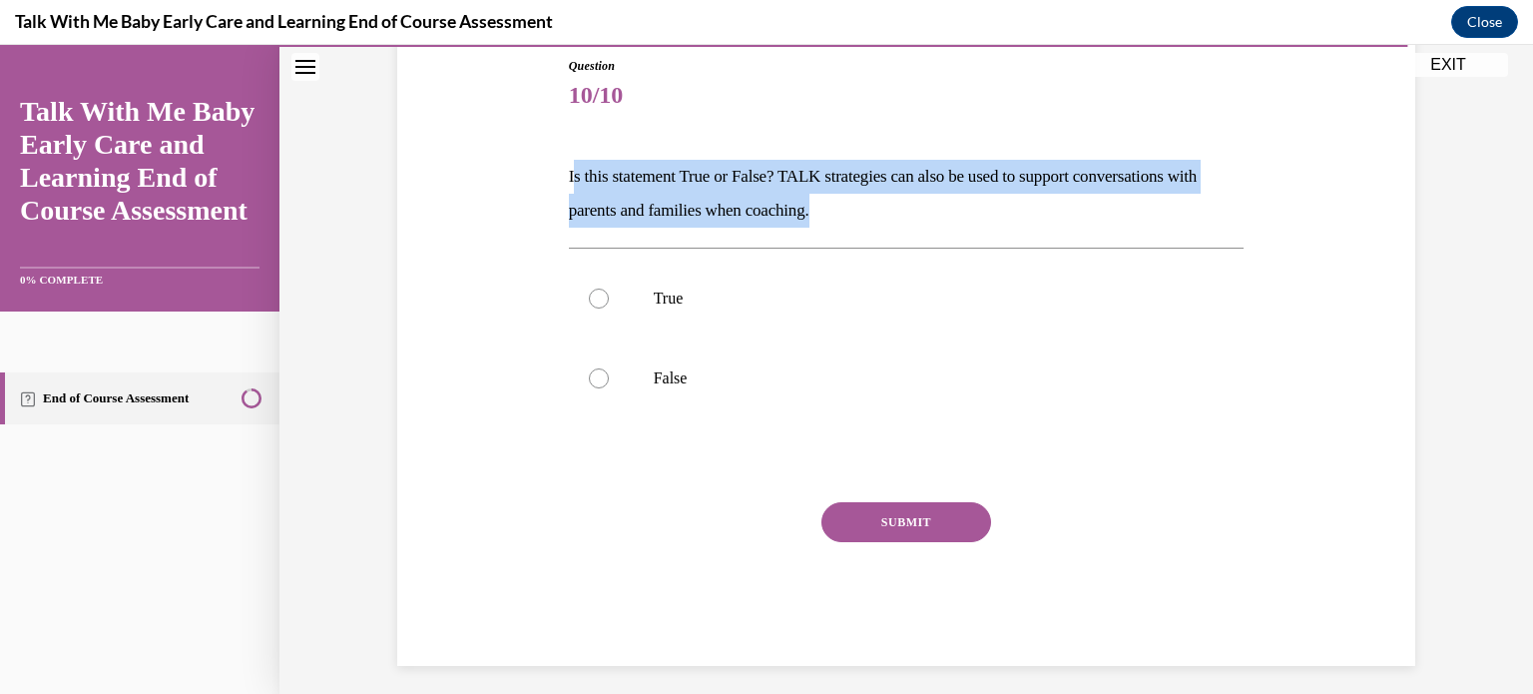
drag, startPoint x: 563, startPoint y: 174, endPoint x: 1214, endPoint y: 203, distance: 651.4
click at [1215, 203] on p "Is this statement True or False? TALK strategies can also be used to support co…" at bounding box center [907, 194] width 676 height 68
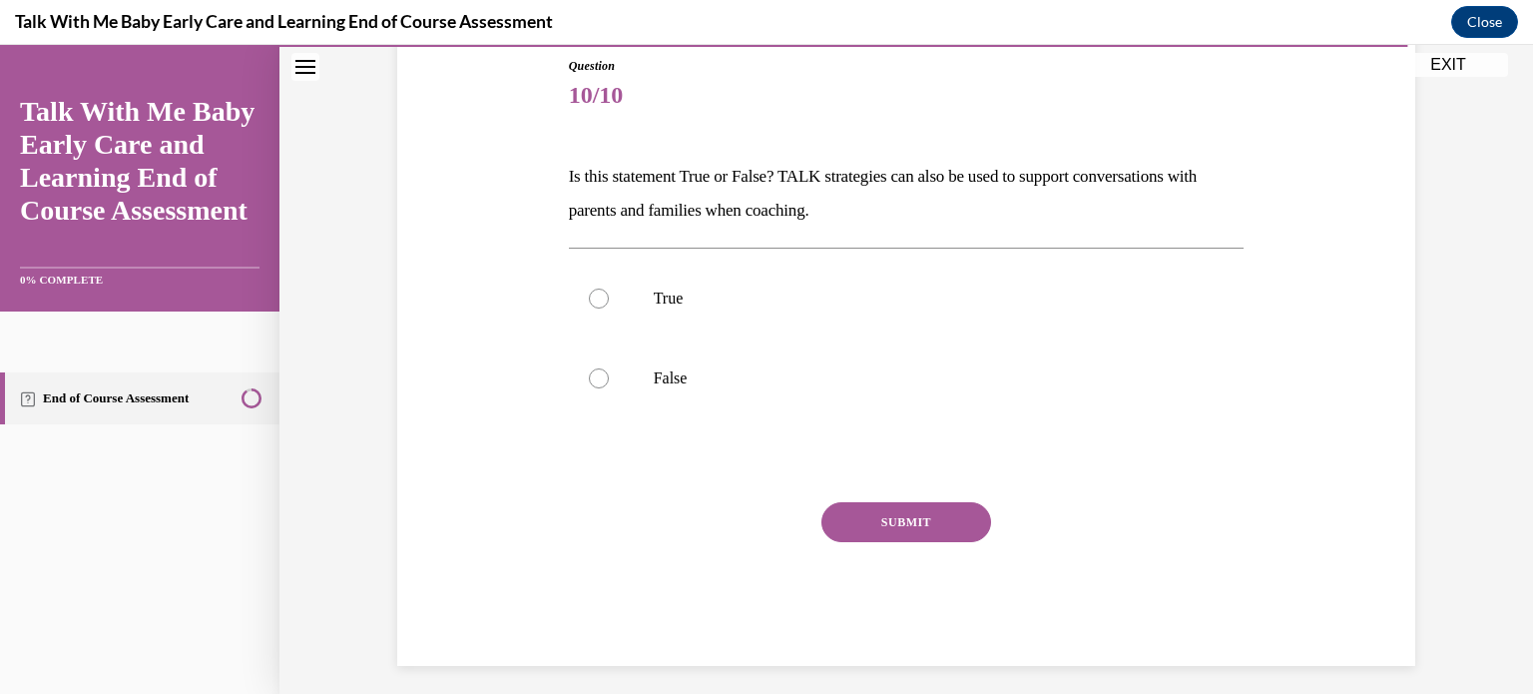
click at [516, 231] on div "Question 10/10 Is this statement True or False? TALK strategies can also be use…" at bounding box center [906, 331] width 1028 height 669
click at [589, 298] on div at bounding box center [599, 298] width 20 height 20
click at [589, 298] on input "True" at bounding box center [599, 298] width 20 height 20
radio input "true"
click at [908, 514] on button "SUBMIT" at bounding box center [906, 522] width 170 height 40
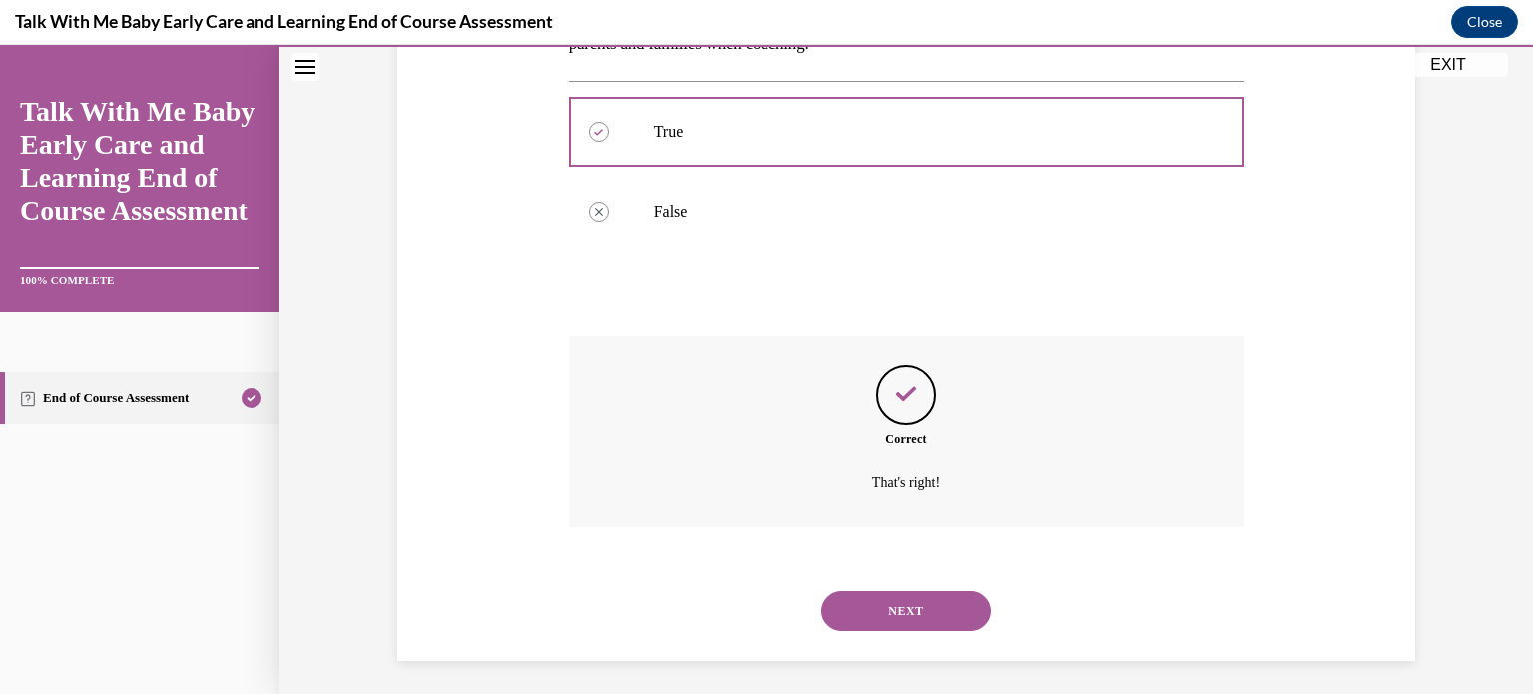
scroll to position [393, 0]
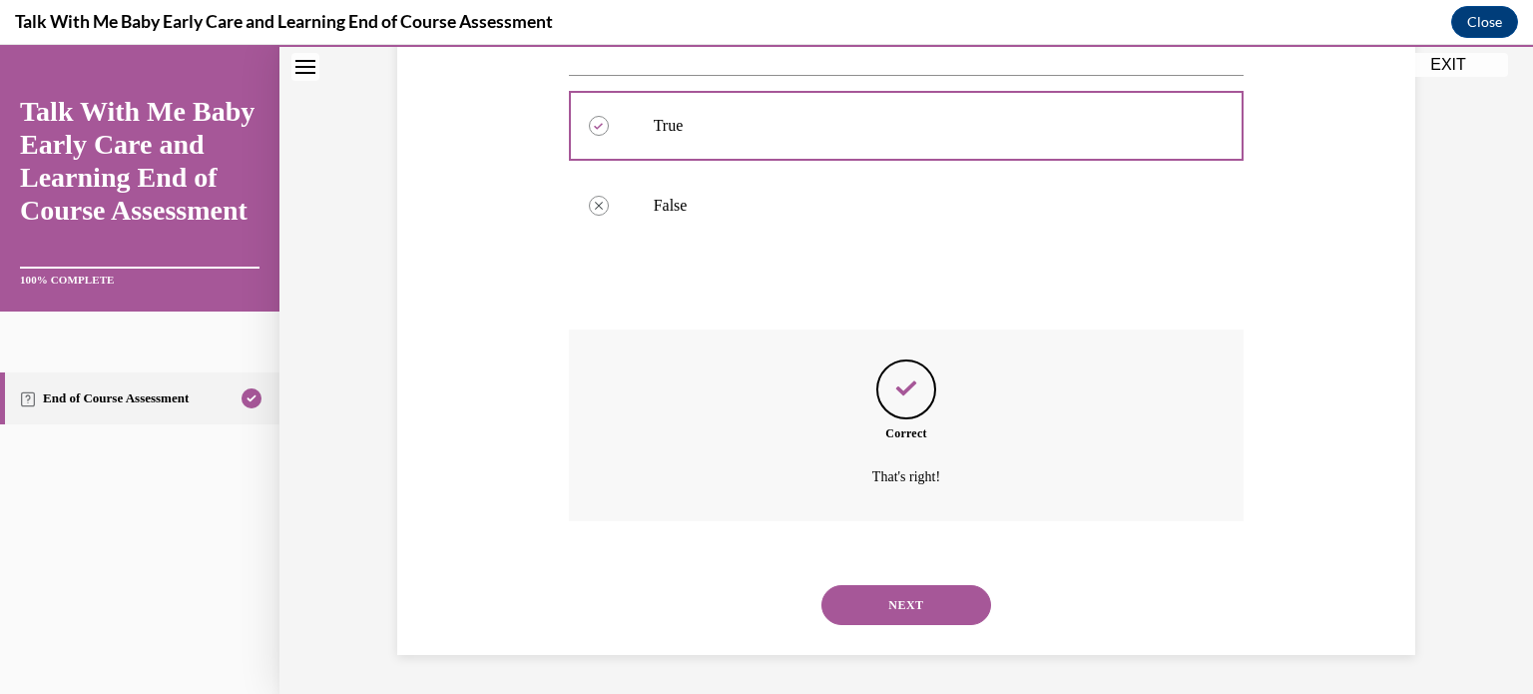
click at [899, 598] on button "NEXT" at bounding box center [906, 605] width 170 height 40
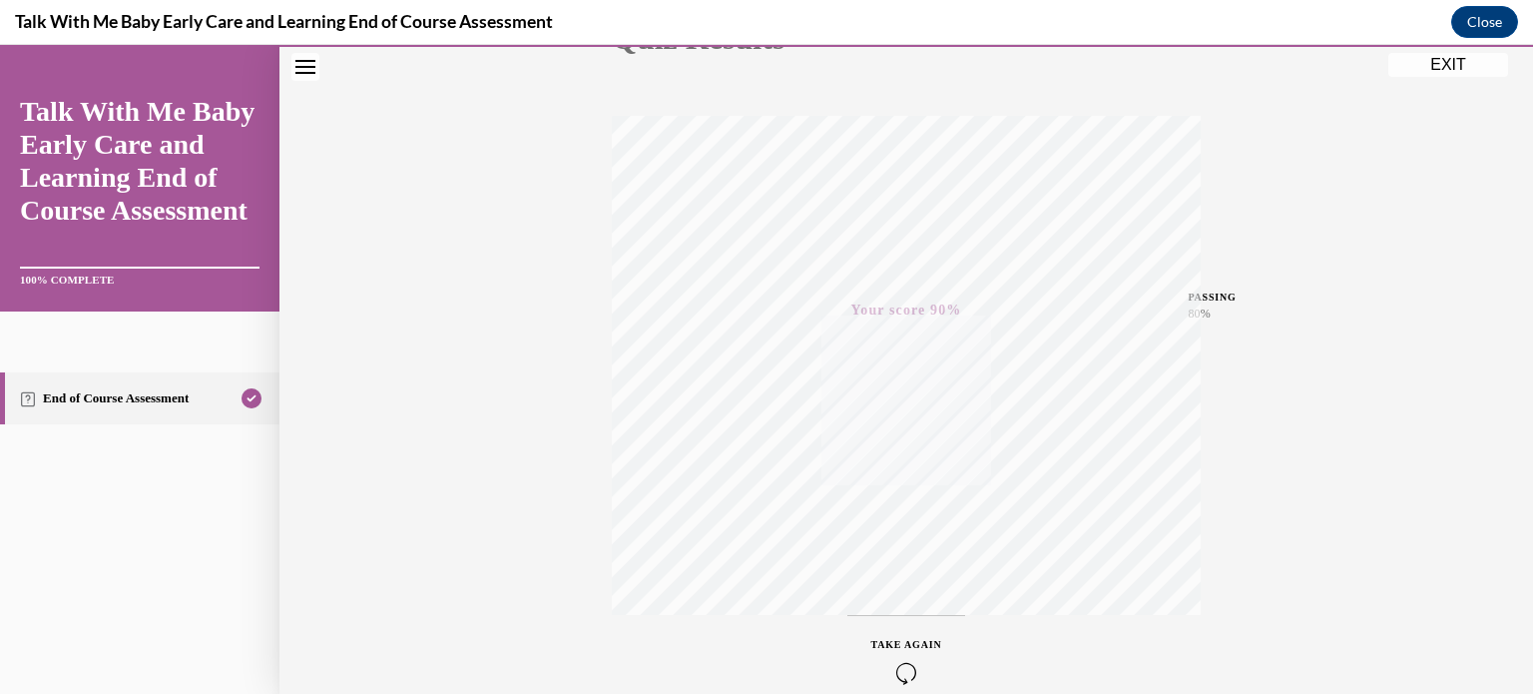
scroll to position [174, 0]
click at [1441, 65] on button "EXIT" at bounding box center [1448, 65] width 120 height 24
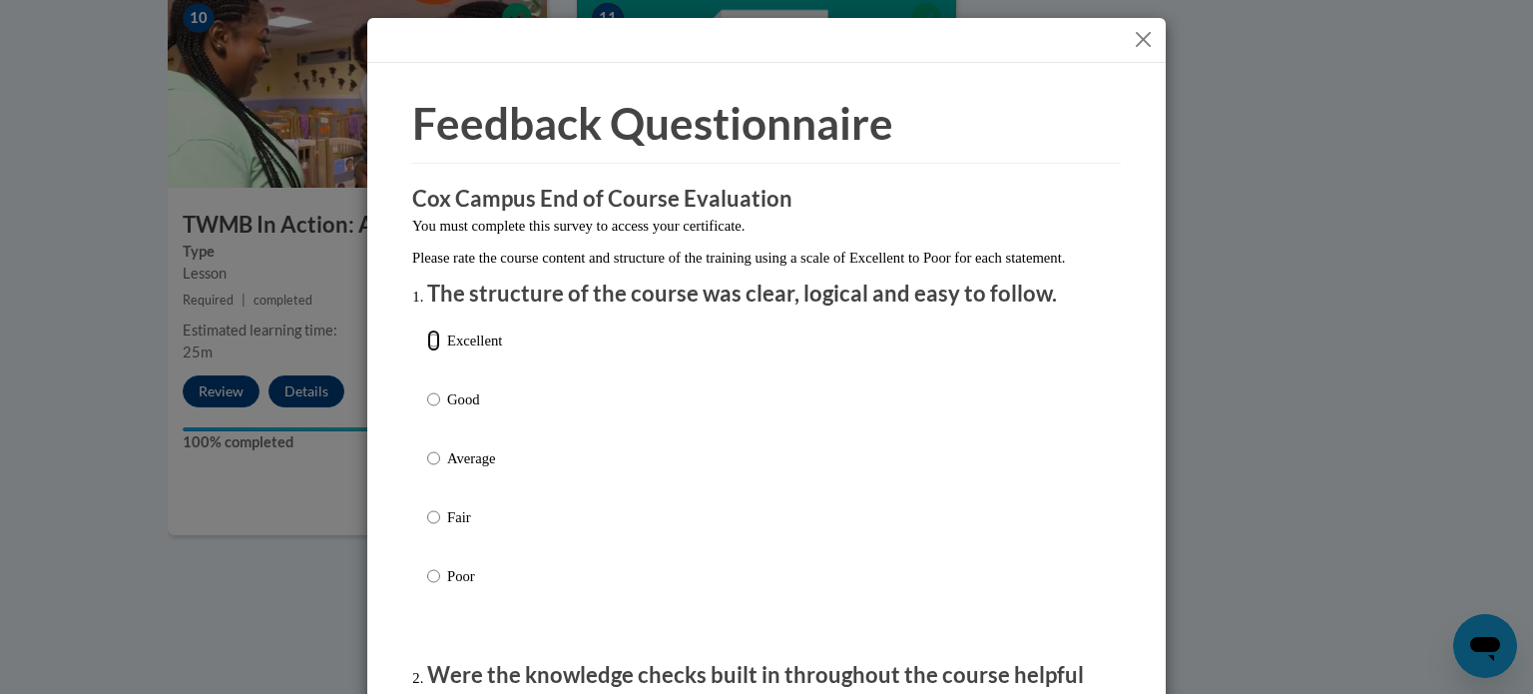
click at [427, 351] on input "Excellent" at bounding box center [433, 340] width 13 height 22
radio input "true"
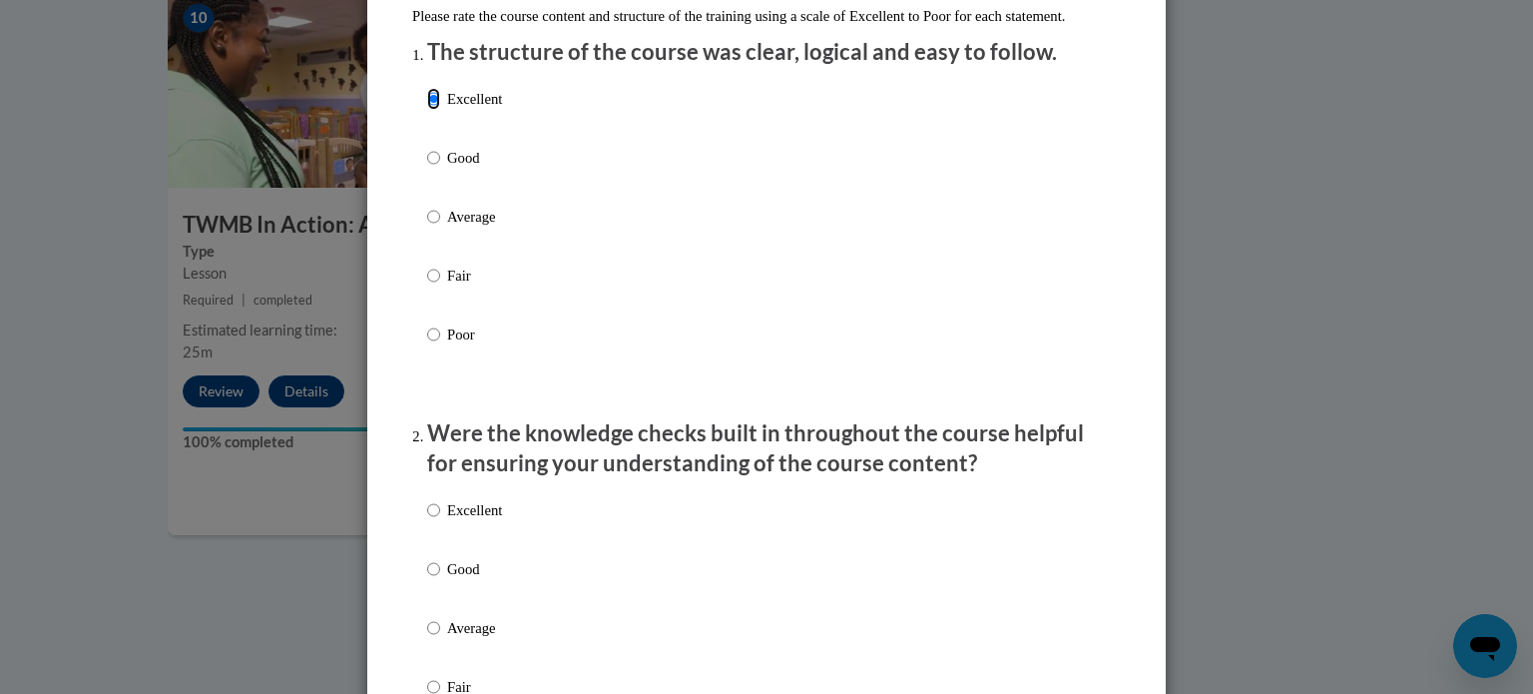
scroll to position [299, 0]
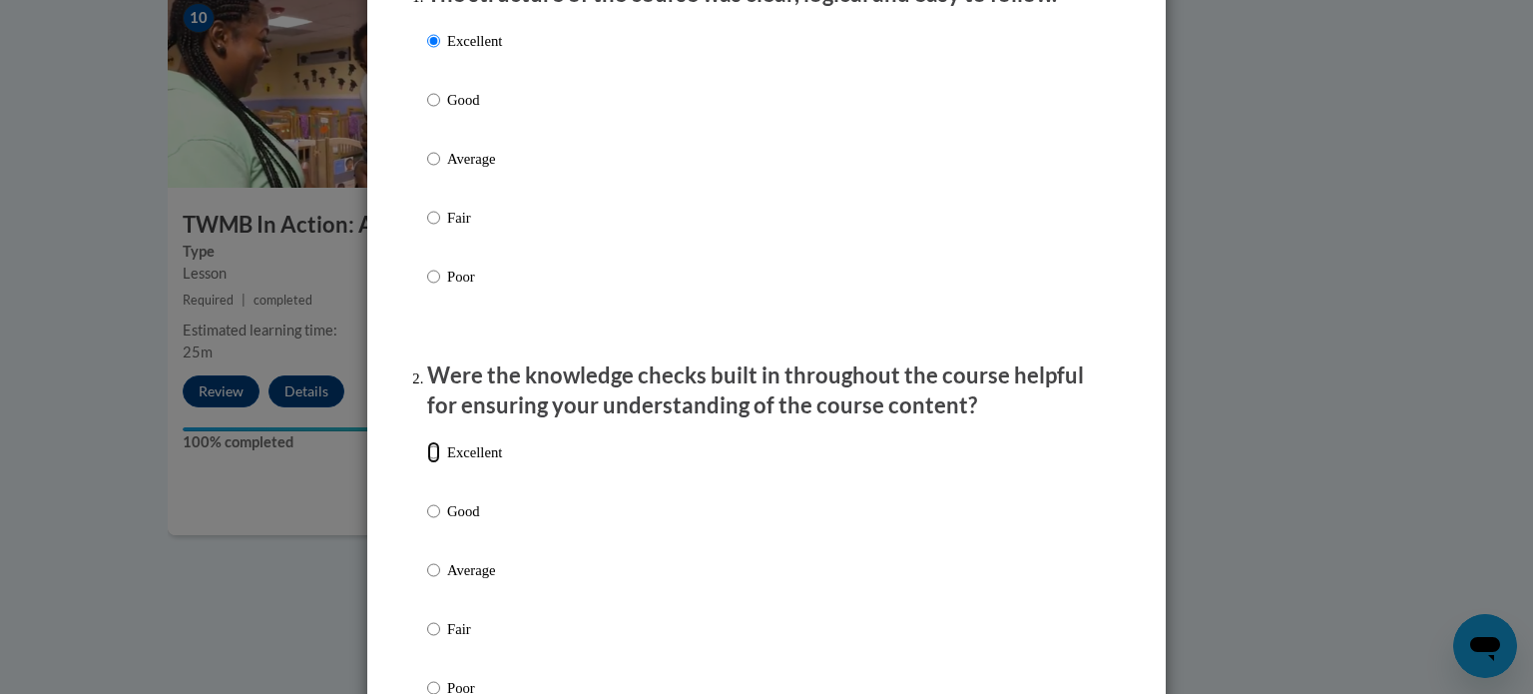
click at [427, 463] on input "Excellent" at bounding box center [433, 452] width 13 height 22
radio input "true"
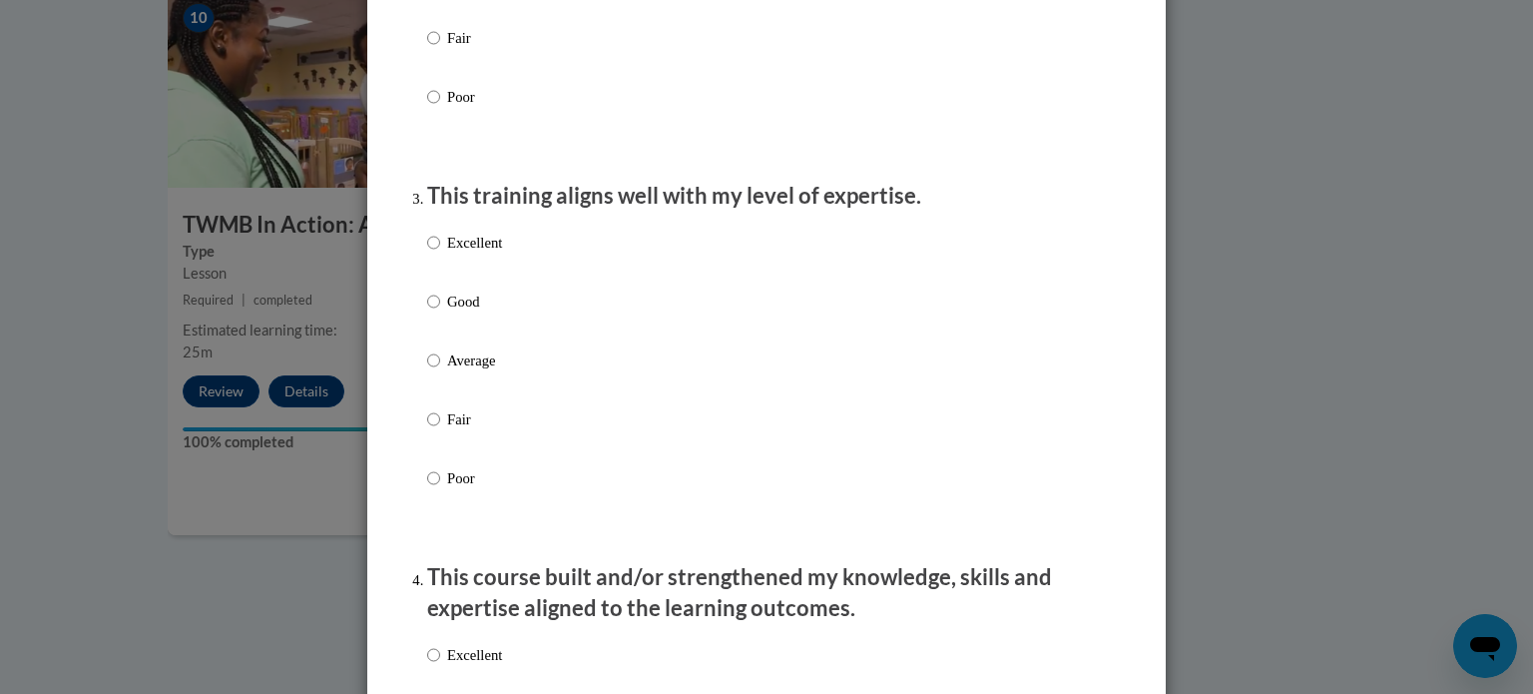
scroll to position [998, 0]
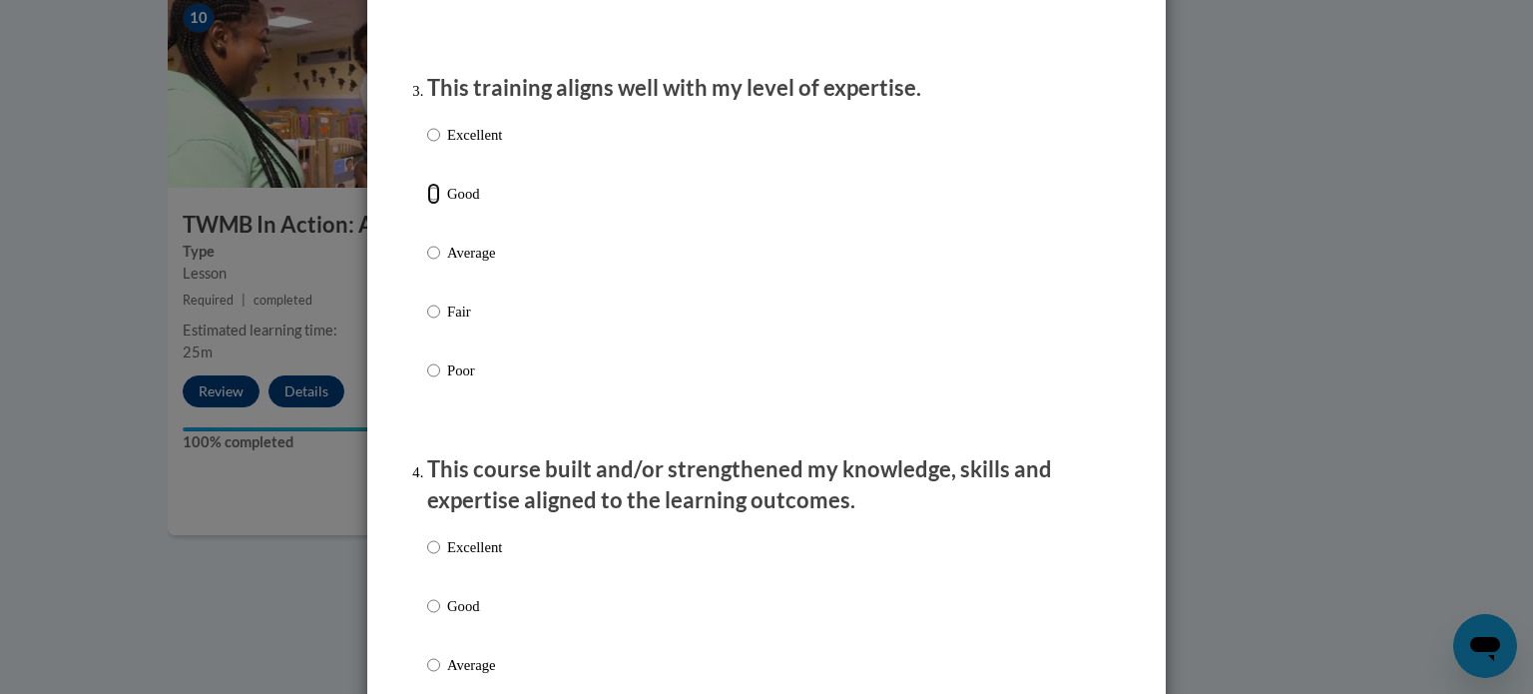
click at [427, 205] on input "Good" at bounding box center [433, 194] width 13 height 22
radio input "true"
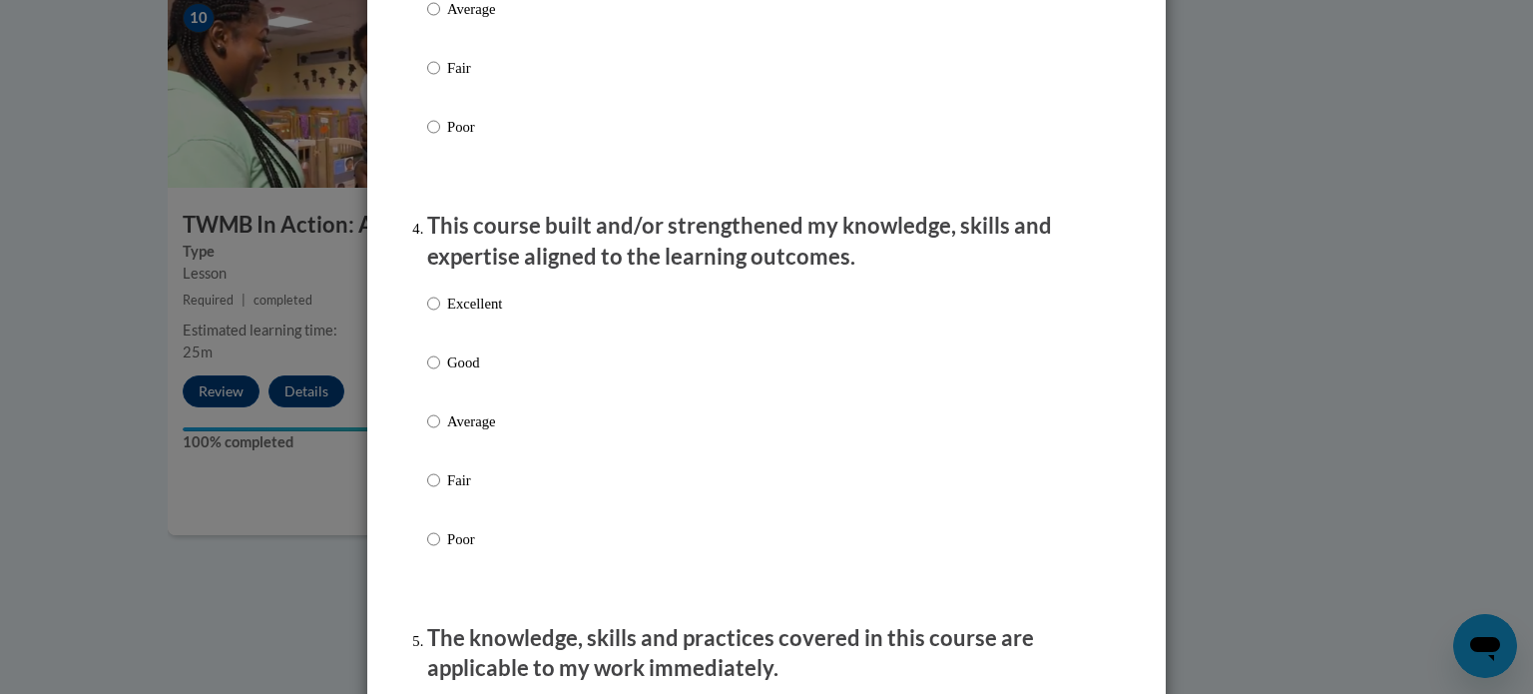
scroll to position [1298, 0]
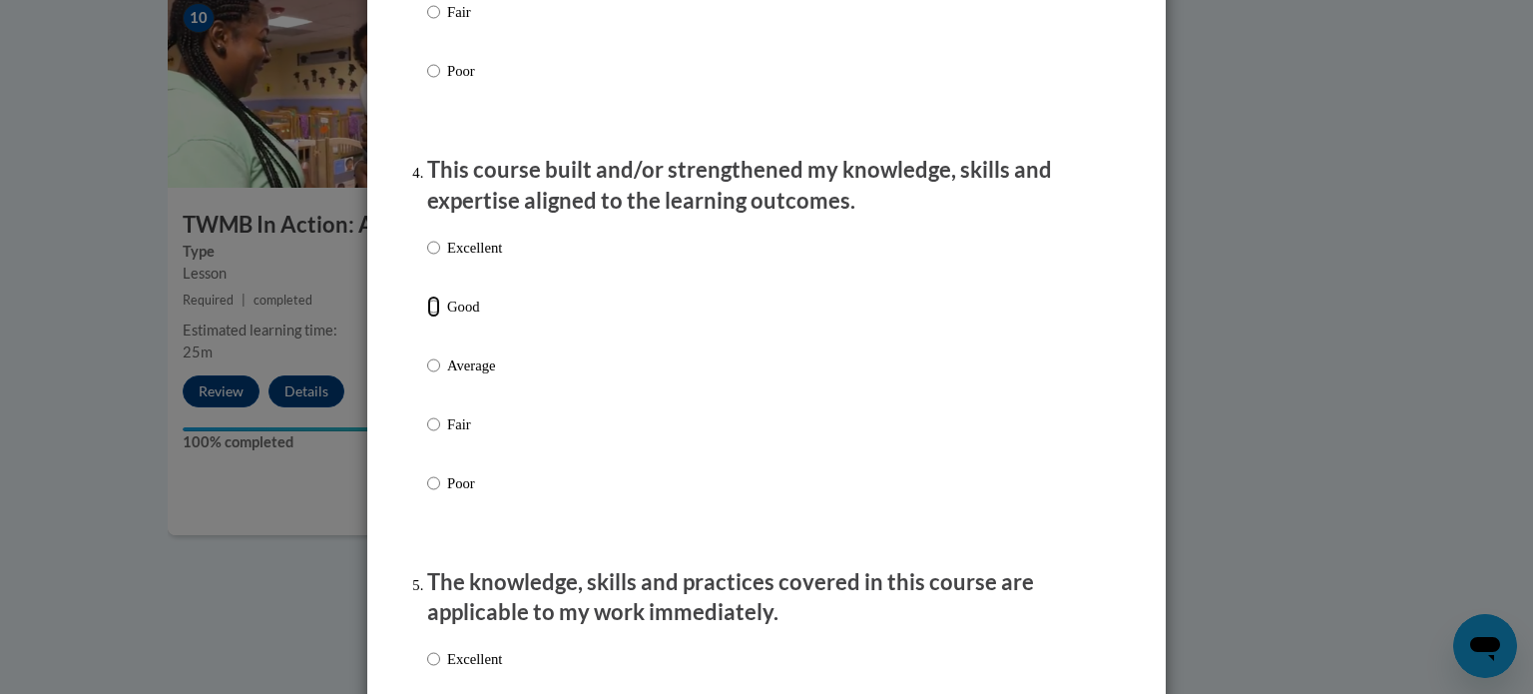
drag, startPoint x: 426, startPoint y: 322, endPoint x: 499, endPoint y: 295, distance: 77.7
click at [428, 317] on input "Good" at bounding box center [433, 306] width 13 height 22
radio input "true"
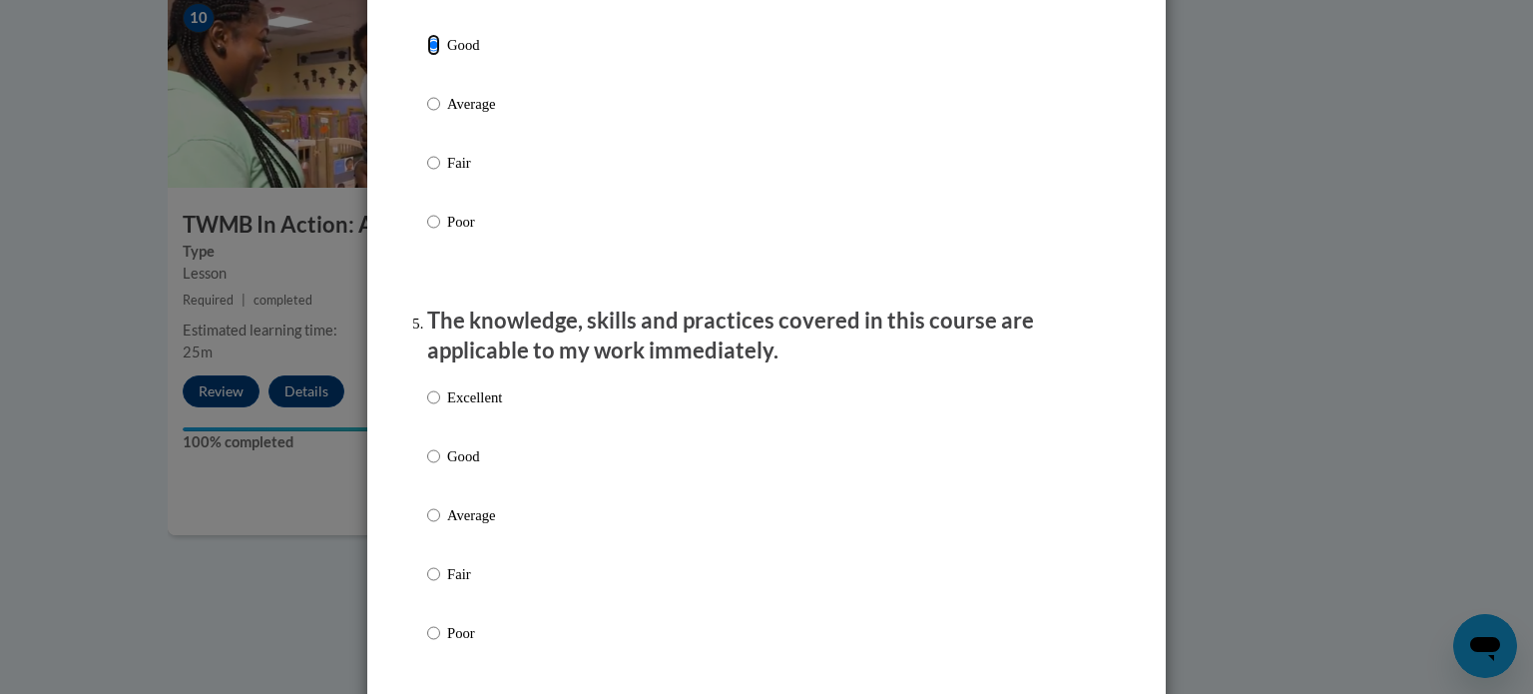
scroll to position [1597, 0]
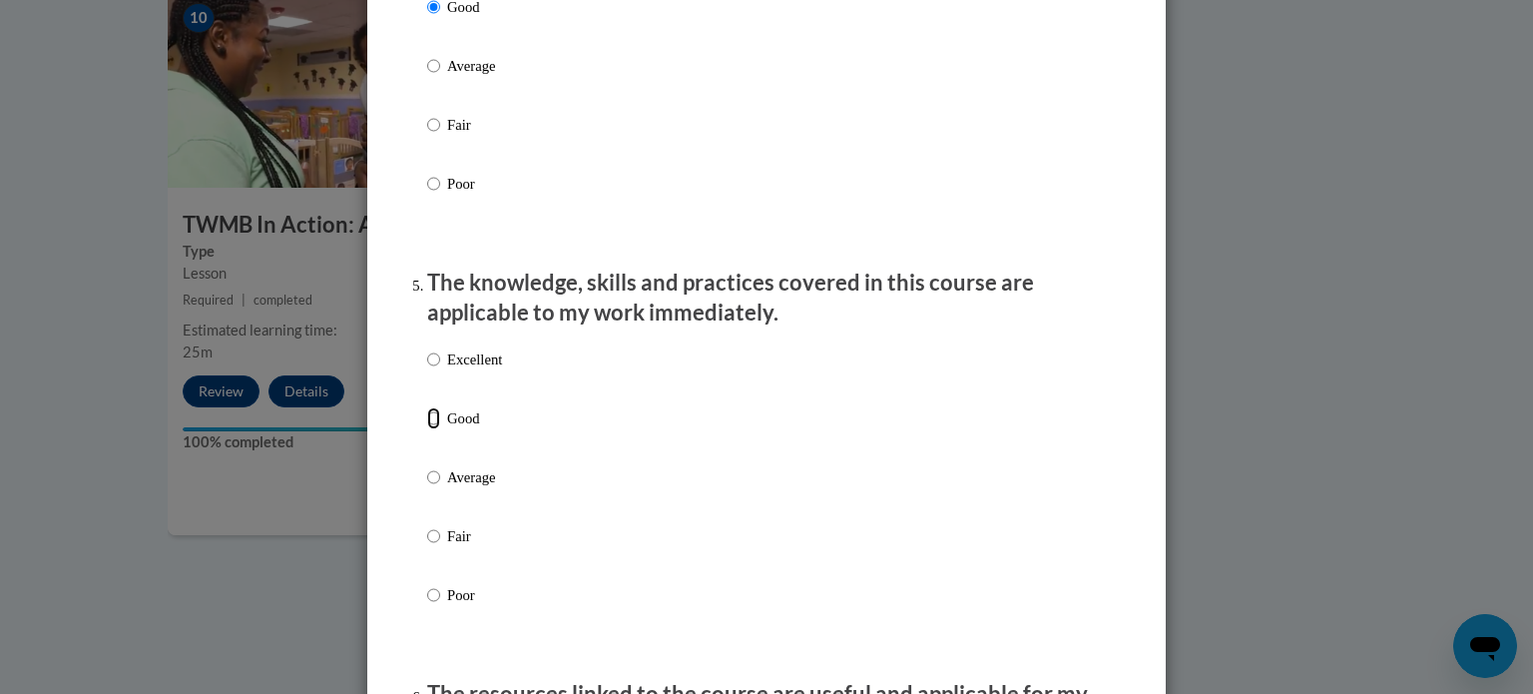
drag, startPoint x: 426, startPoint y: 435, endPoint x: 477, endPoint y: 405, distance: 59.1
click at [427, 429] on input "Good" at bounding box center [433, 418] width 13 height 22
radio input "true"
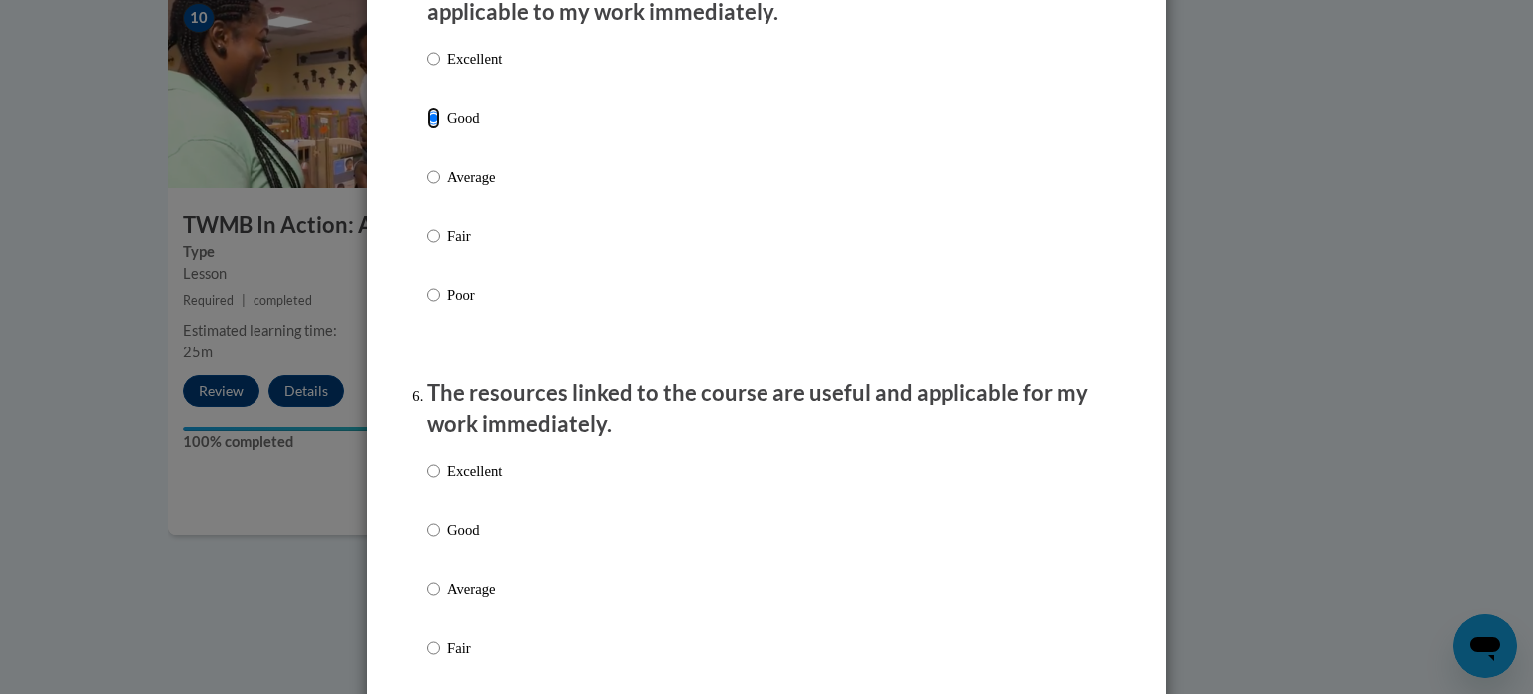
scroll to position [1996, 0]
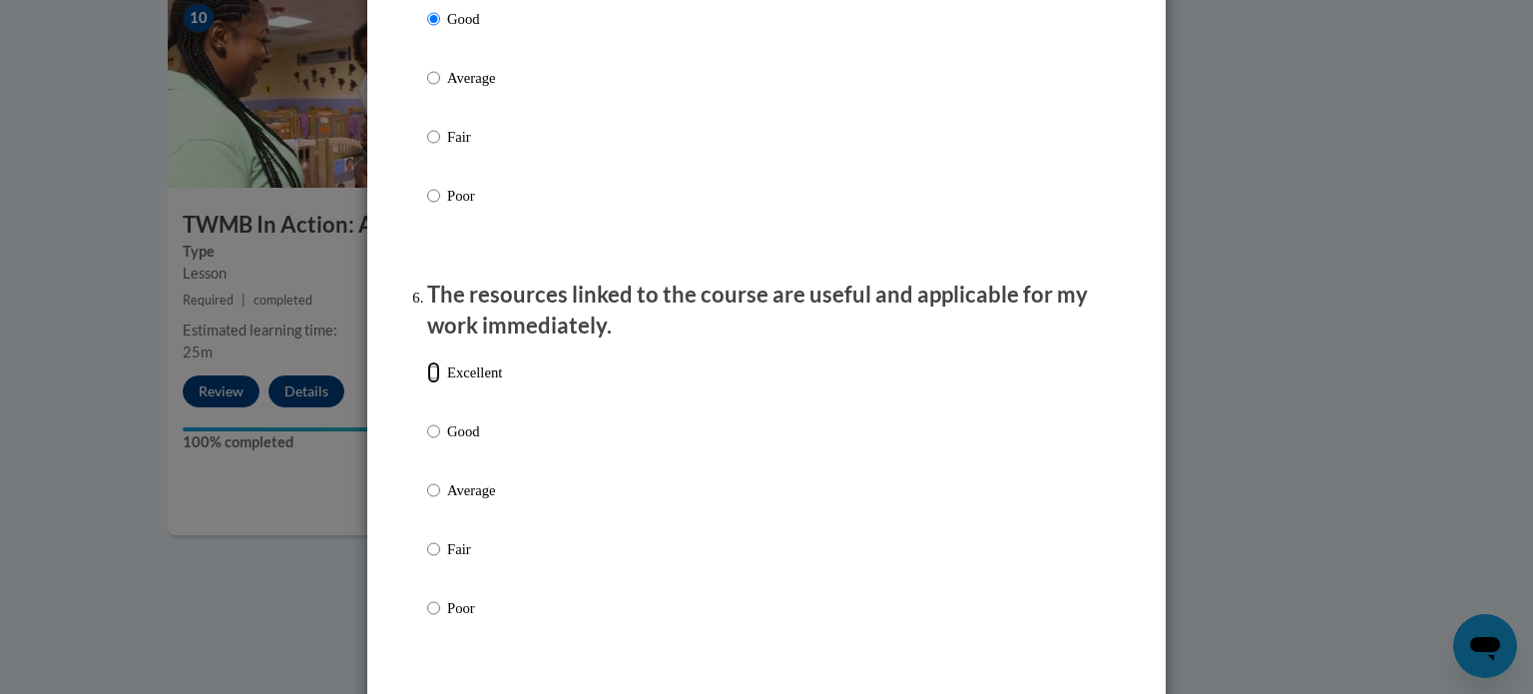
click at [427, 383] on input "Excellent" at bounding box center [433, 372] width 13 height 22
radio input "true"
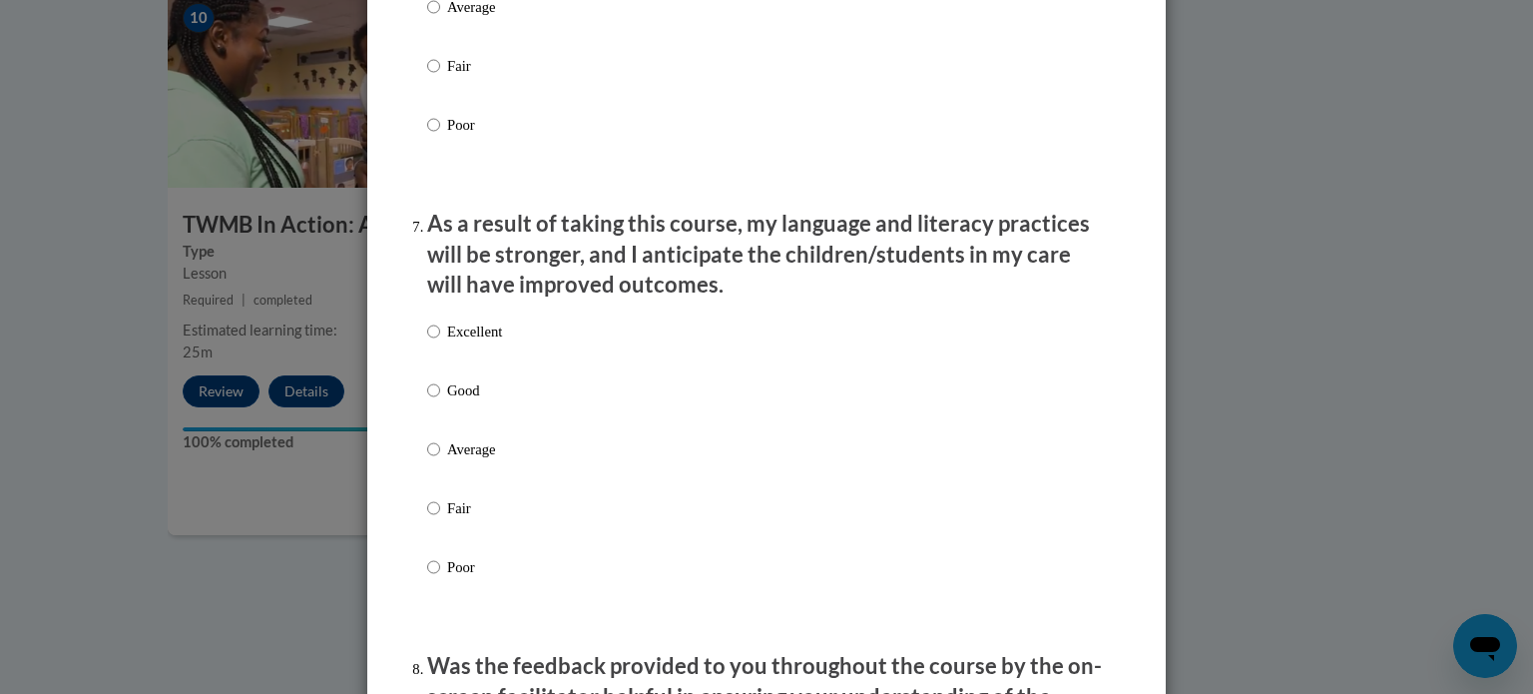
scroll to position [2495, 0]
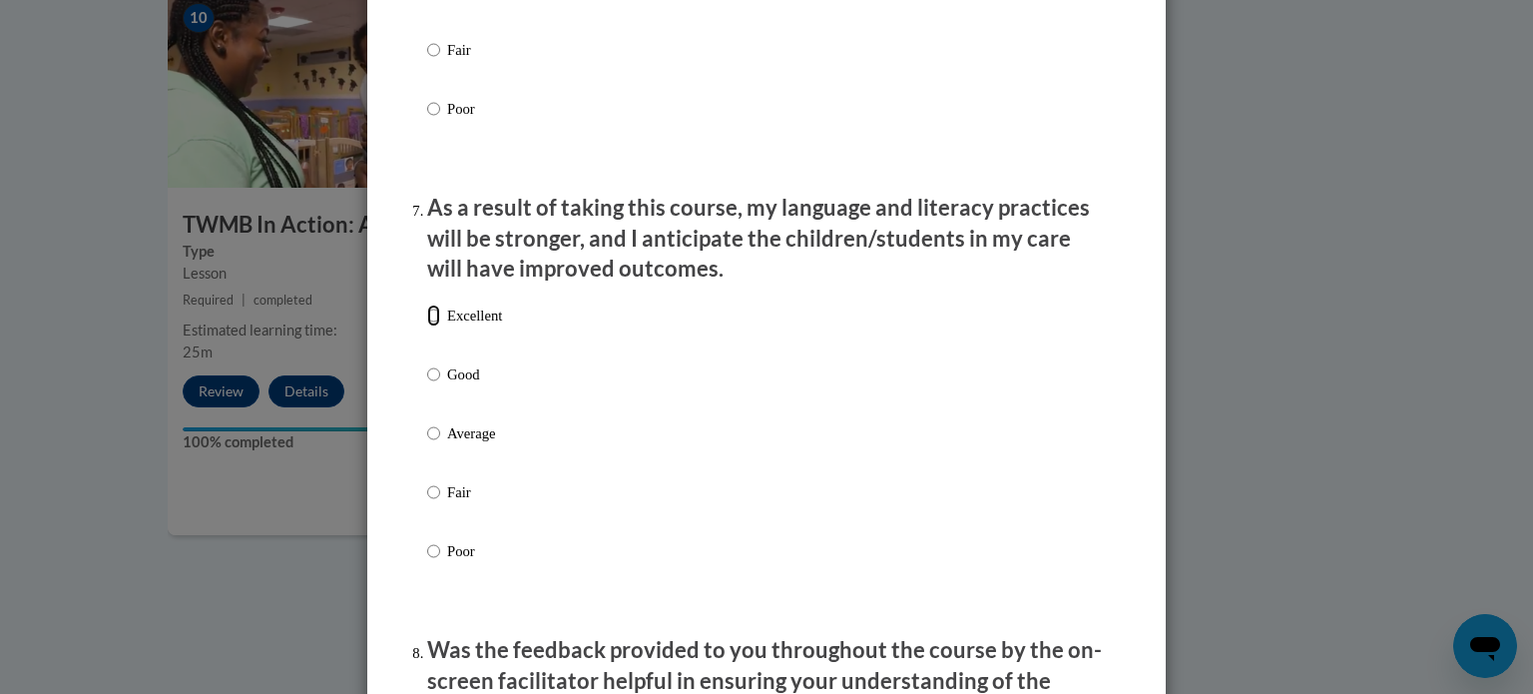
drag, startPoint x: 425, startPoint y: 338, endPoint x: 444, endPoint y: 334, distance: 19.4
click at [427, 326] on input "Excellent" at bounding box center [433, 315] width 13 height 22
radio input "true"
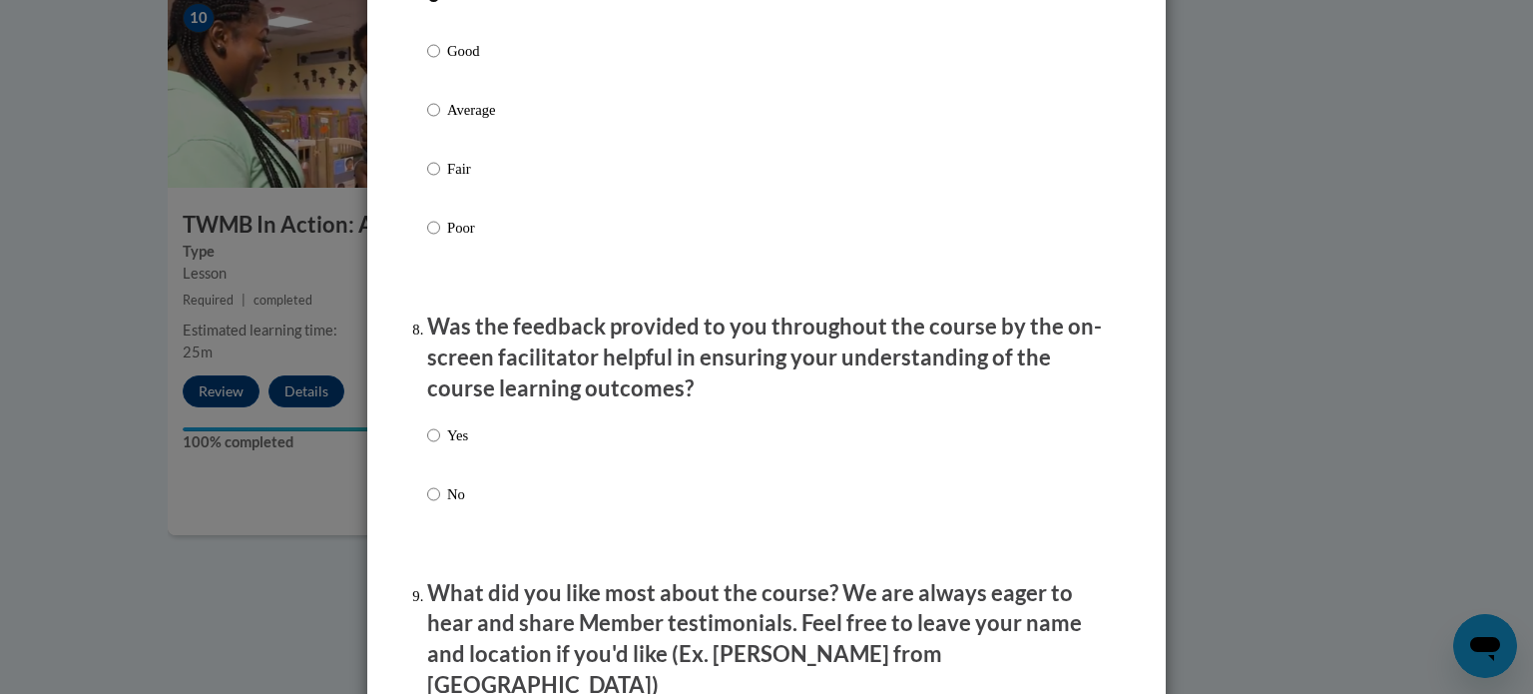
scroll to position [2894, 0]
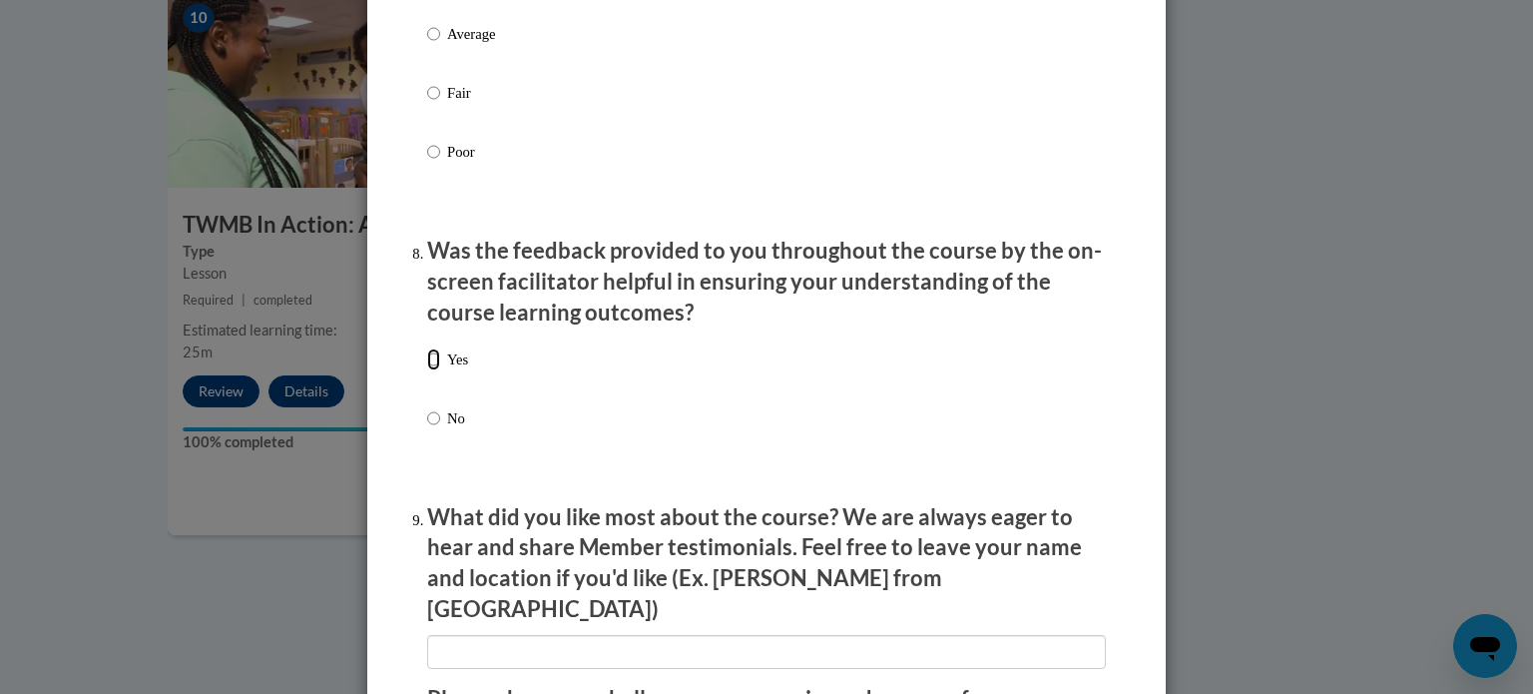
click at [427, 370] on input "Yes" at bounding box center [433, 359] width 13 height 22
radio input "true"
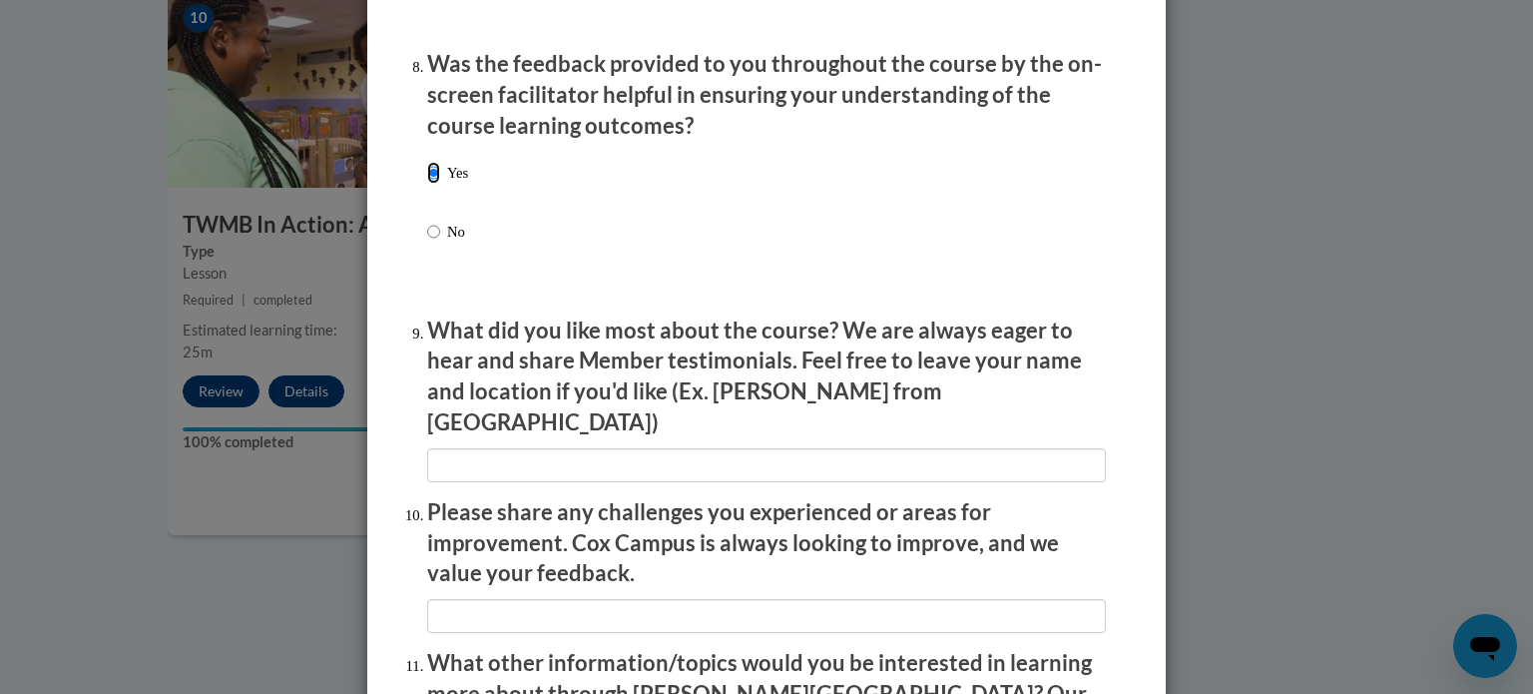
scroll to position [3094, 0]
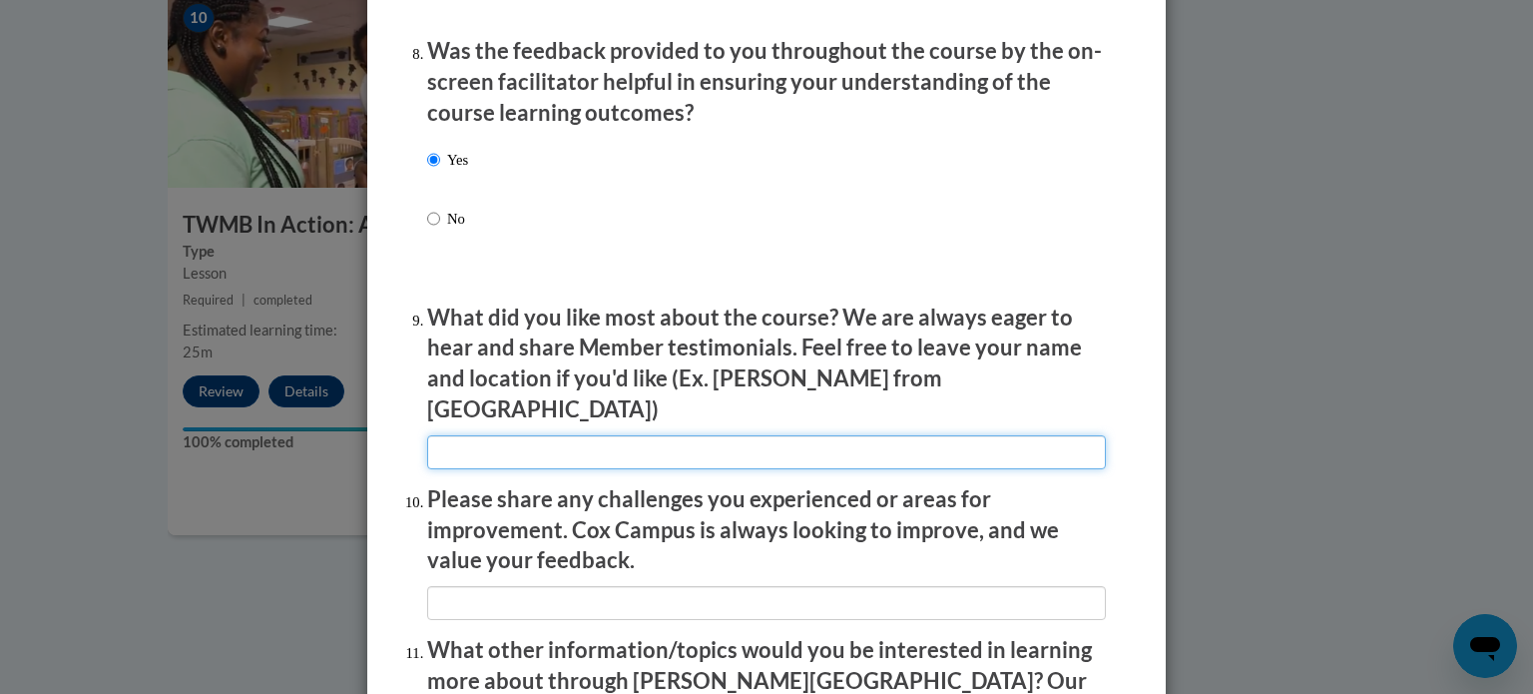
click at [452, 445] on input "textbox" at bounding box center [766, 452] width 679 height 34
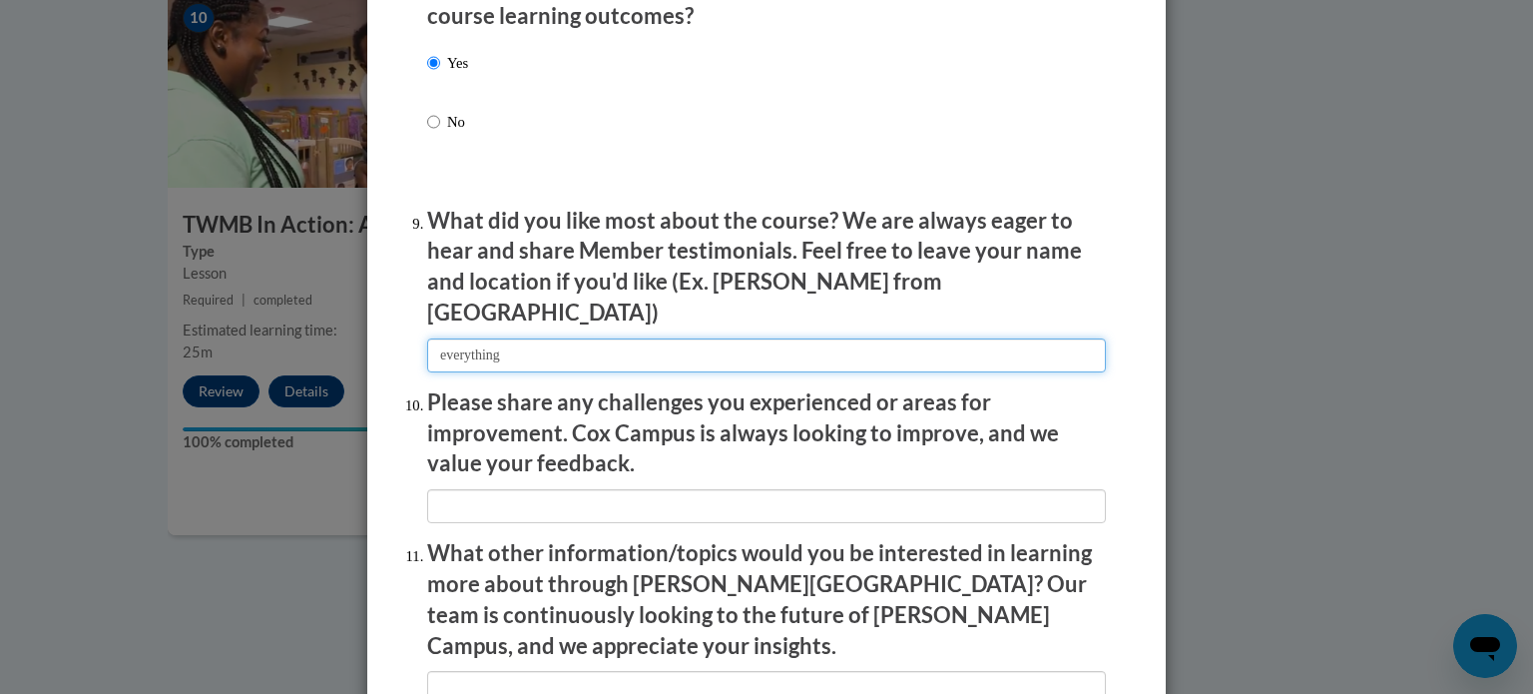
scroll to position [3194, 0]
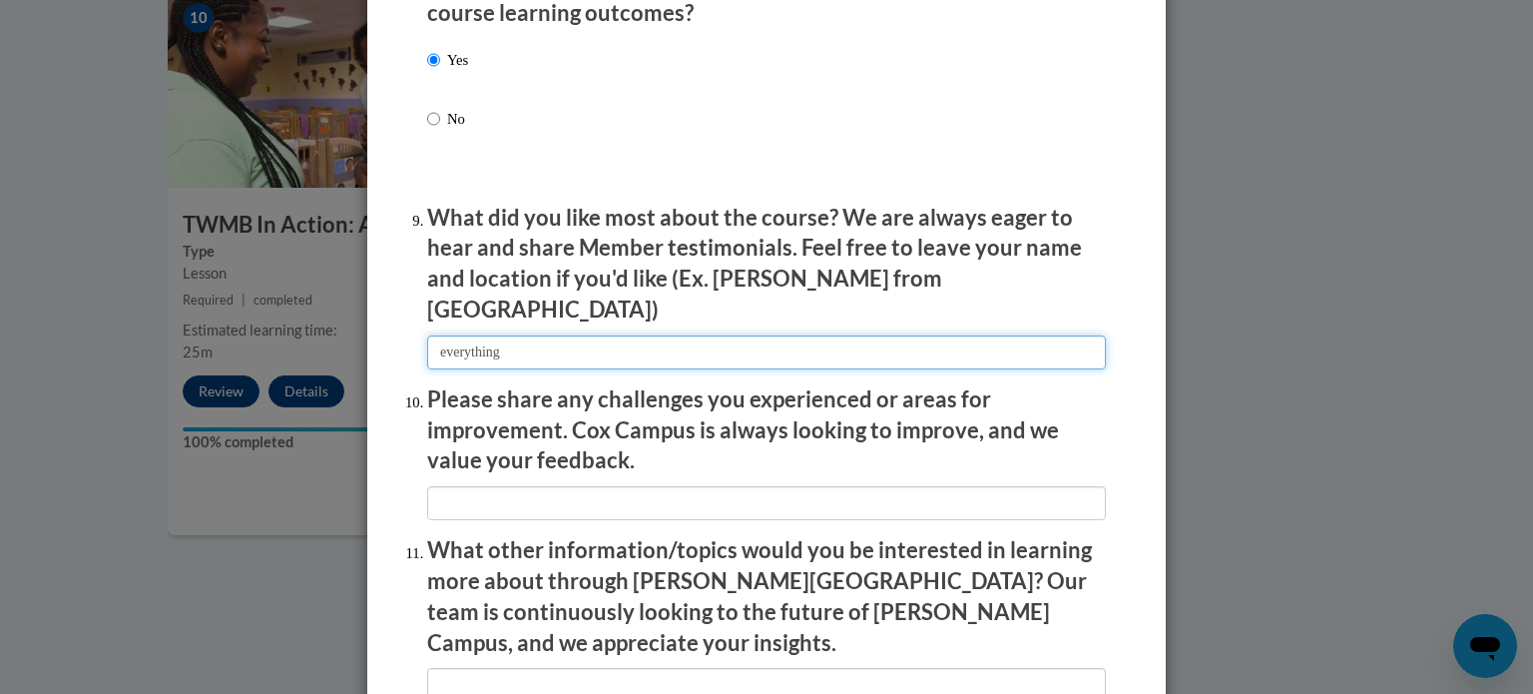
type input "everything"
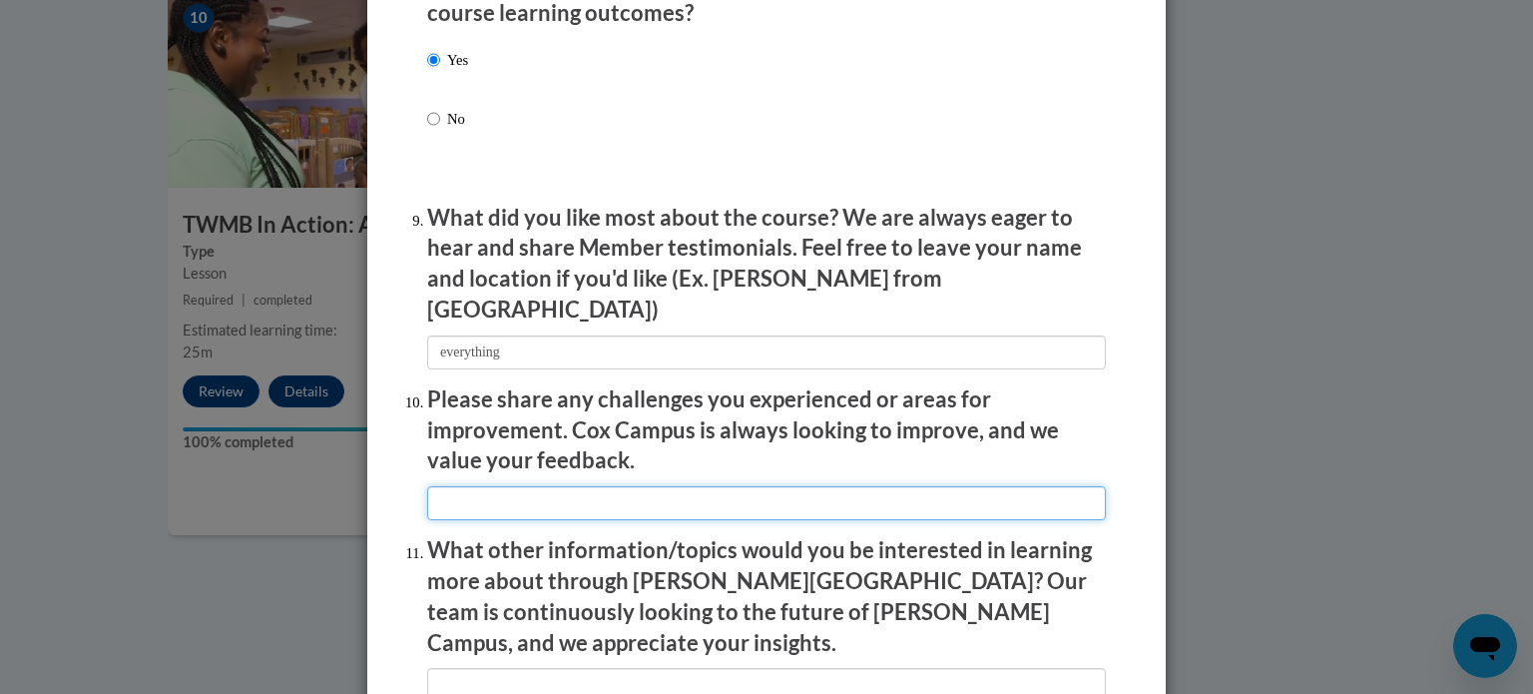
click at [459, 490] on input "textbox" at bounding box center [766, 503] width 679 height 34
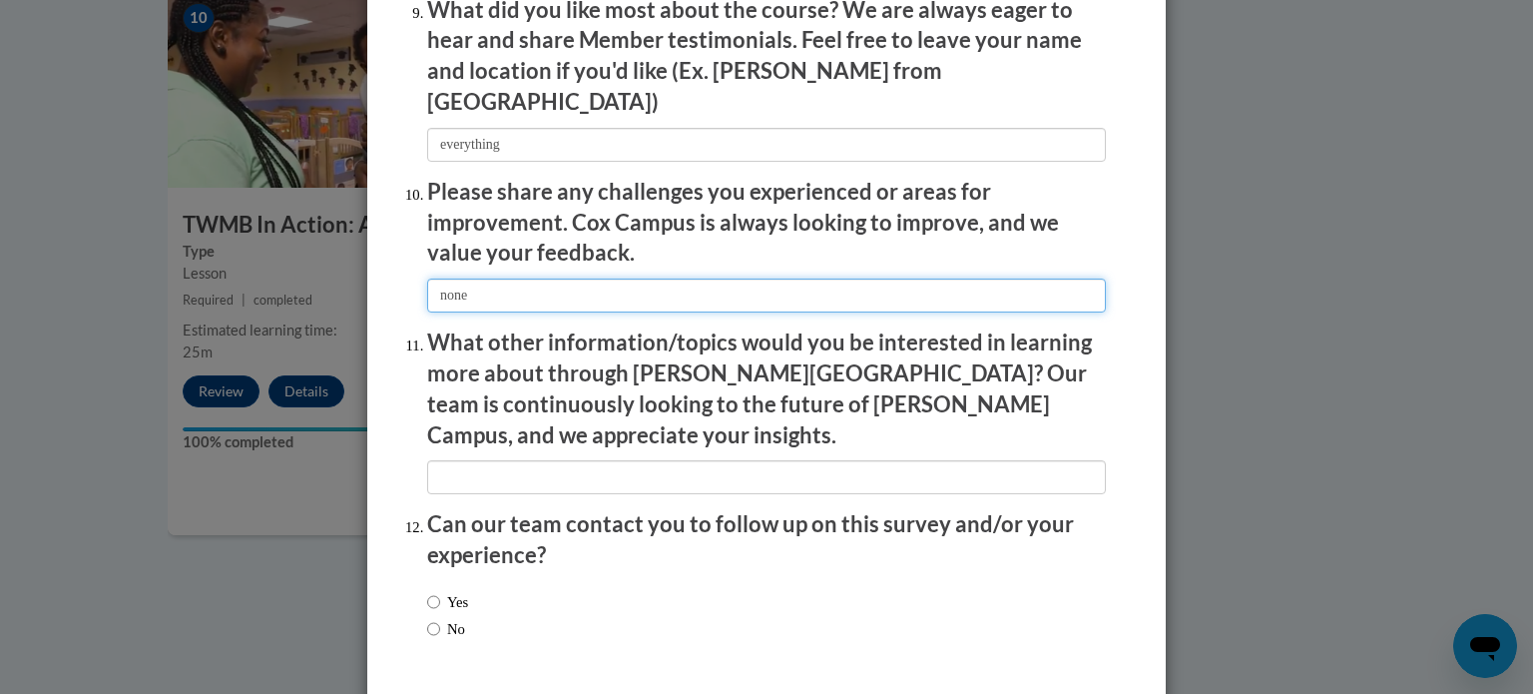
scroll to position [3462, 0]
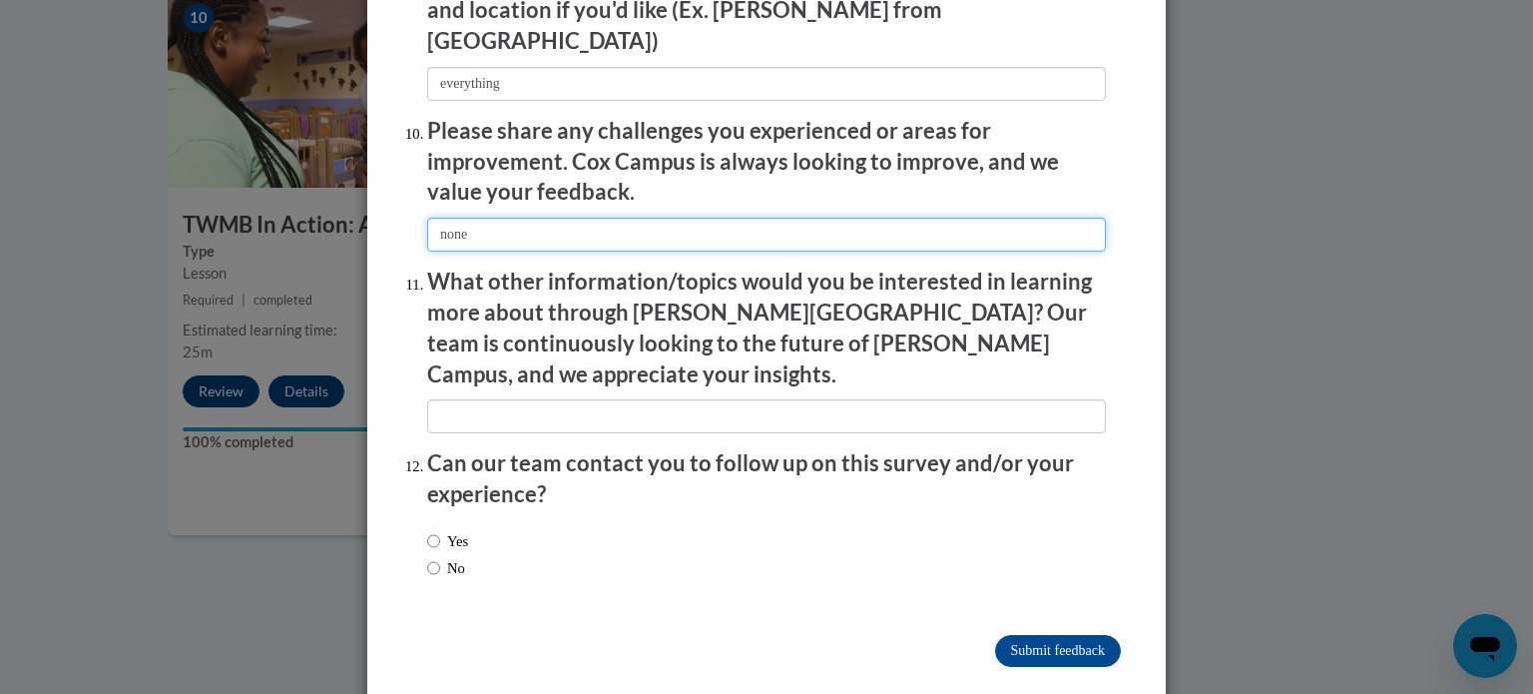
click at [496, 227] on input "textbox" at bounding box center [766, 235] width 679 height 34
type input "none"
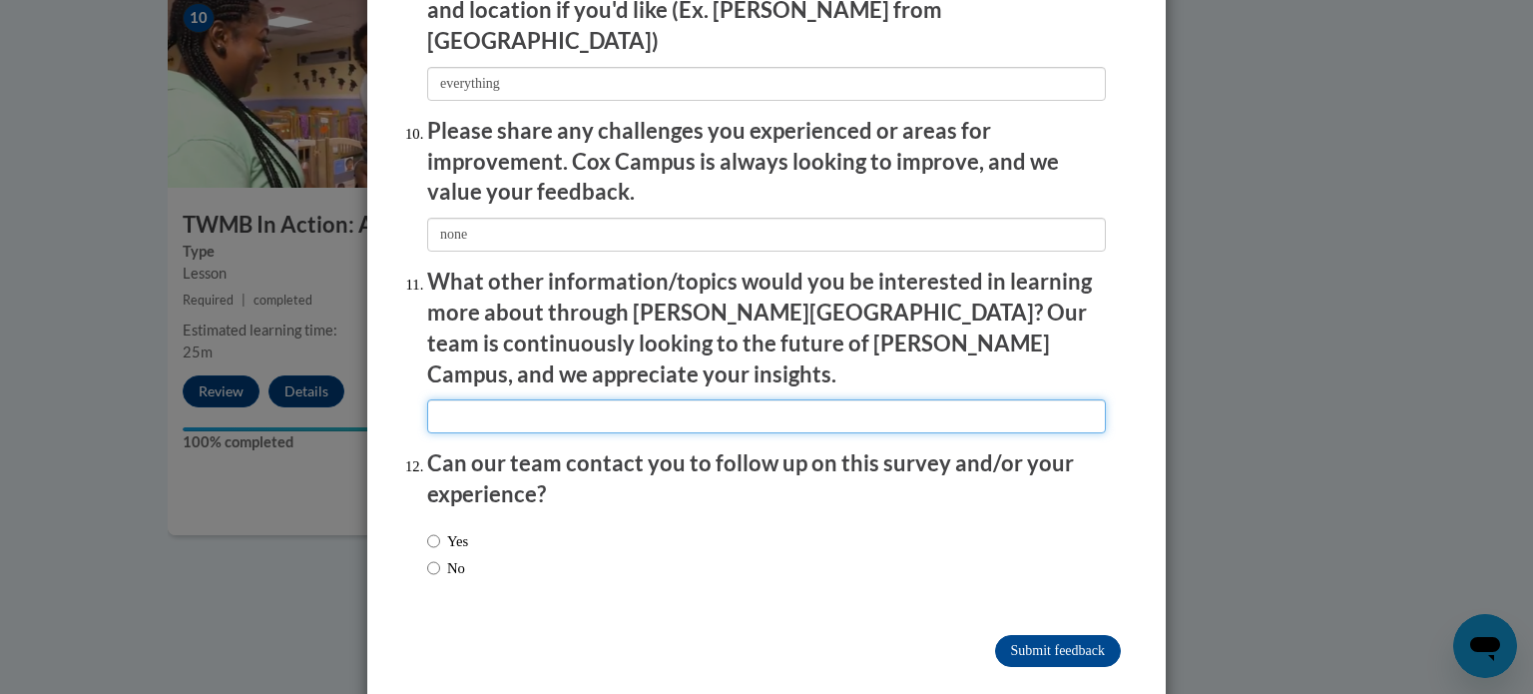
click at [443, 399] on input "textbox" at bounding box center [766, 416] width 679 height 34
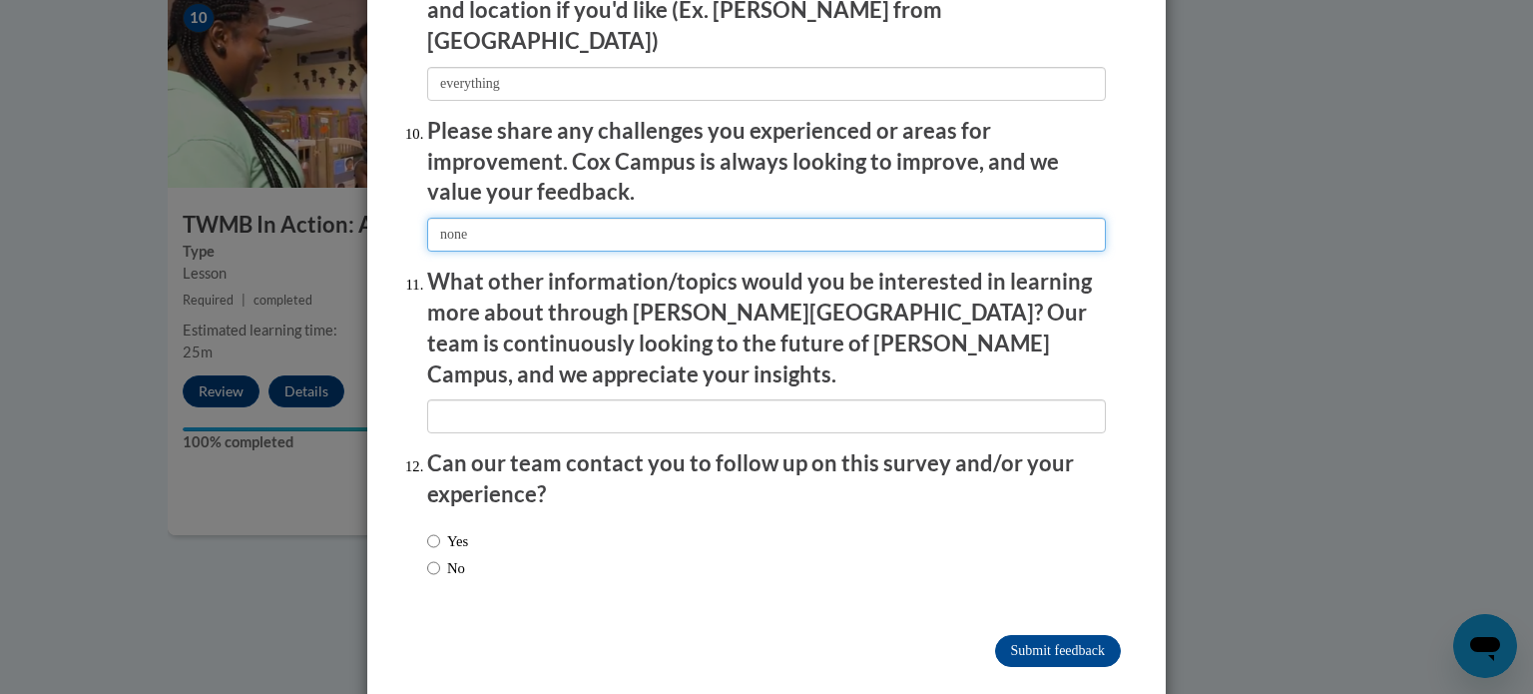
click at [431, 225] on input "textbox" at bounding box center [766, 235] width 679 height 34
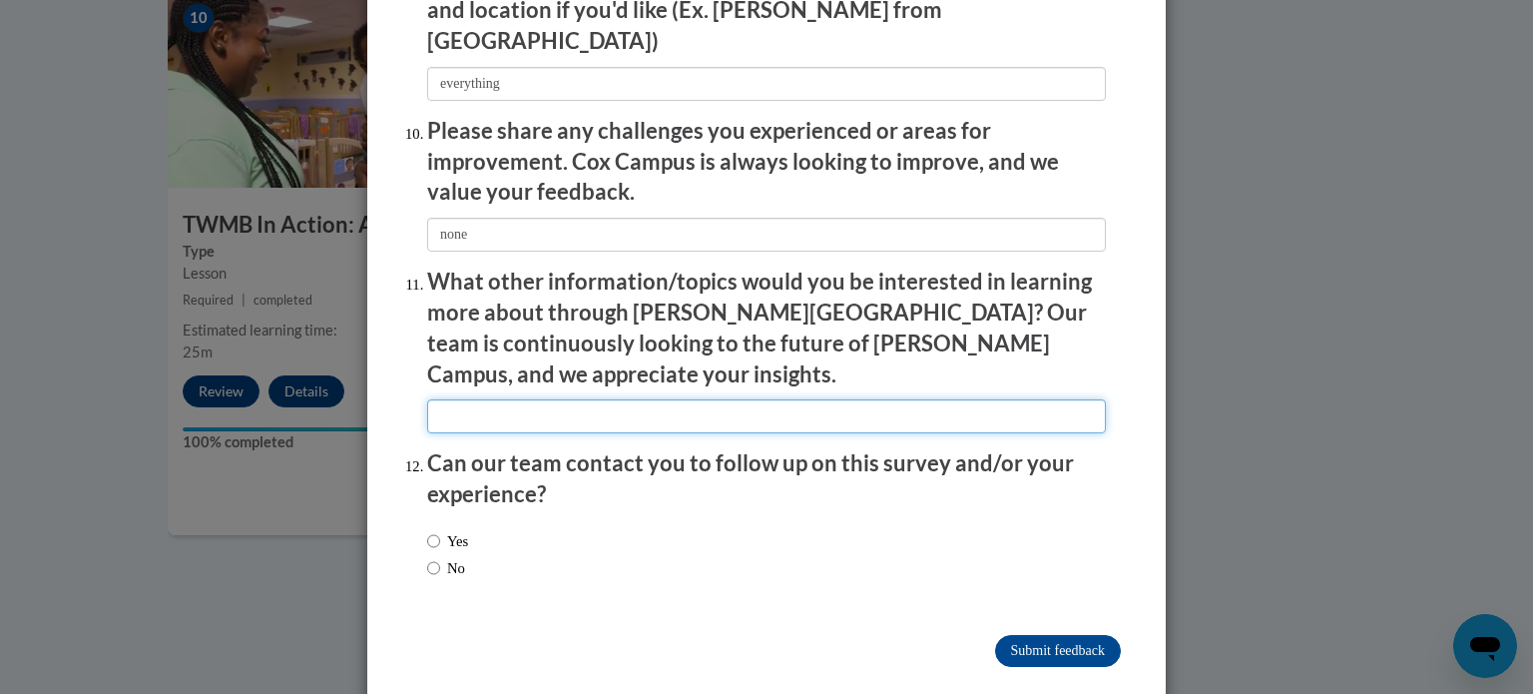
click at [495, 399] on input "textbox" at bounding box center [766, 416] width 679 height 34
click at [879, 547] on div "Yes No" at bounding box center [766, 557] width 679 height 75
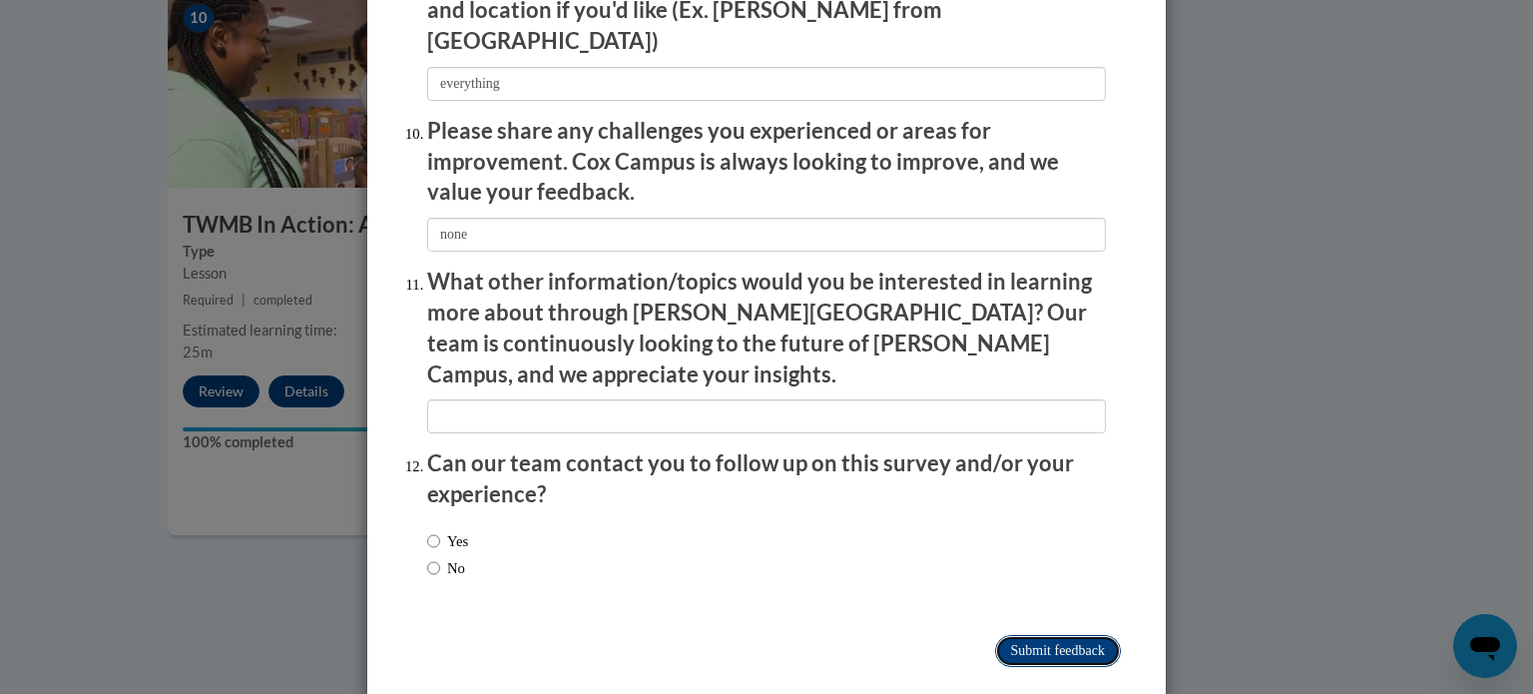
click at [1067, 635] on input "Submit feedback" at bounding box center [1058, 651] width 126 height 32
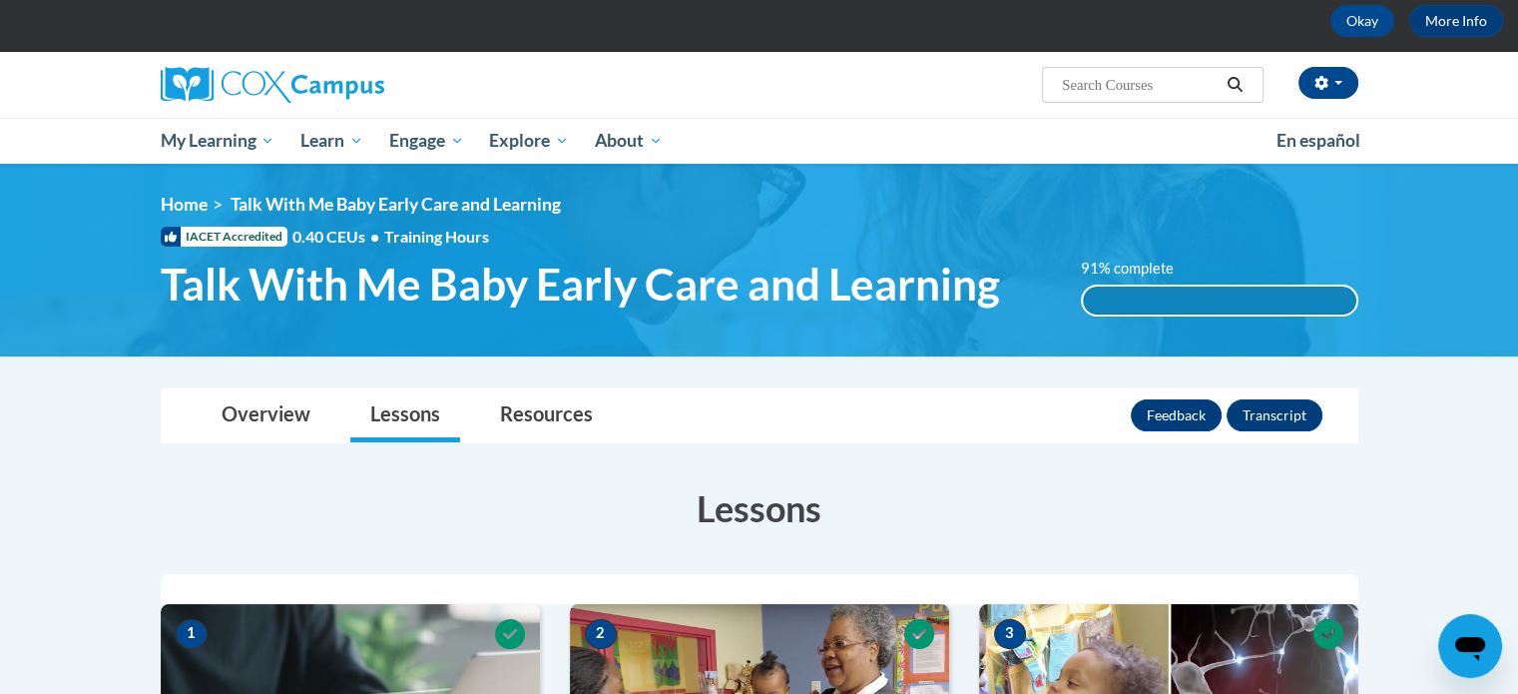
scroll to position [100, 0]
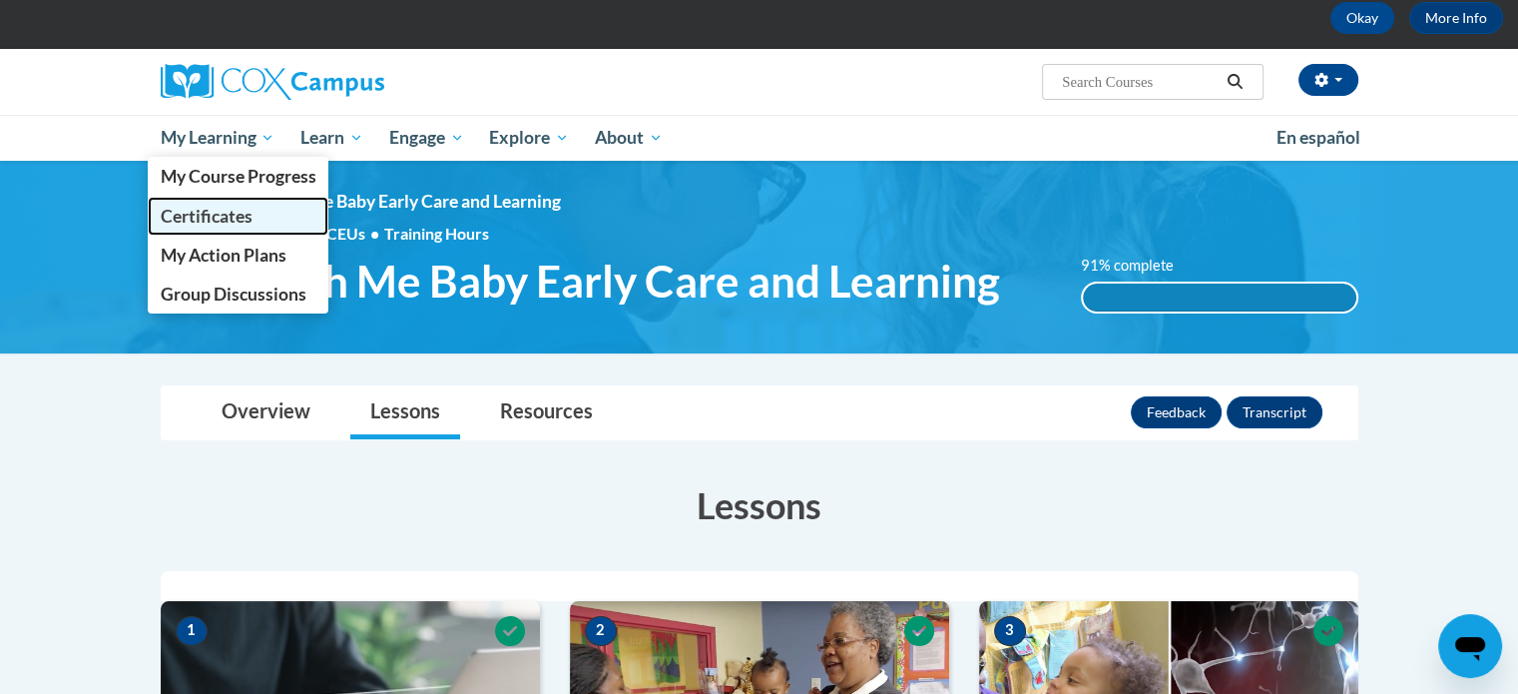
click at [236, 211] on span "Certificates" at bounding box center [206, 216] width 92 height 21
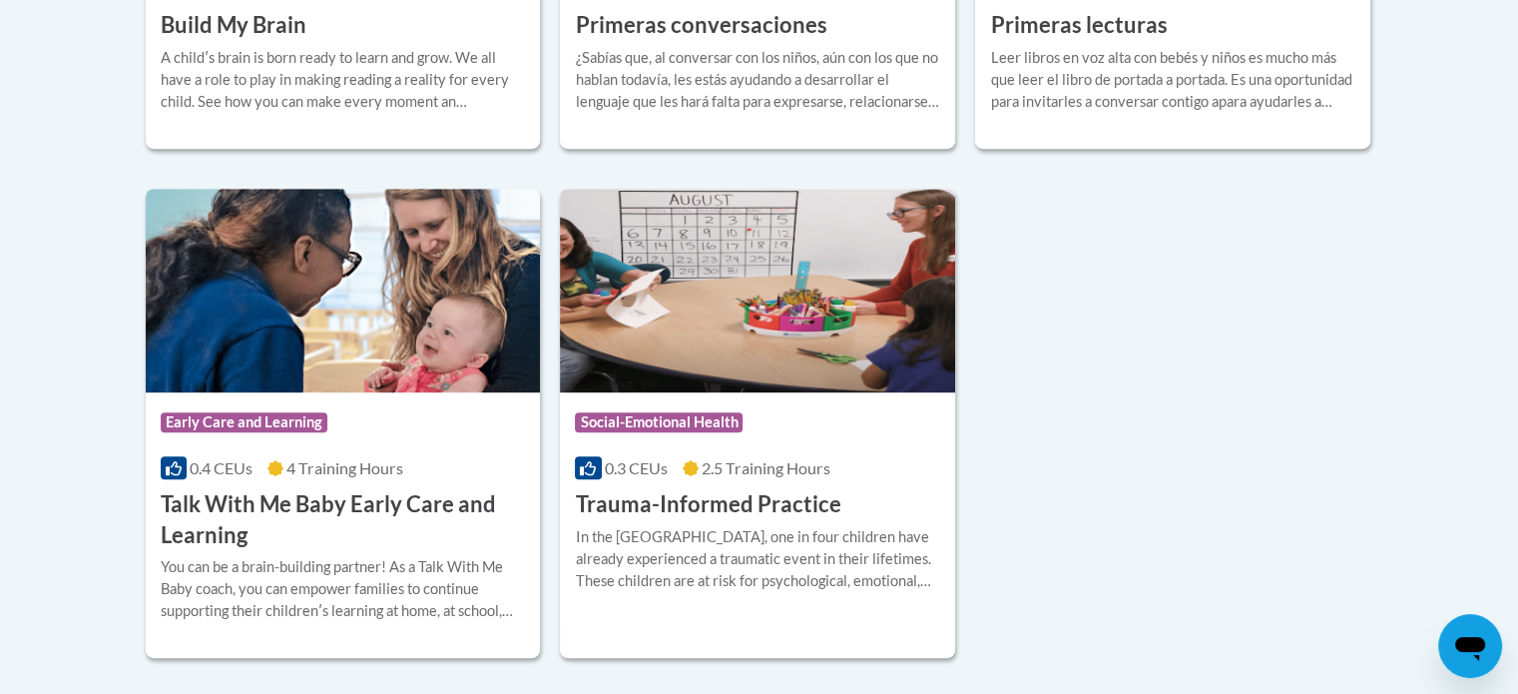
scroll to position [998, 0]
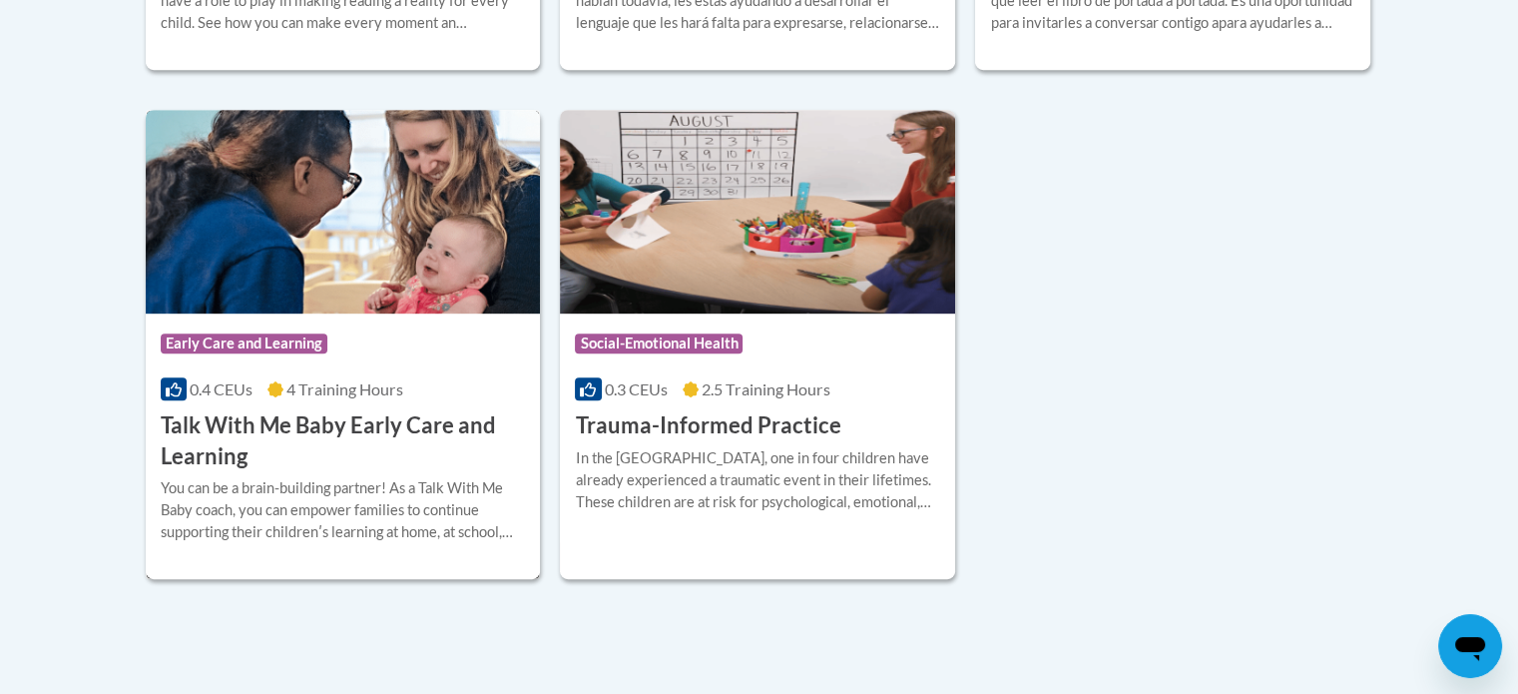
click at [361, 232] on img at bounding box center [343, 212] width 395 height 204
